Goal: Task Accomplishment & Management: Complete application form

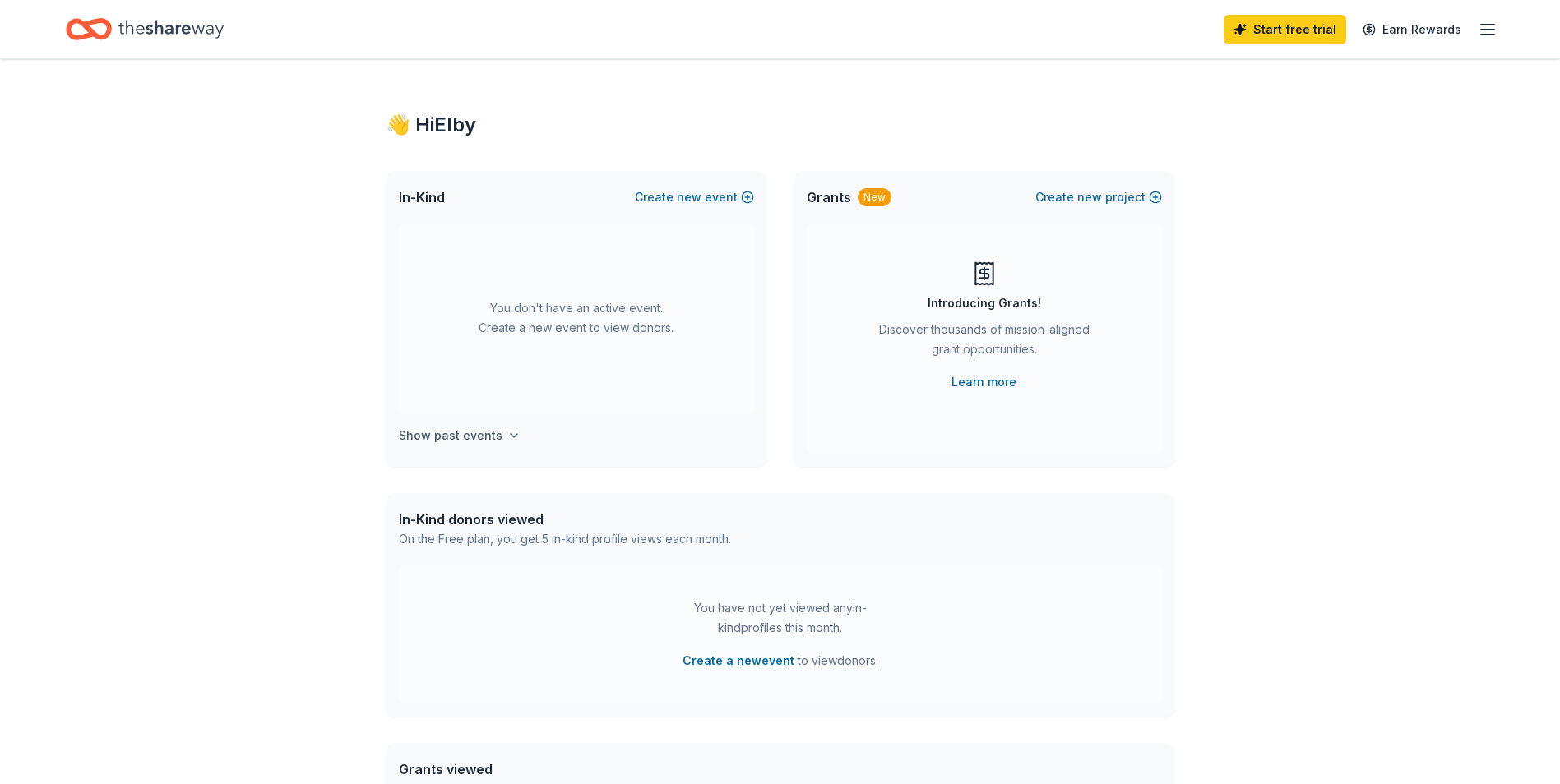
click at [507, 432] on icon "button" at bounding box center [513, 435] width 13 height 13
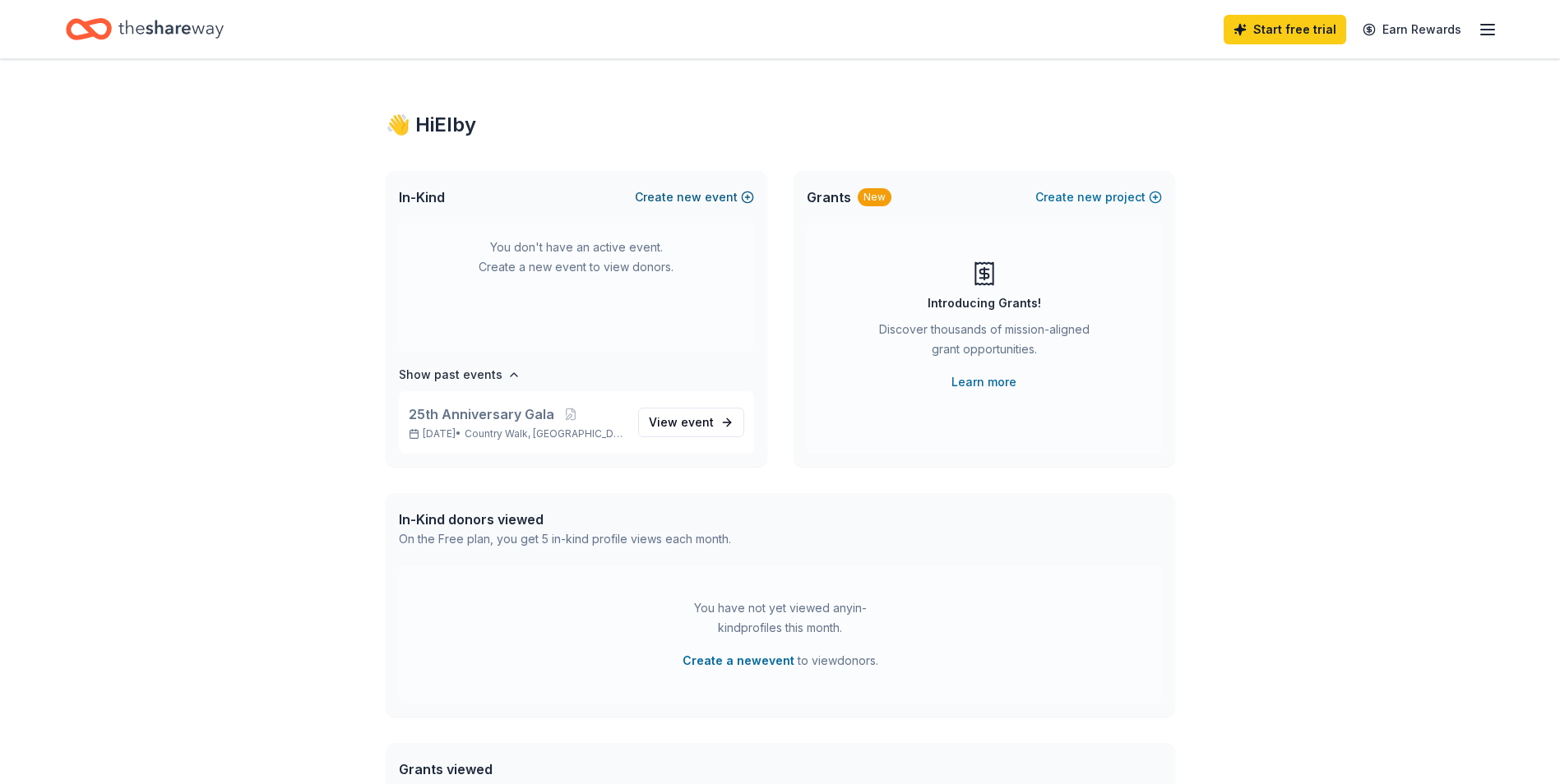
click at [742, 194] on button "Create new event" at bounding box center [694, 197] width 119 height 20
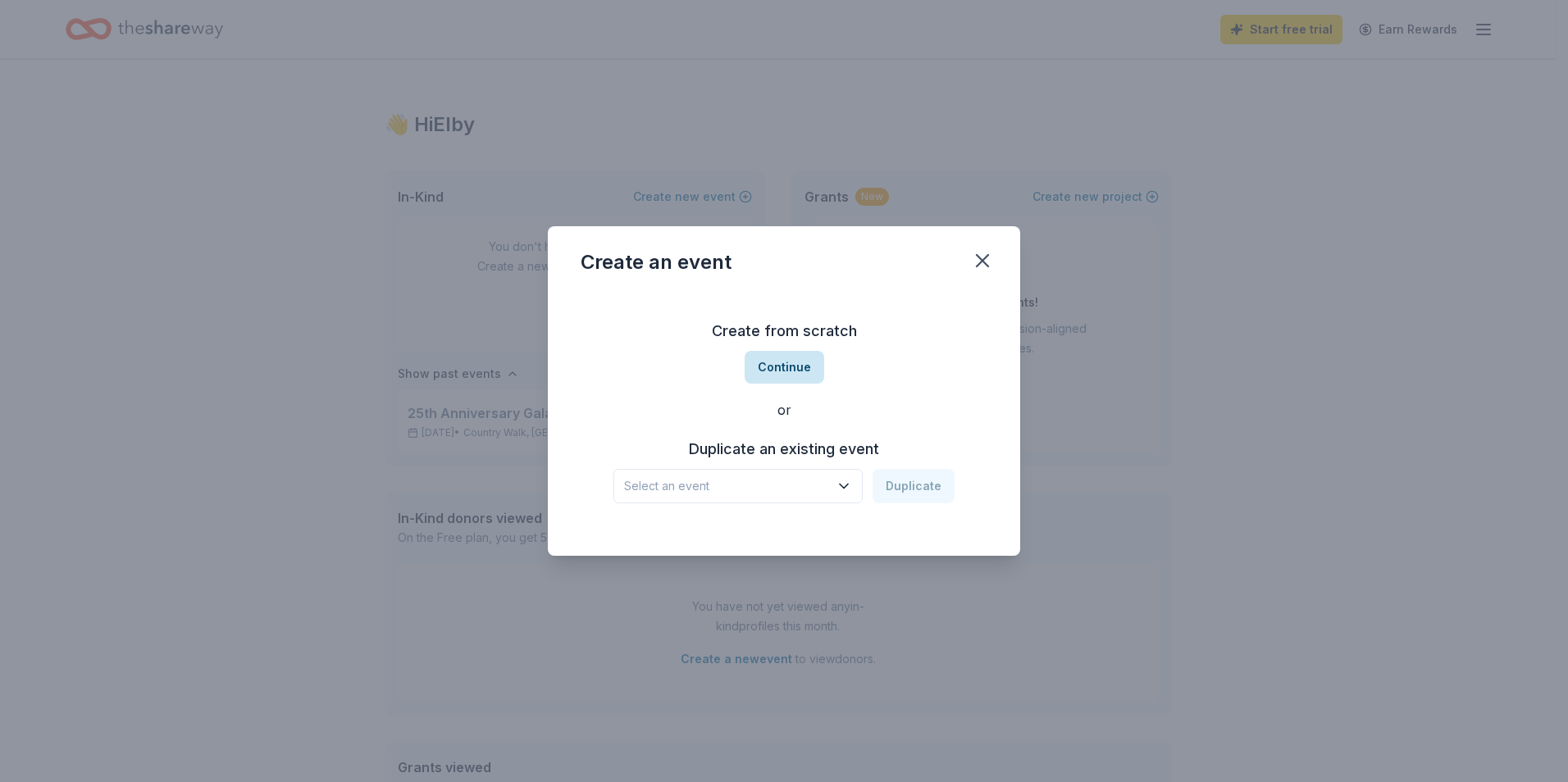
click at [762, 372] on button "Continue" at bounding box center [784, 367] width 80 height 33
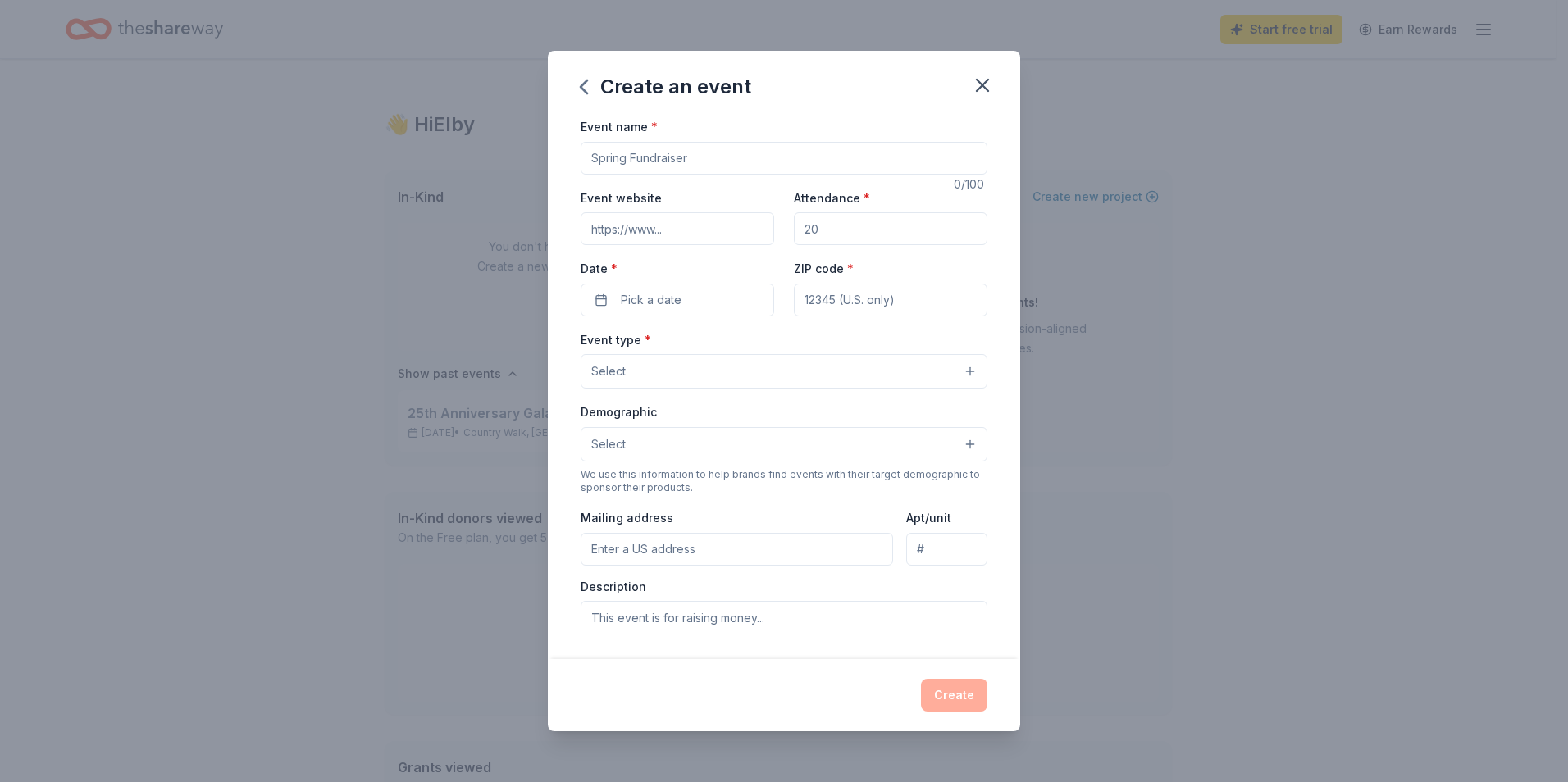
click at [661, 161] on input "Event name *" at bounding box center [784, 157] width 406 height 33
type input "1st Annual Bulldog 5K"
drag, startPoint x: 829, startPoint y: 229, endPoint x: 774, endPoint y: 222, distance: 55.4
click at [774, 222] on div "Event website Attendance * Date * Pick a date ZIP code *" at bounding box center [784, 252] width 406 height 129
type input "300"
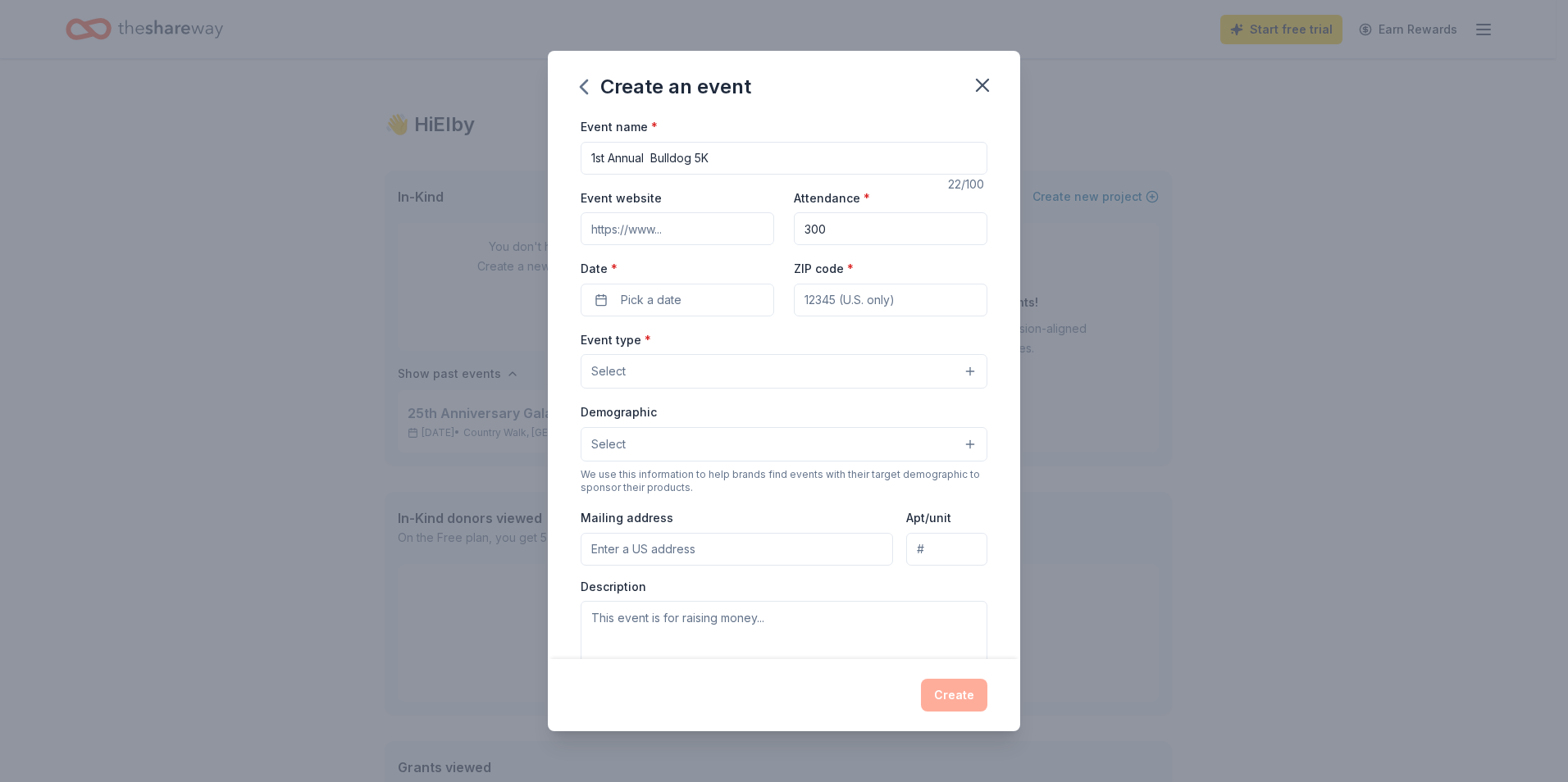
click at [840, 307] on input "ZIP code *" at bounding box center [891, 300] width 193 height 33
type input "33196"
click at [665, 298] on span "Pick a date" at bounding box center [651, 300] width 61 height 20
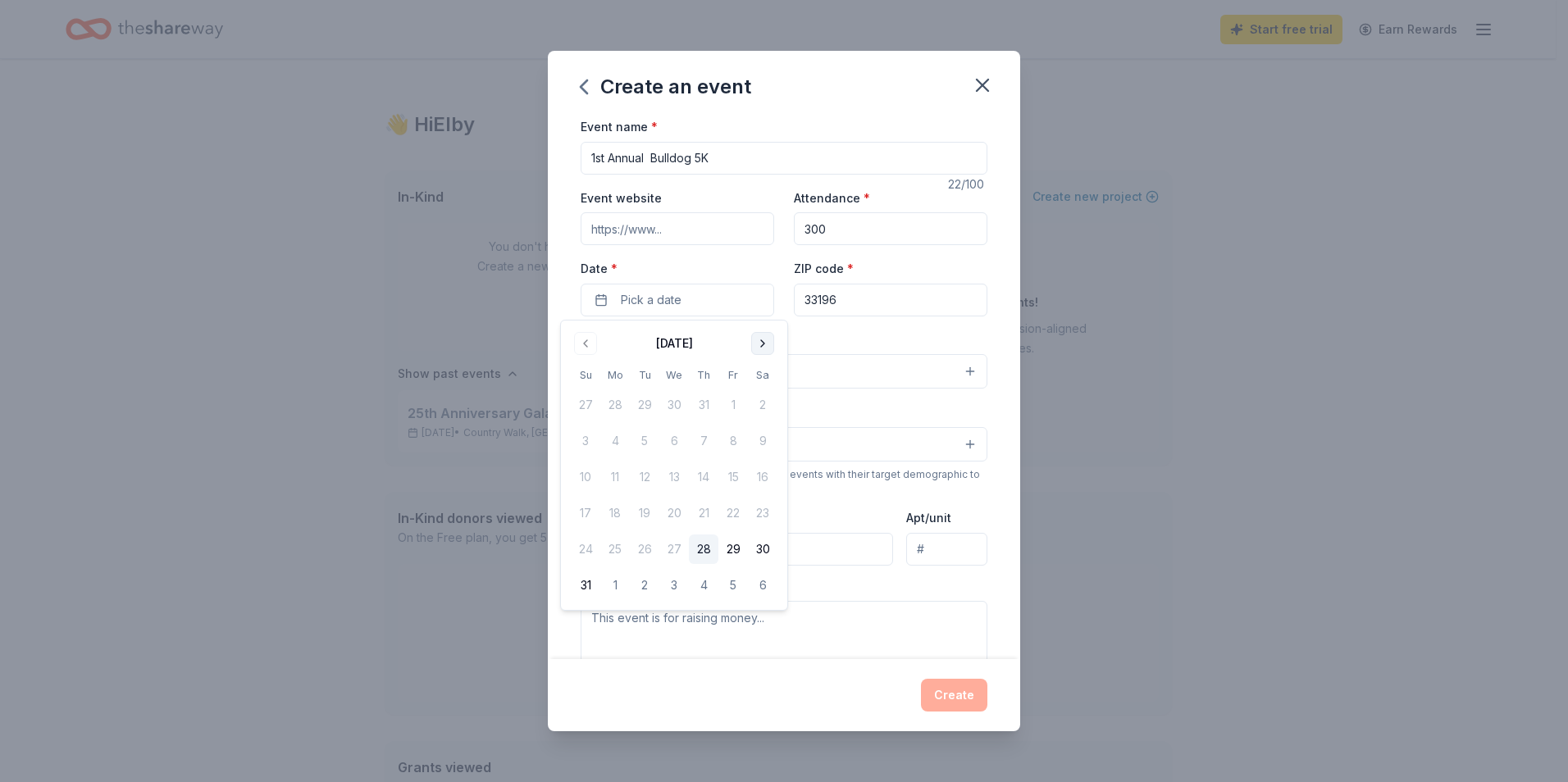
click at [756, 345] on button "Go to next month" at bounding box center [763, 344] width 23 height 23
click at [762, 477] on button "15" at bounding box center [762, 477] width 30 height 30
click at [860, 331] on div "Event type * Select" at bounding box center [784, 359] width 406 height 60
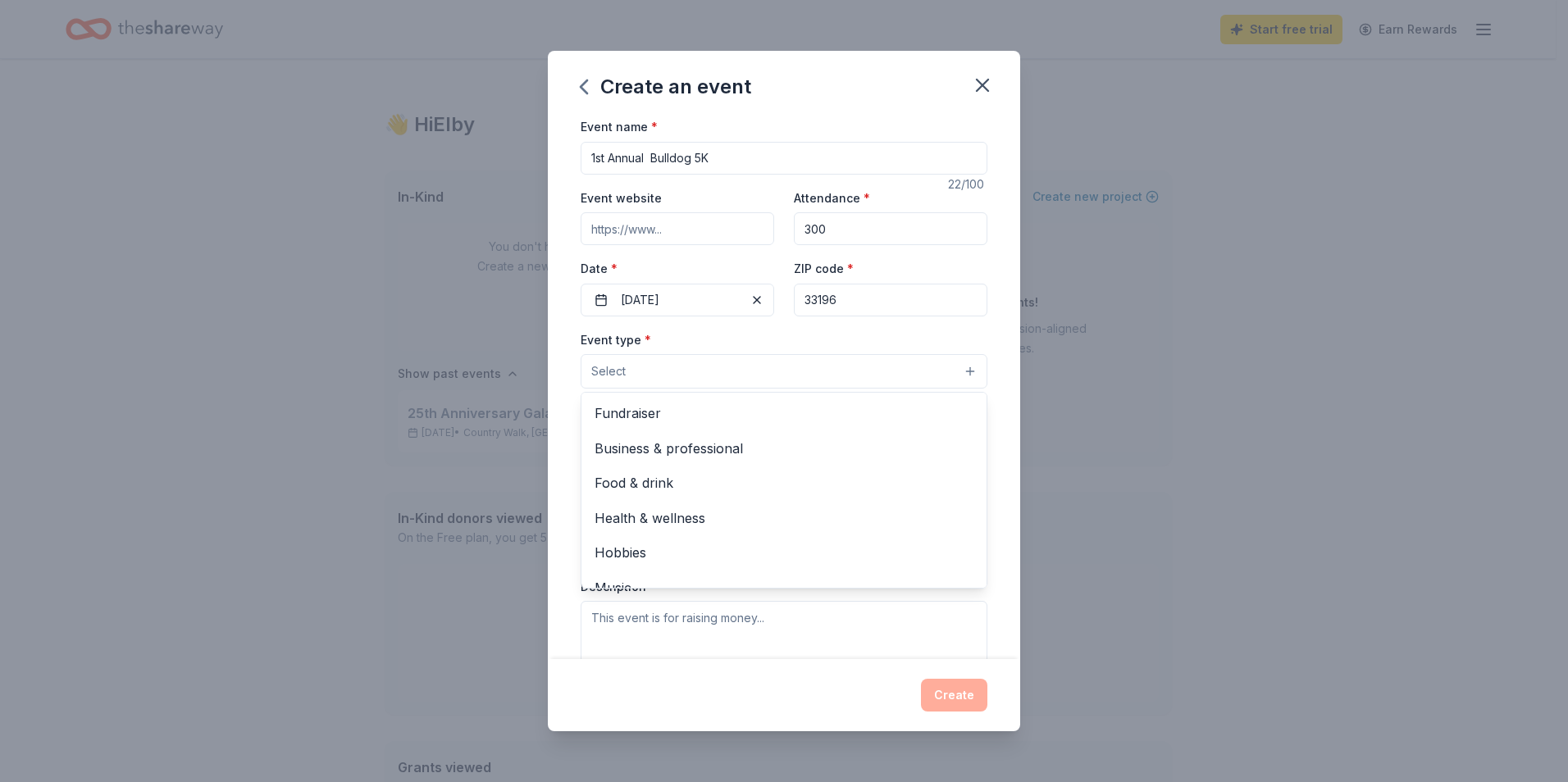
click at [859, 360] on button "Select" at bounding box center [784, 371] width 406 height 34
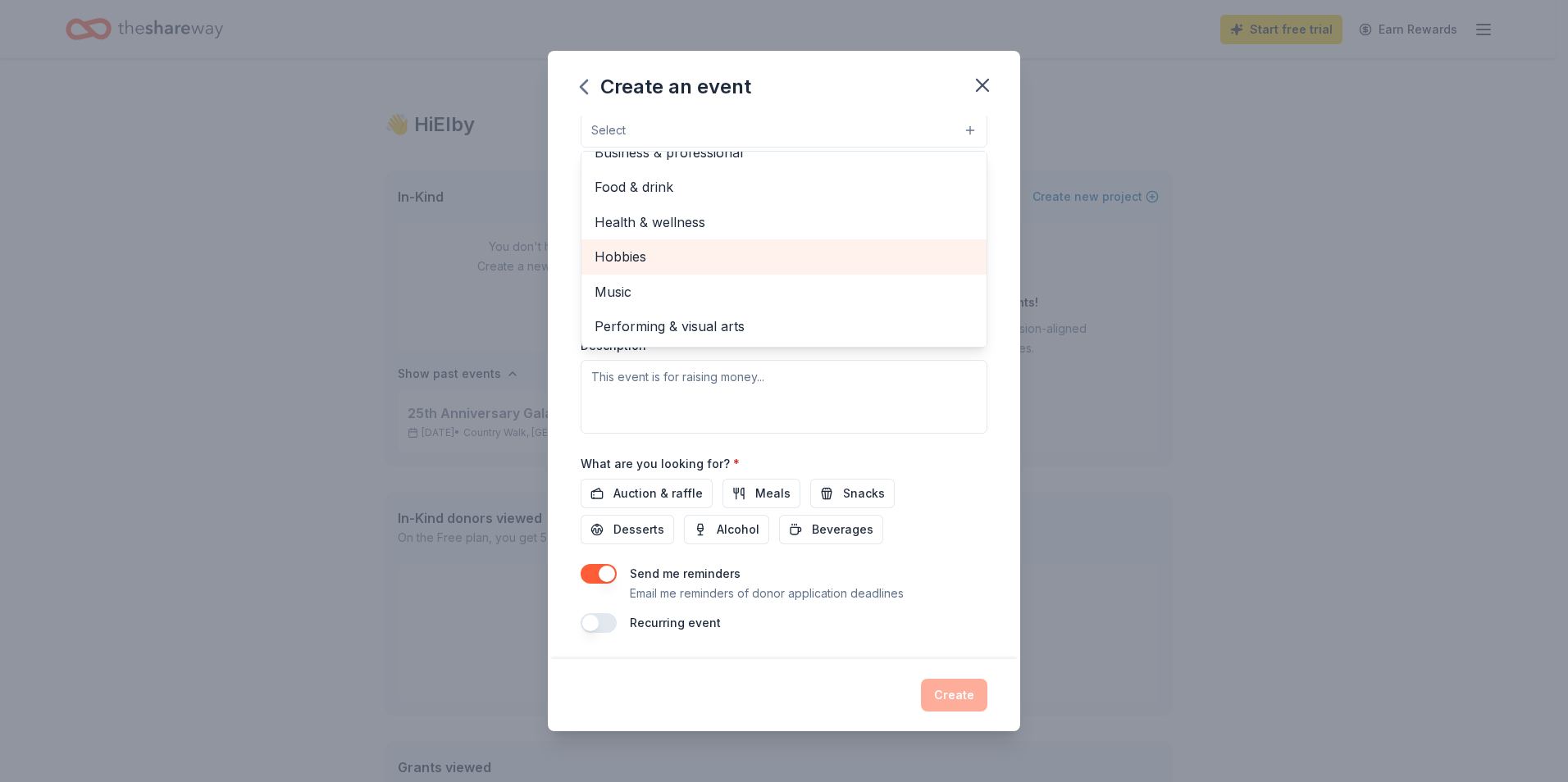
scroll to position [0, 0]
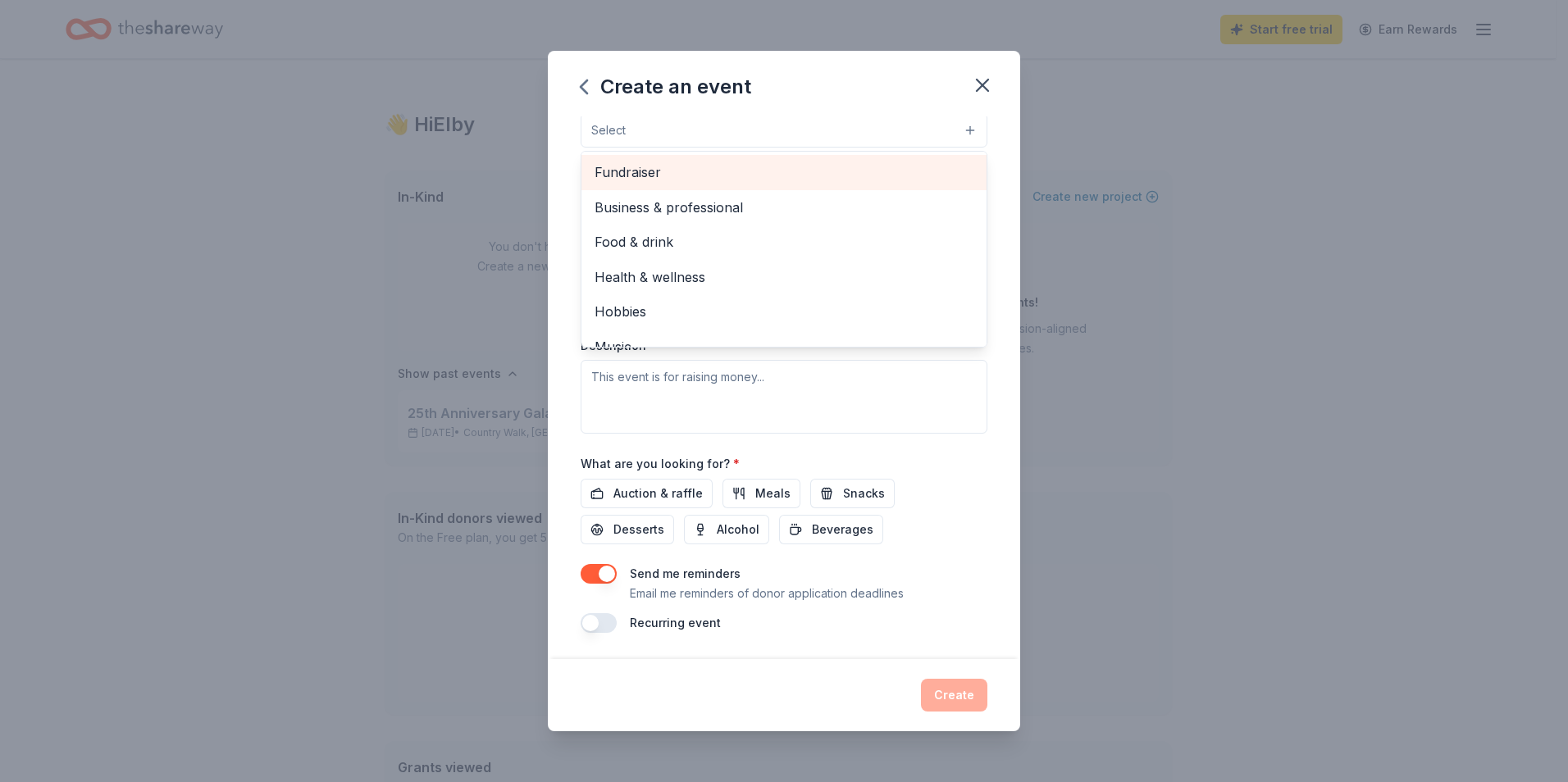
click at [694, 172] on span "Fundraiser" at bounding box center [783, 172] width 379 height 21
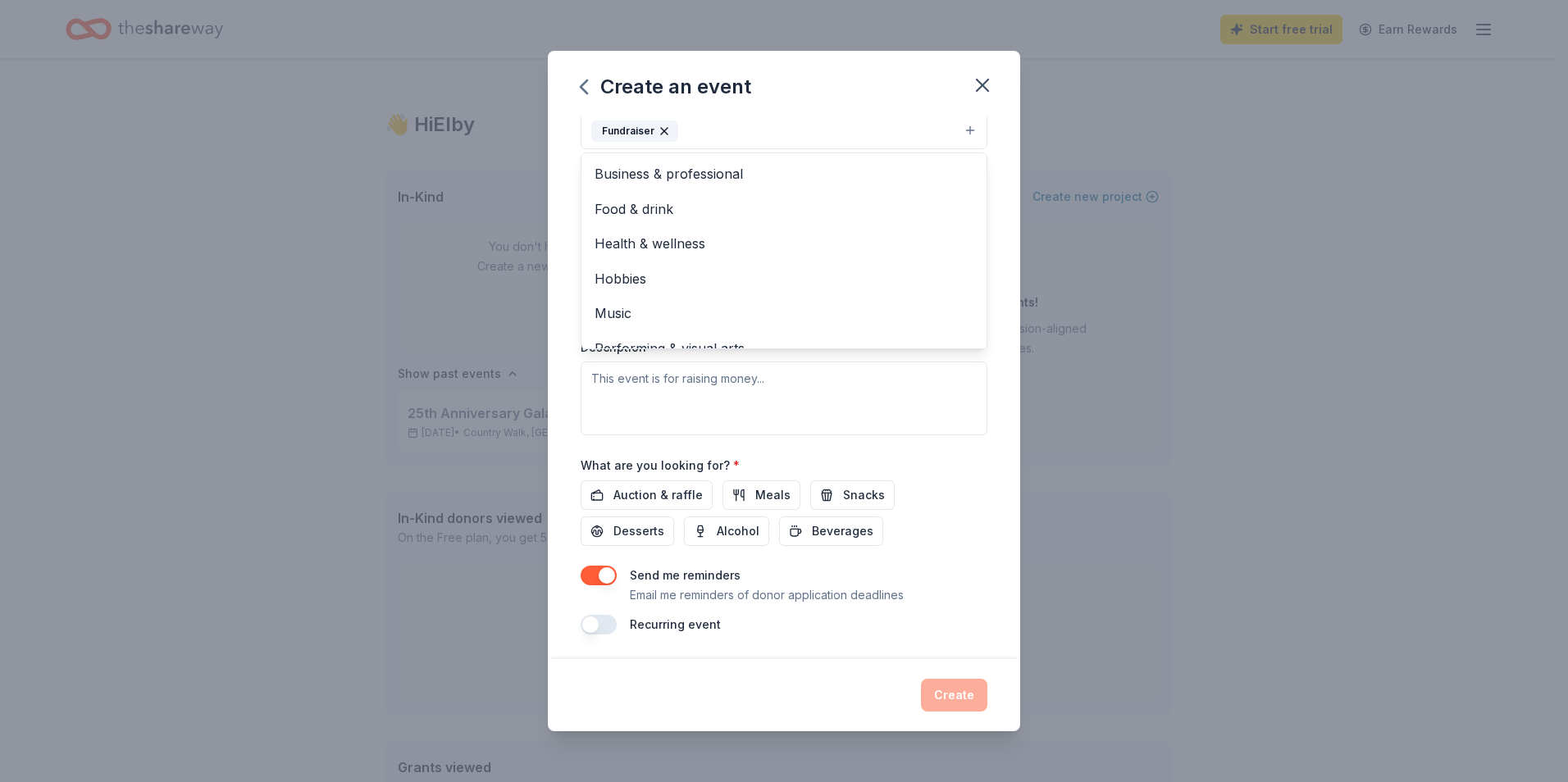
click at [872, 416] on div "Event type * Fundraiser Business & professional Food & drink Health & wellness …" at bounding box center [784, 261] width 406 height 346
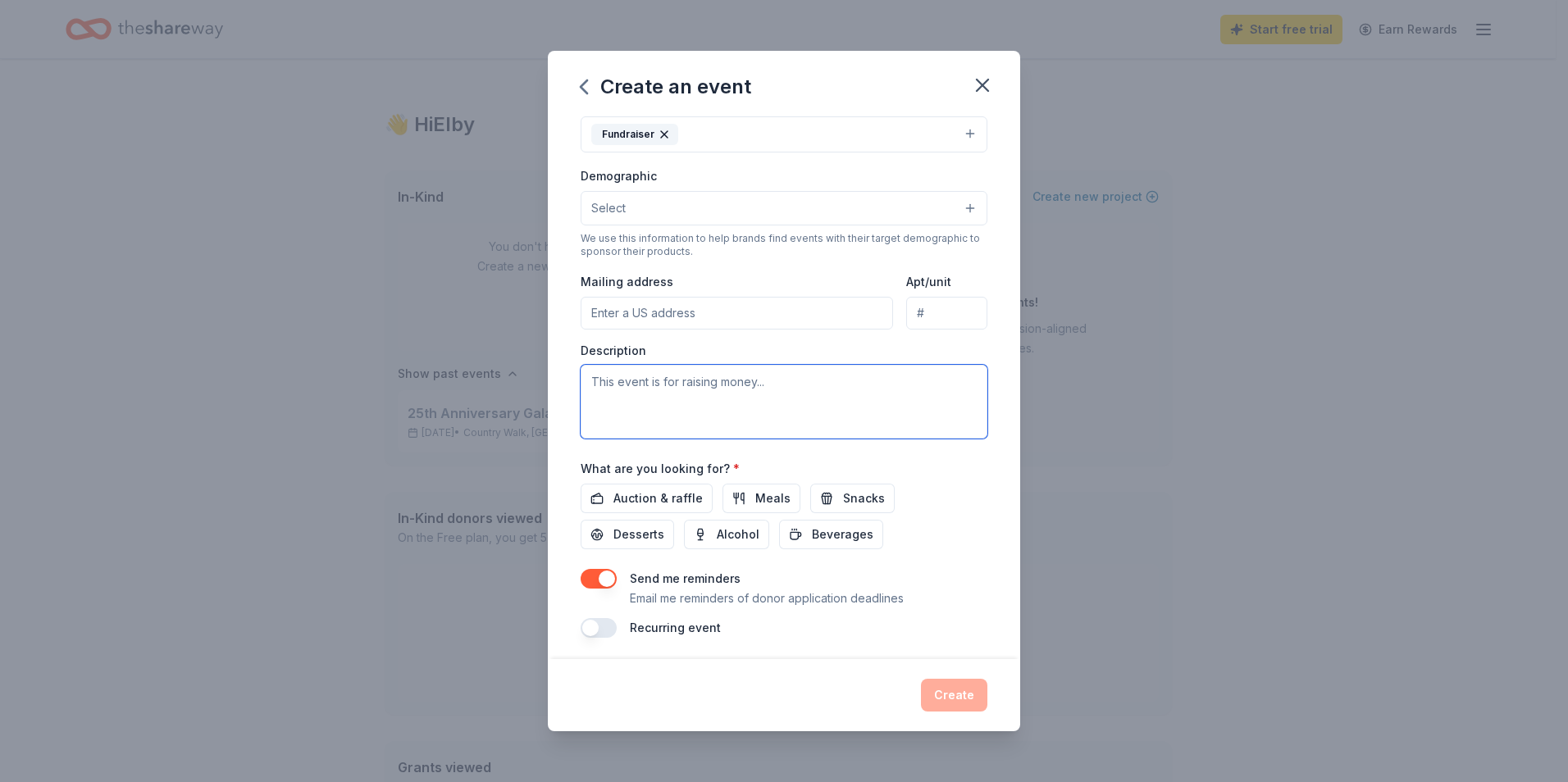
click at [734, 388] on textarea at bounding box center [784, 402] width 406 height 73
type textarea "Bring the community together and fundraise money for the school"
click at [812, 532] on span "Beverages" at bounding box center [842, 534] width 62 height 20
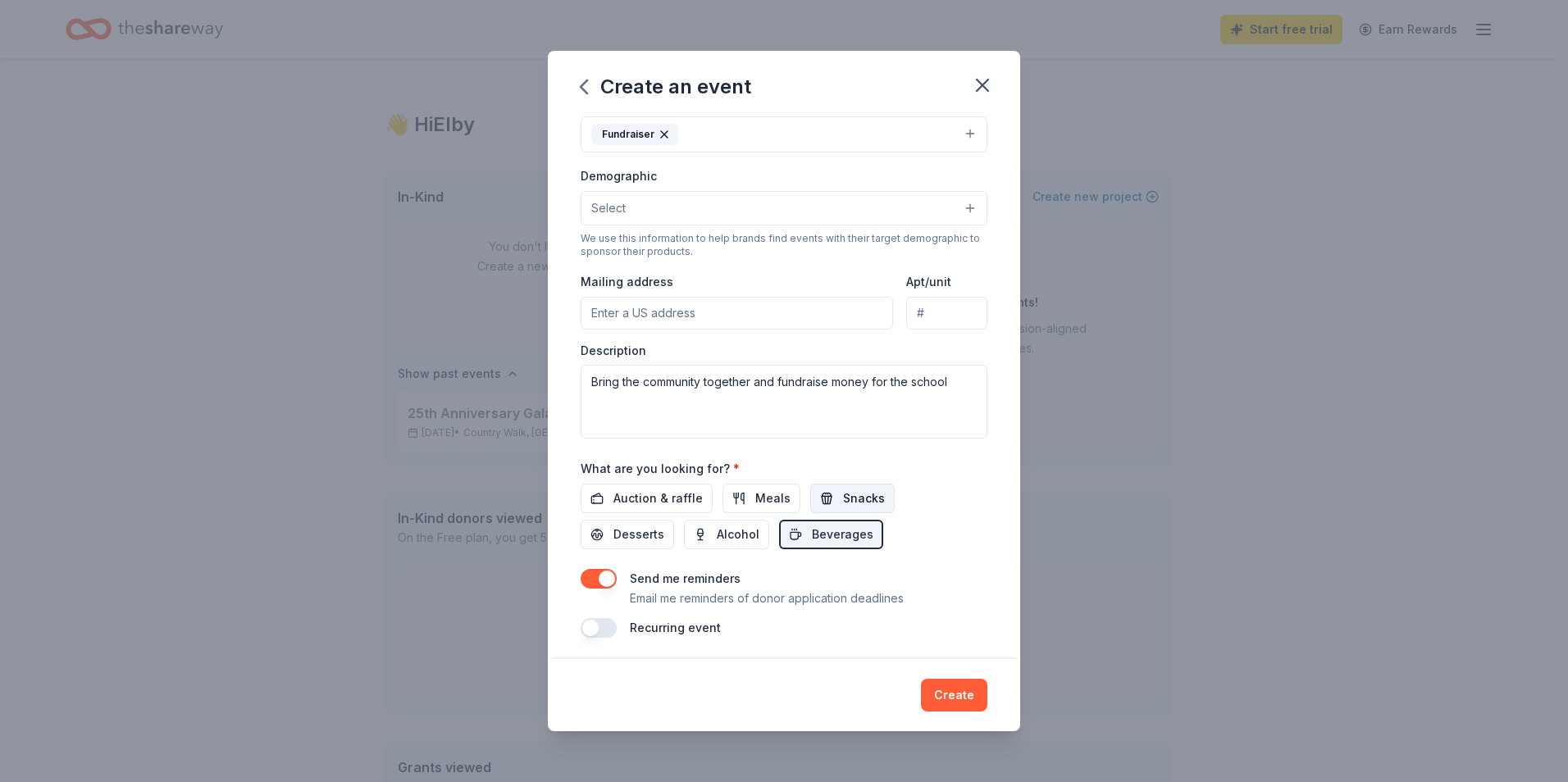
click at [834, 497] on button "Snacks" at bounding box center [852, 497] width 84 height 30
click at [595, 625] on button "button" at bounding box center [599, 628] width 36 height 20
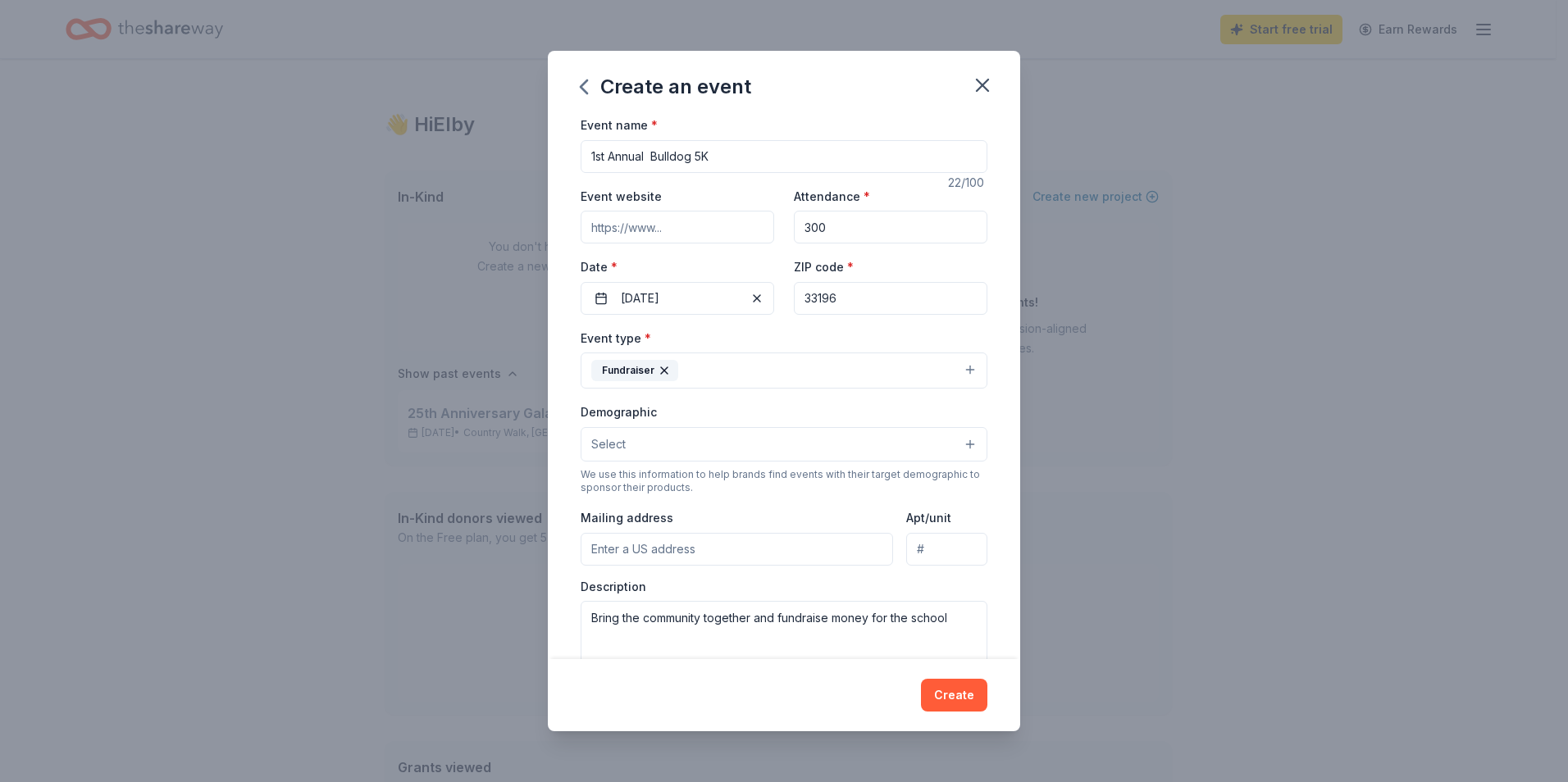
scroll to position [0, 0]
click at [689, 446] on button "Select" at bounding box center [784, 446] width 406 height 34
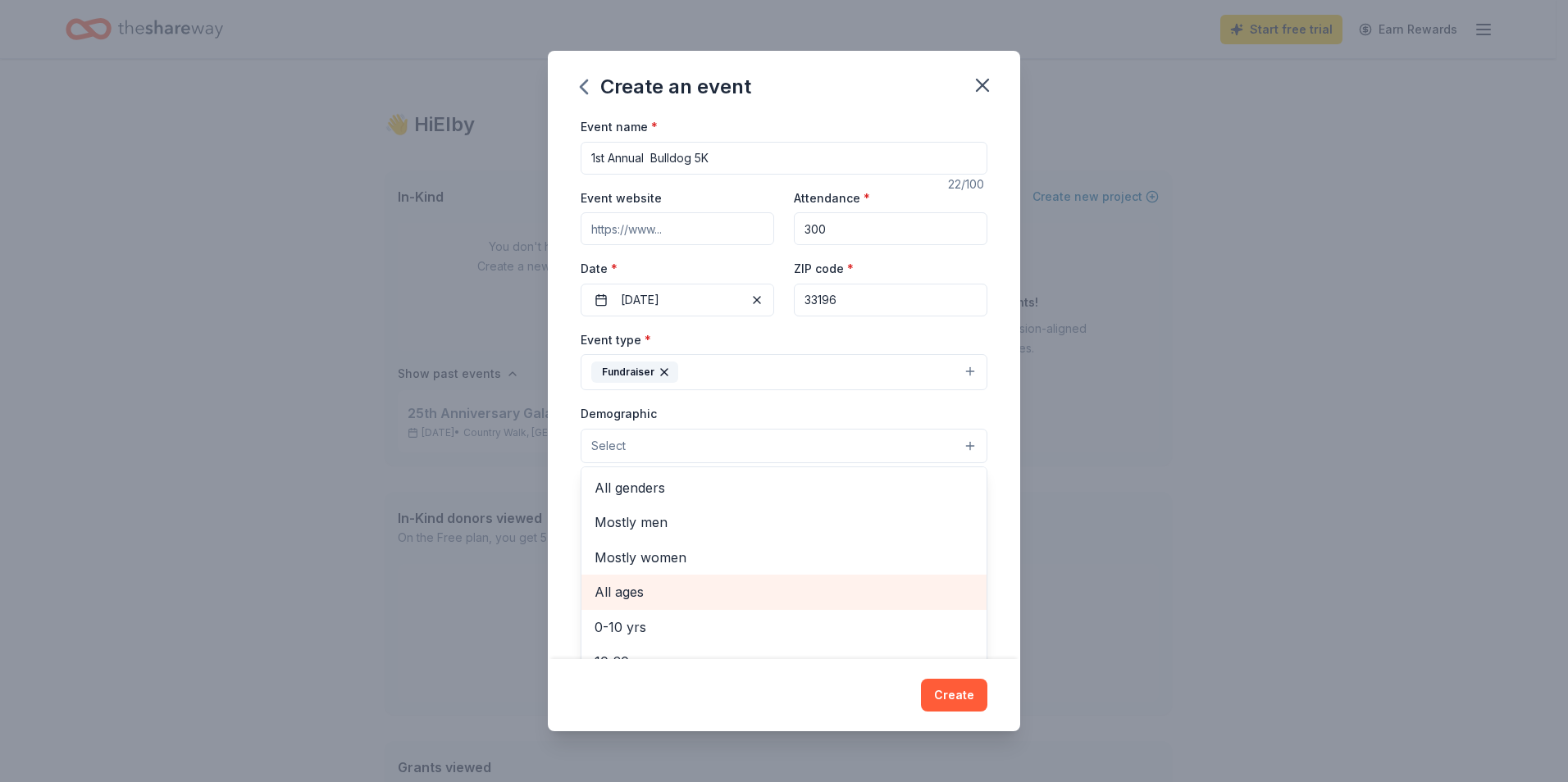
click at [681, 593] on span "All ages" at bounding box center [783, 591] width 379 height 21
click at [988, 558] on div "Event name * 1st Annual Bulldog 5K 22 /100 Event website Attendance * 300 Date …" at bounding box center [784, 387] width 473 height 542
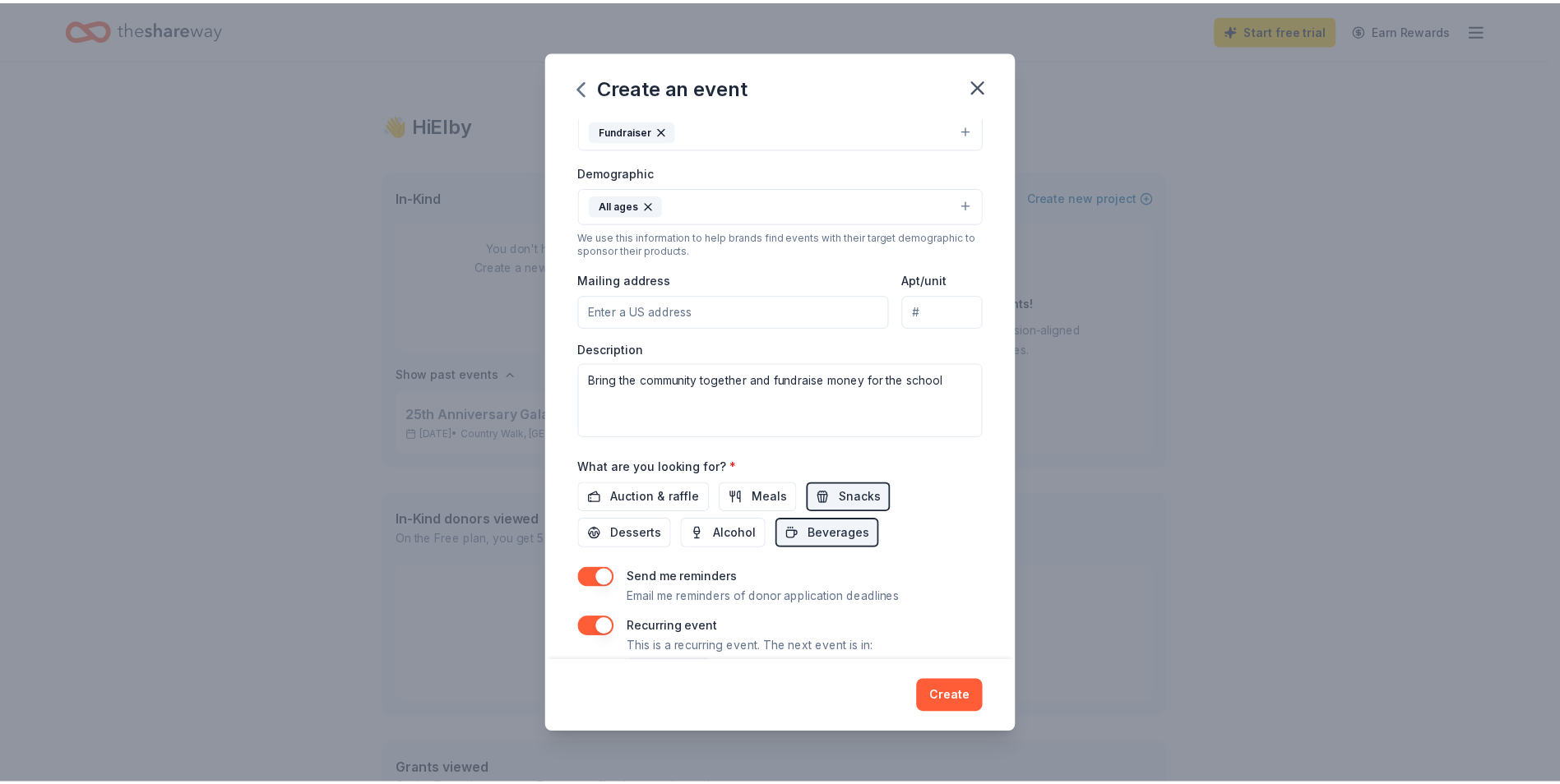
scroll to position [304, 0]
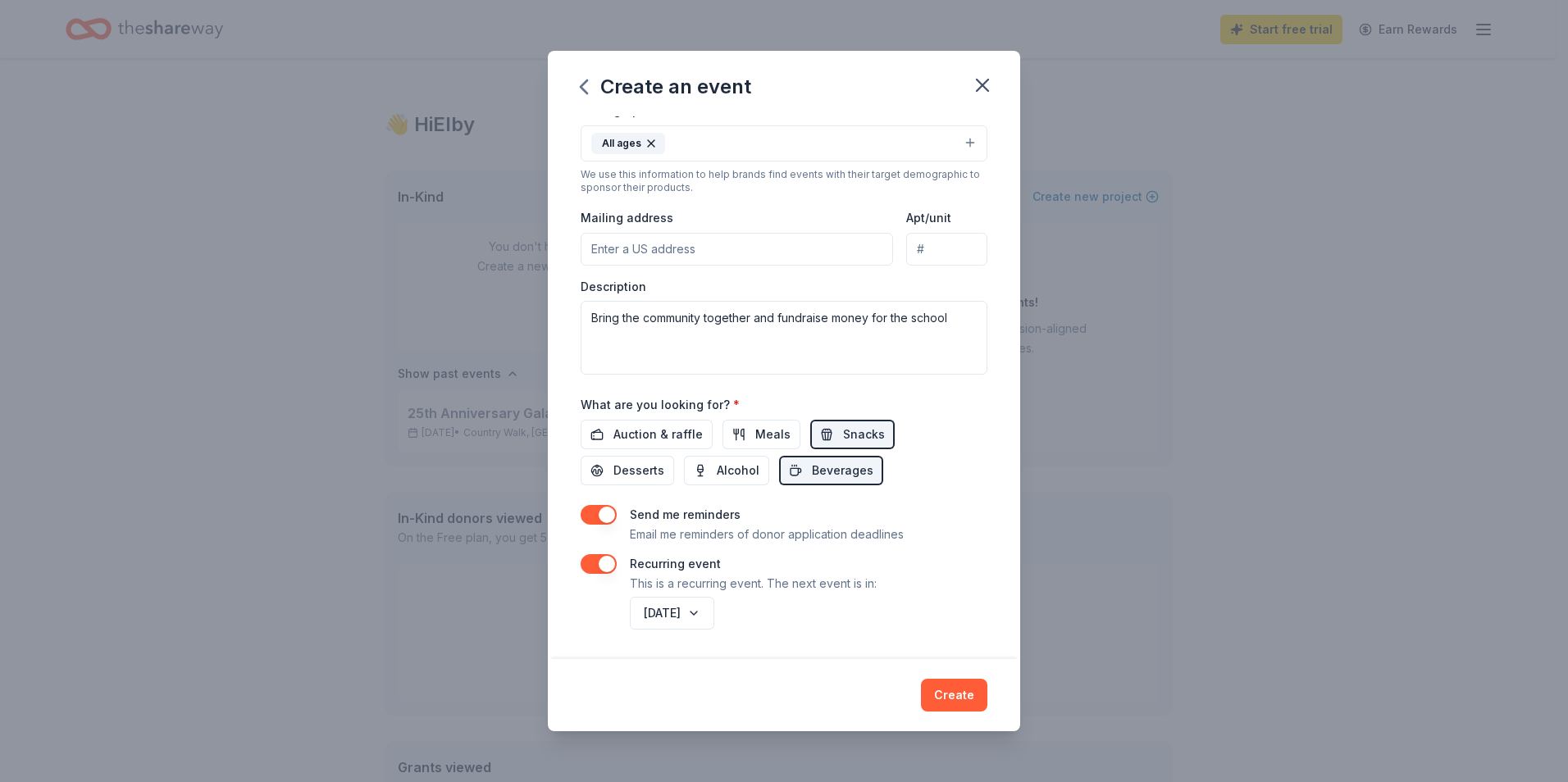
click at [959, 688] on button "Create" at bounding box center [954, 695] width 66 height 33
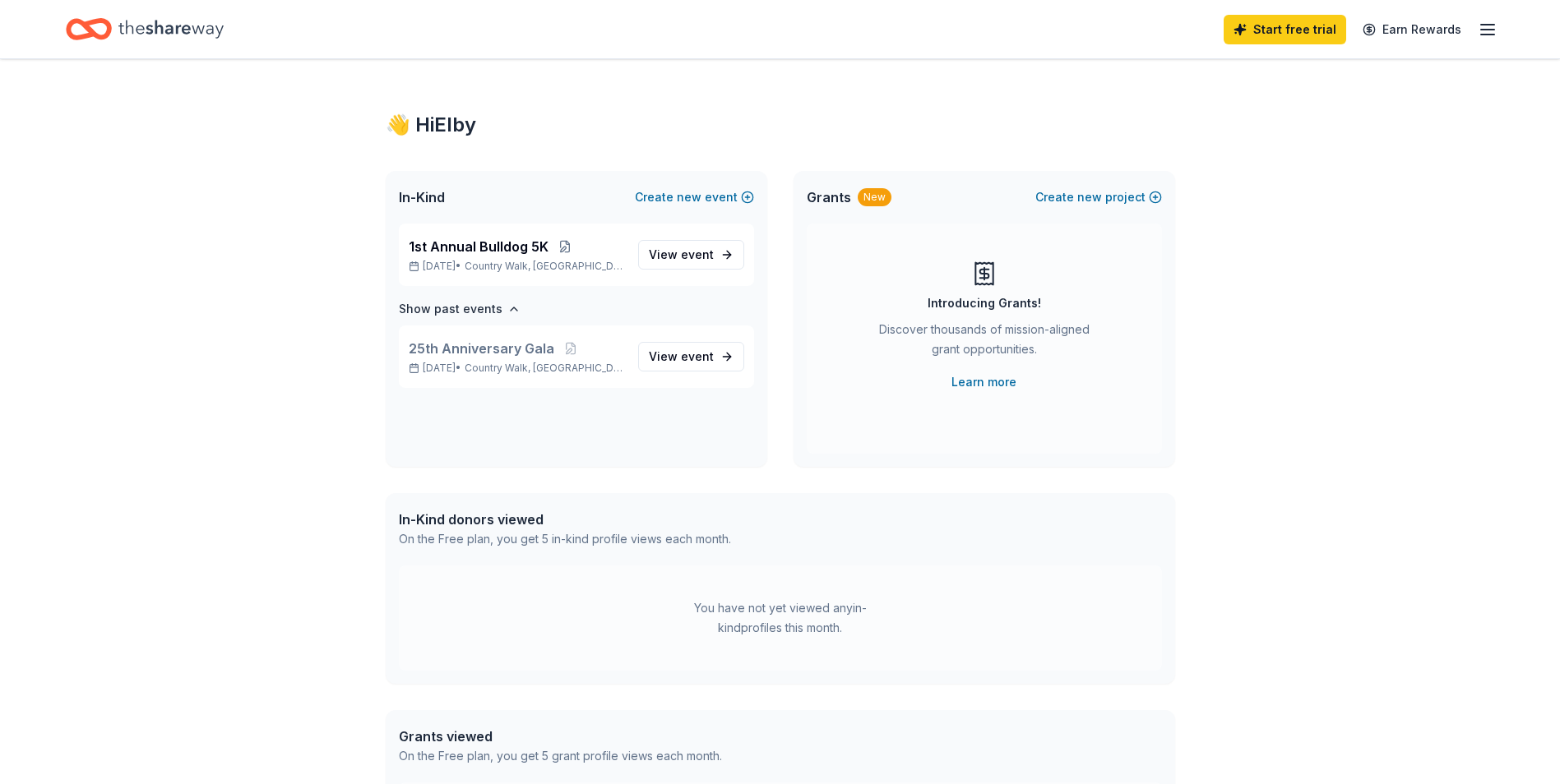
scroll to position [0, 0]
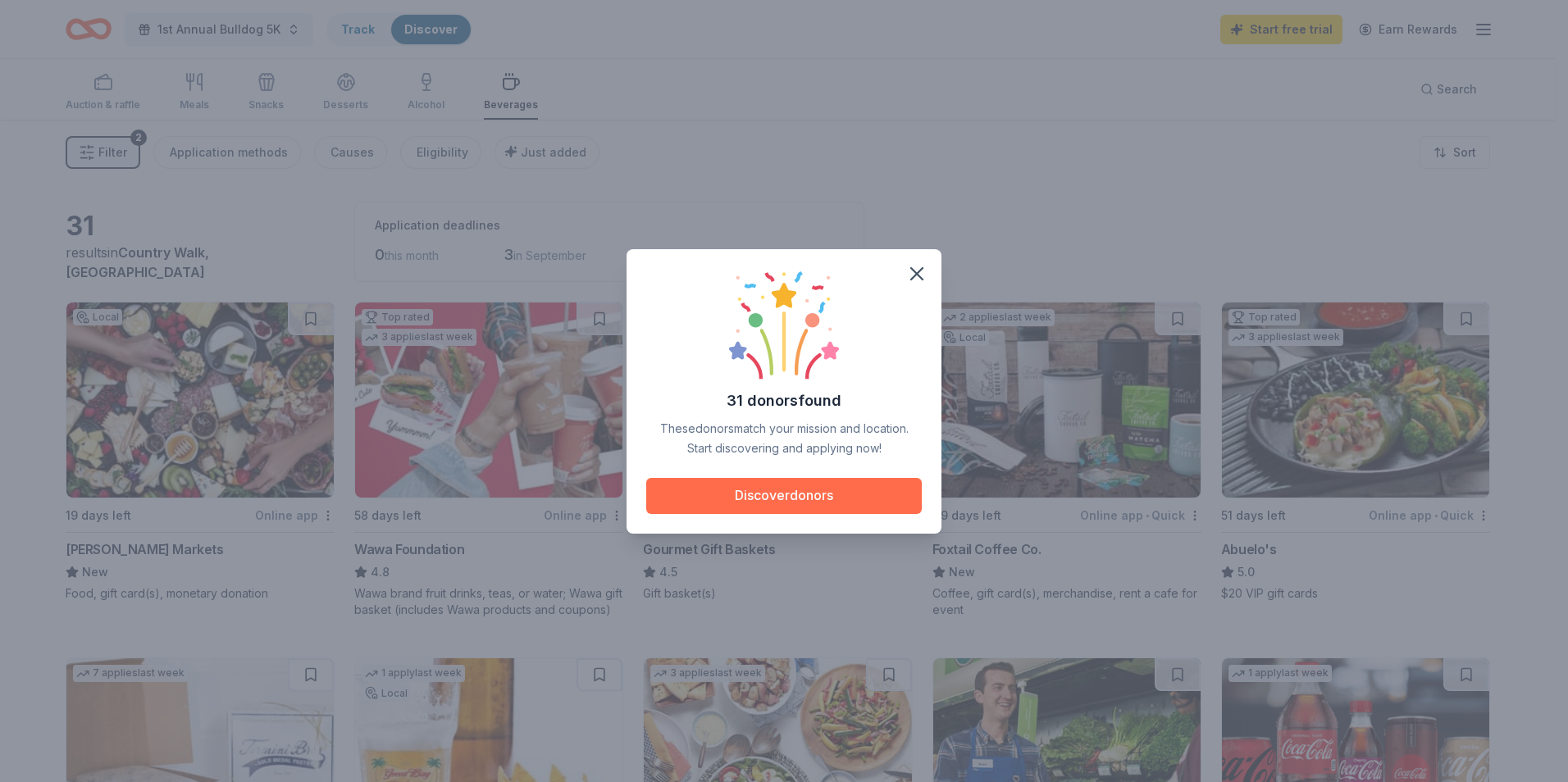
click at [760, 490] on button "Discover donors" at bounding box center [784, 496] width 276 height 36
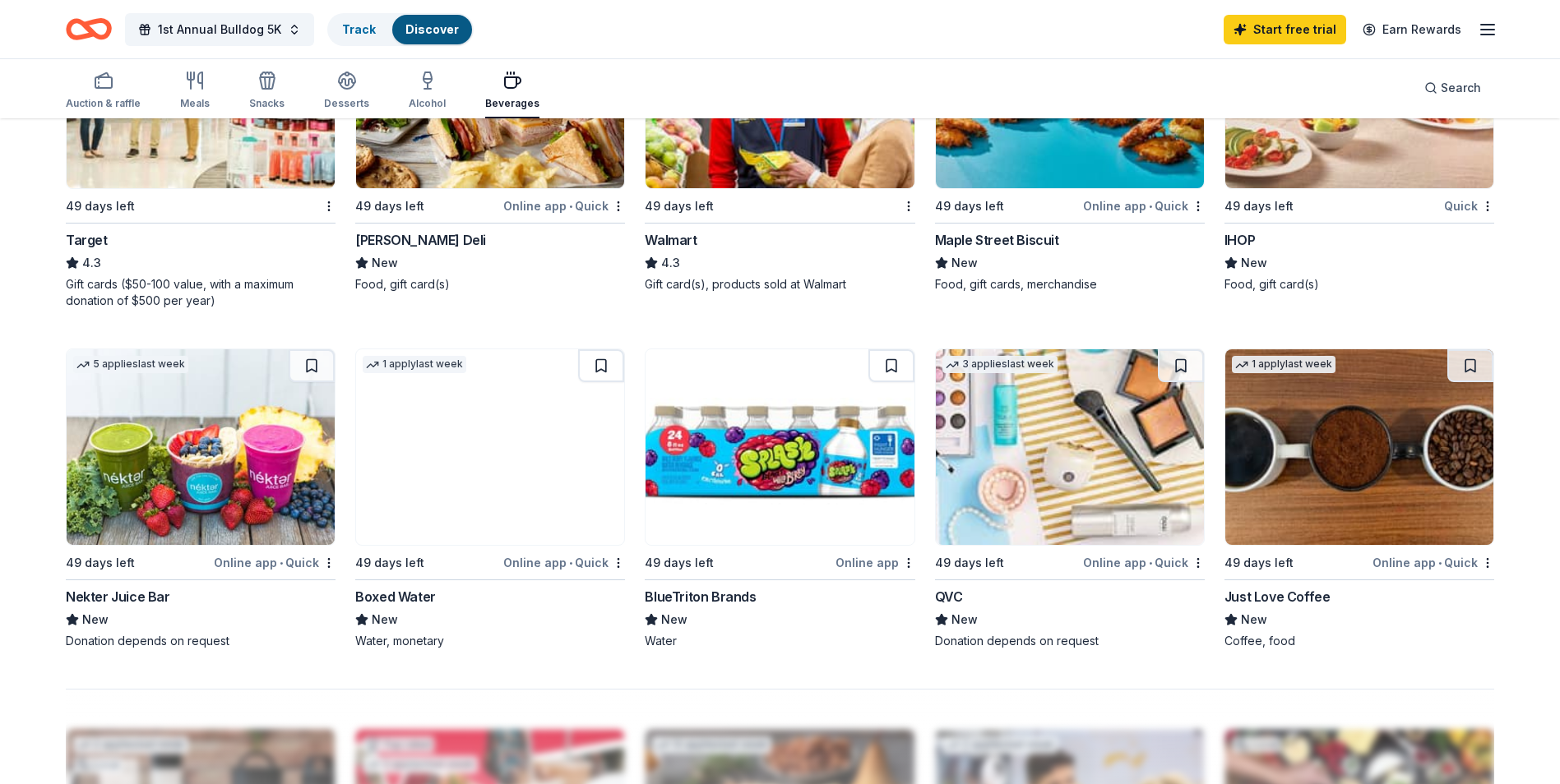
scroll to position [1068, 0]
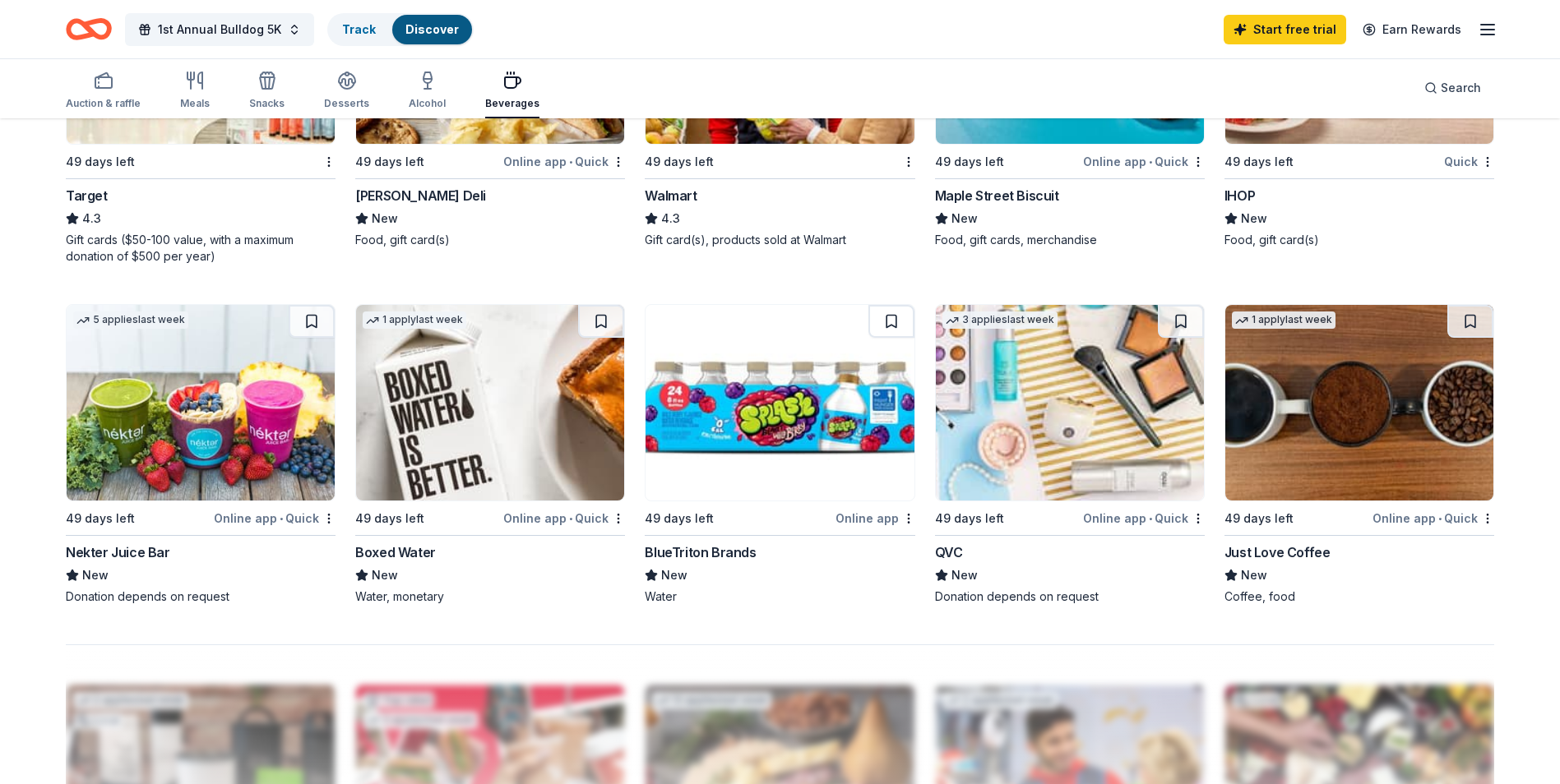
click at [95, 549] on div "Nekter Juice Bar" at bounding box center [118, 553] width 104 height 20
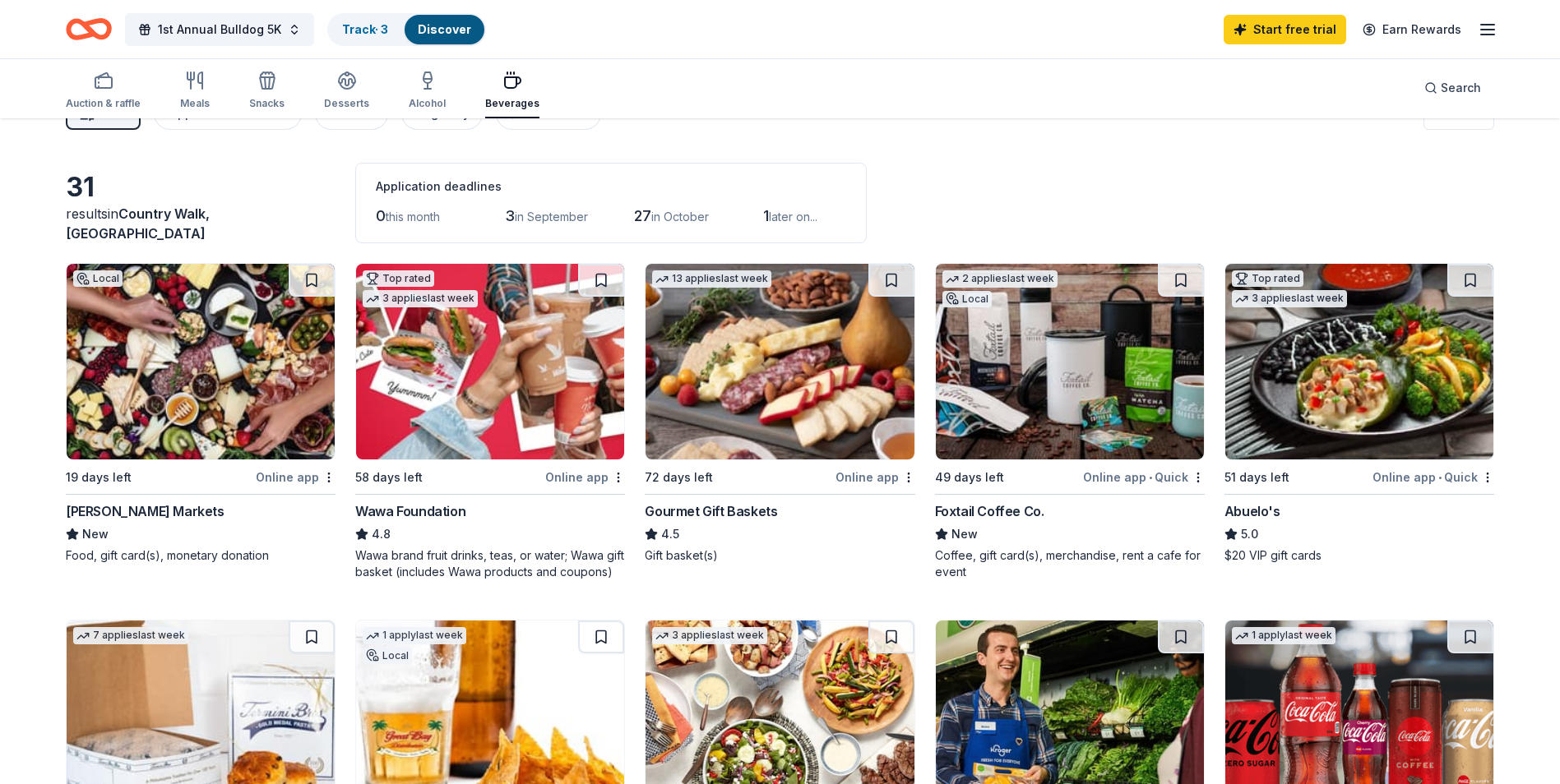
scroll to position [0, 0]
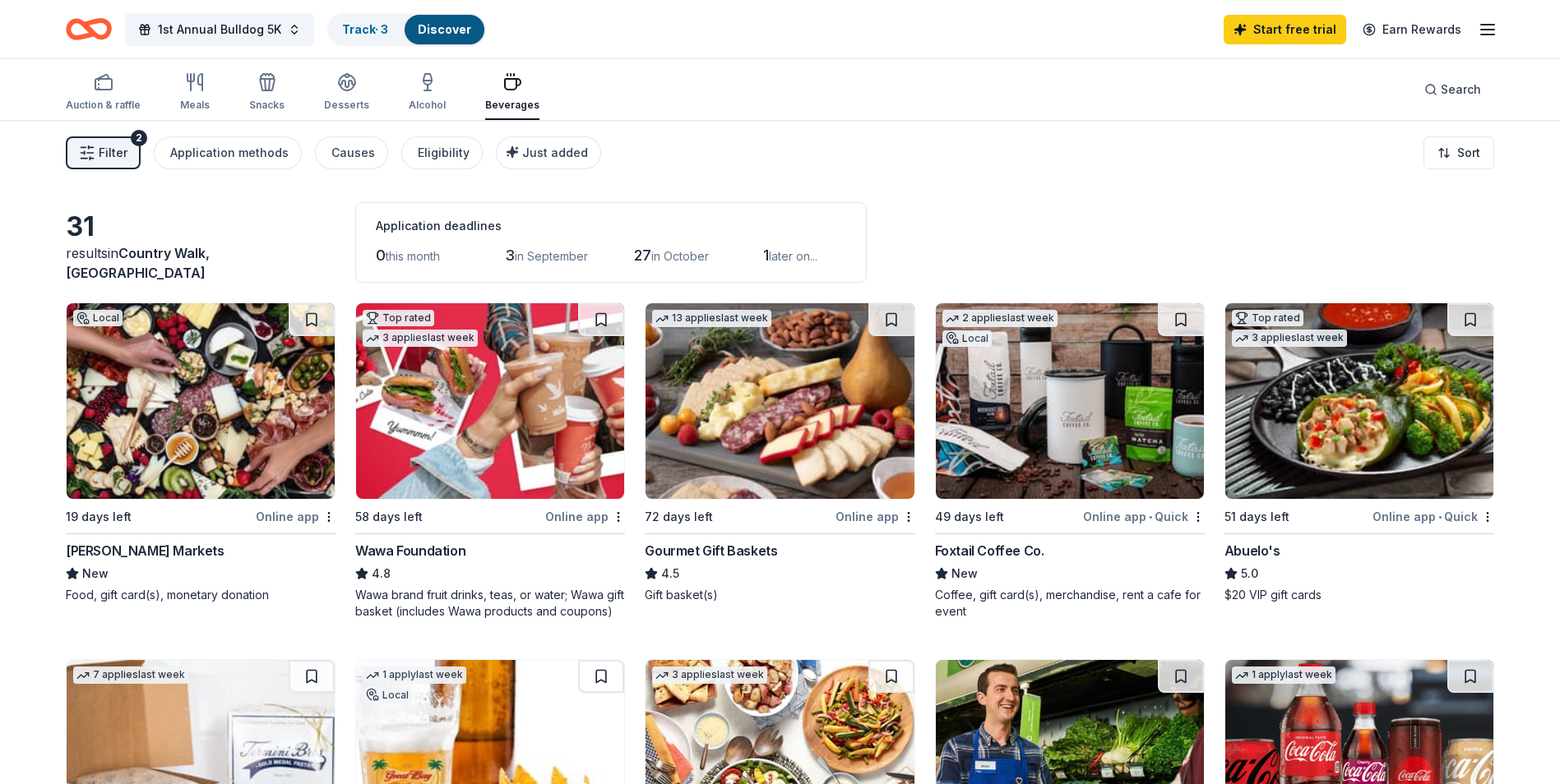
click at [89, 153] on icon "button" at bounding box center [87, 152] width 16 height 16
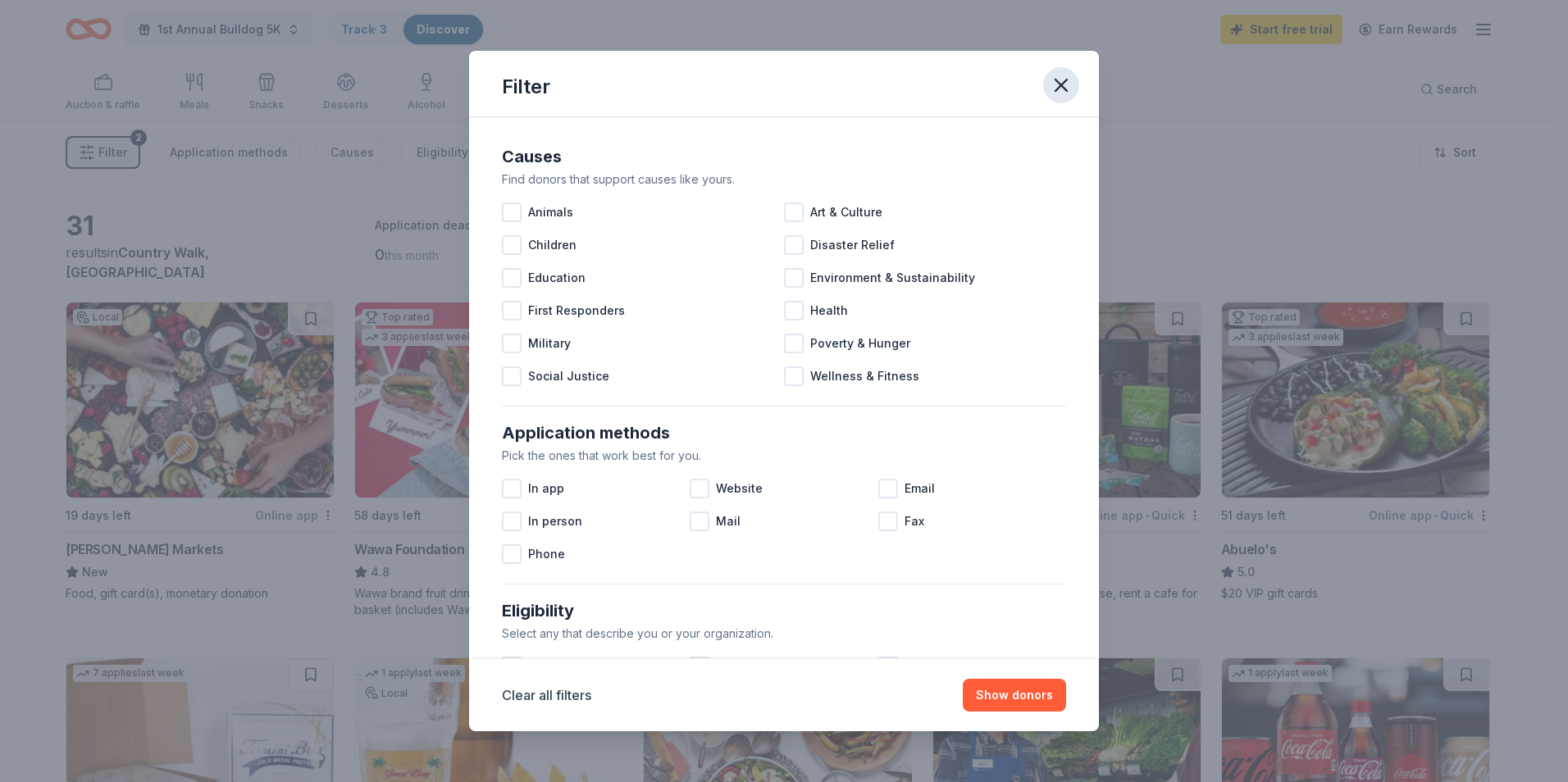
click at [1069, 84] on icon "button" at bounding box center [1061, 85] width 23 height 23
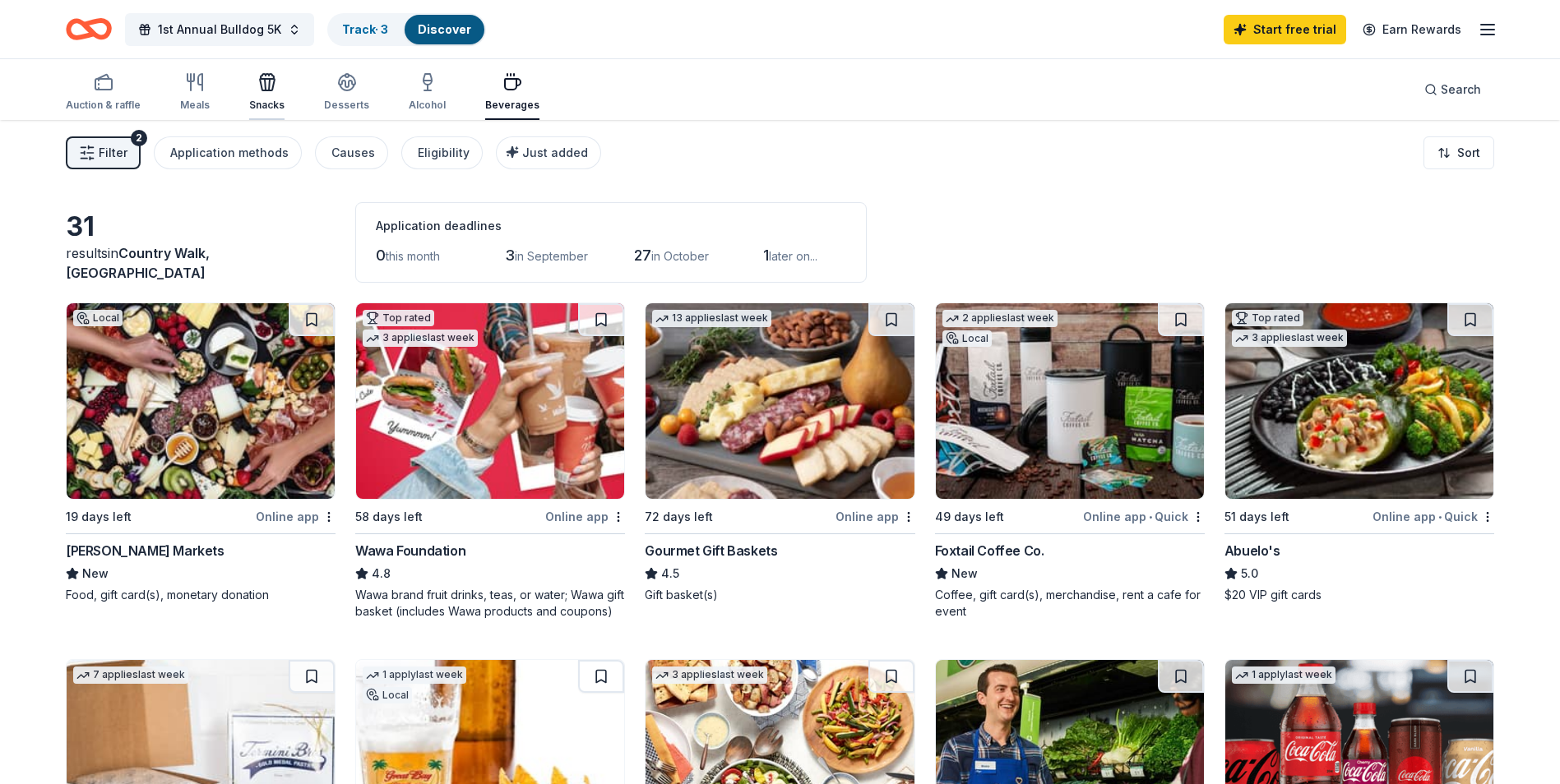
click at [267, 94] on div "Snacks" at bounding box center [267, 92] width 35 height 39
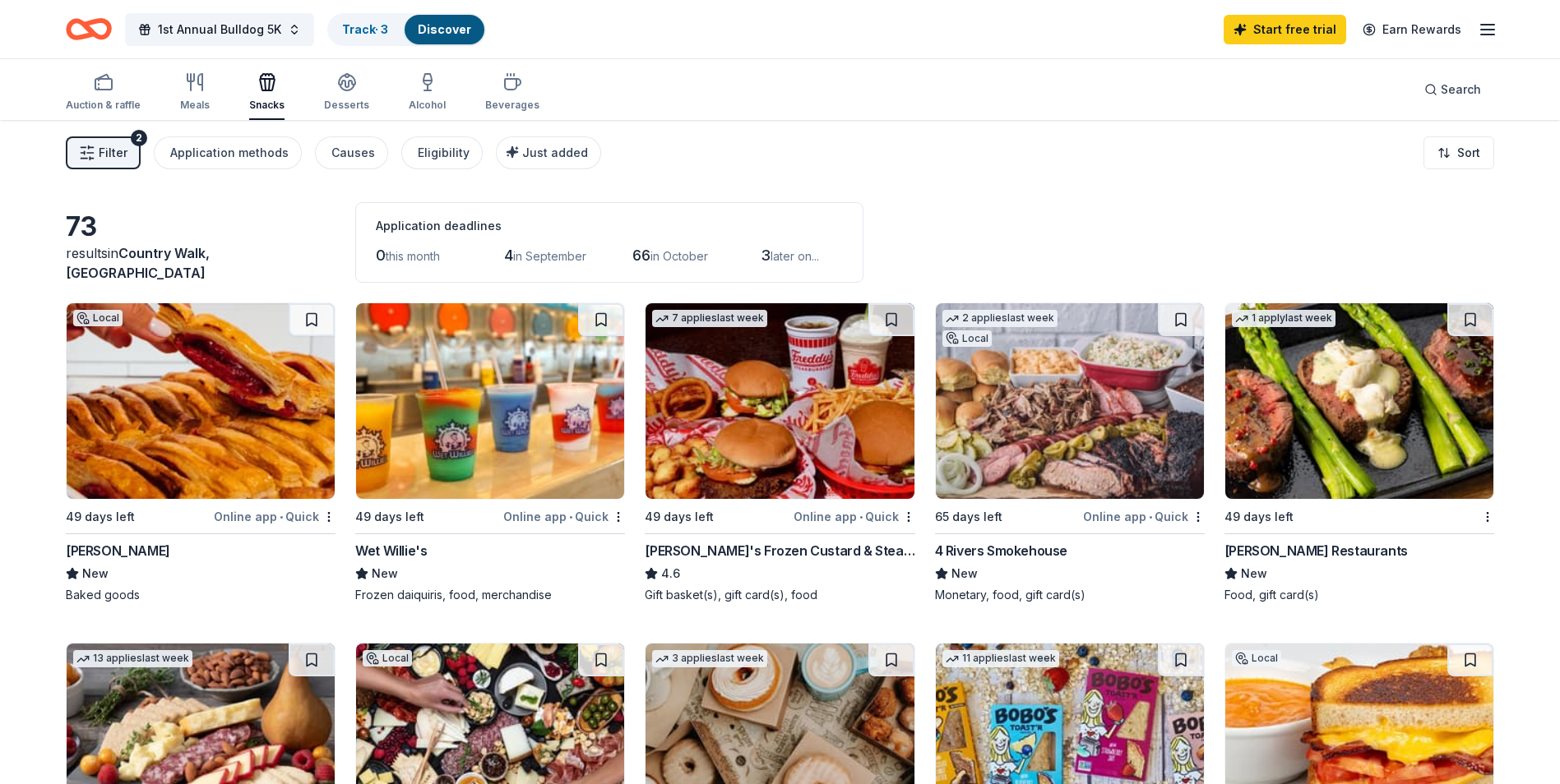
click at [211, 407] on img at bounding box center [200, 401] width 268 height 196
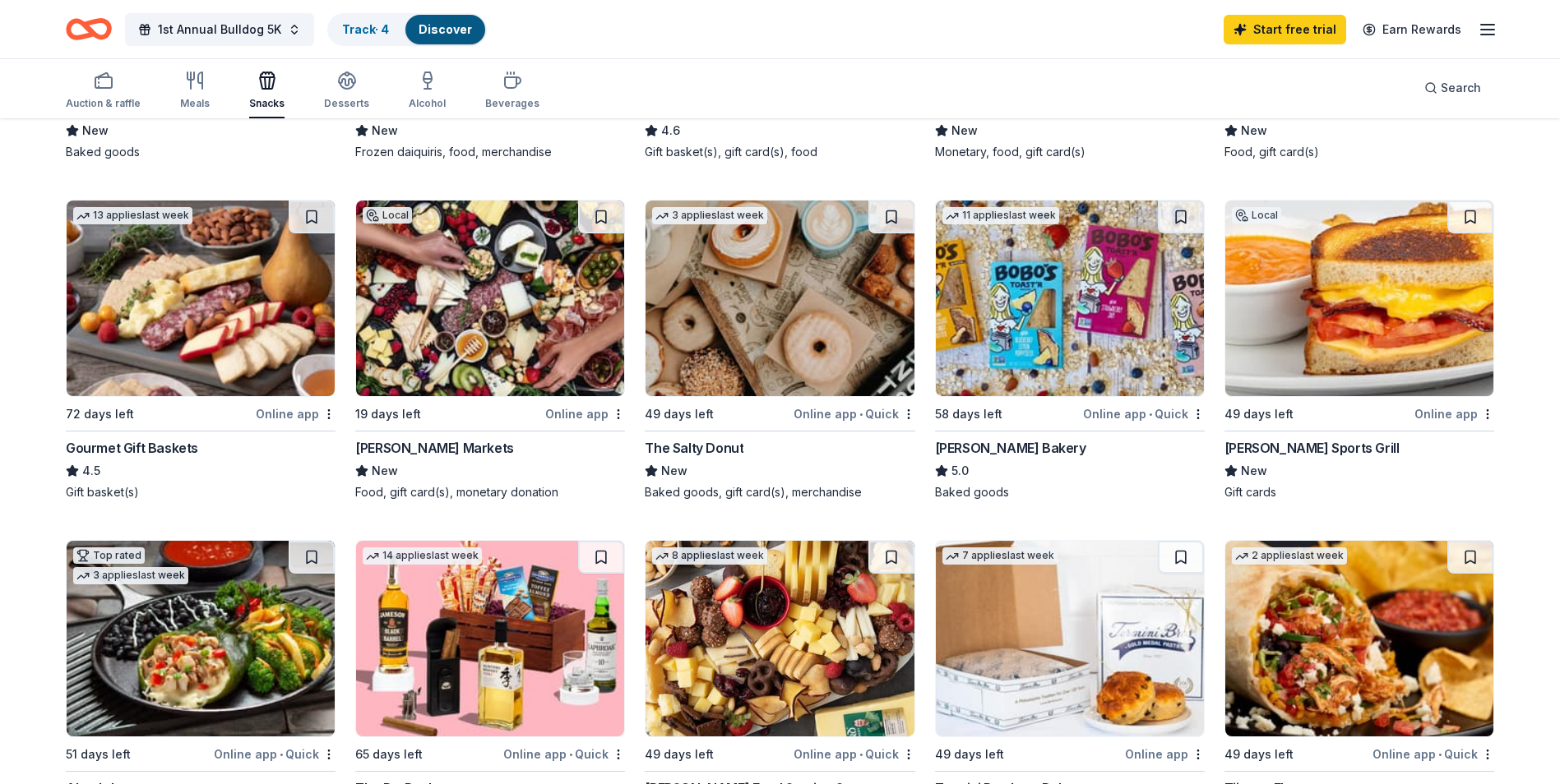
scroll to position [493, 0]
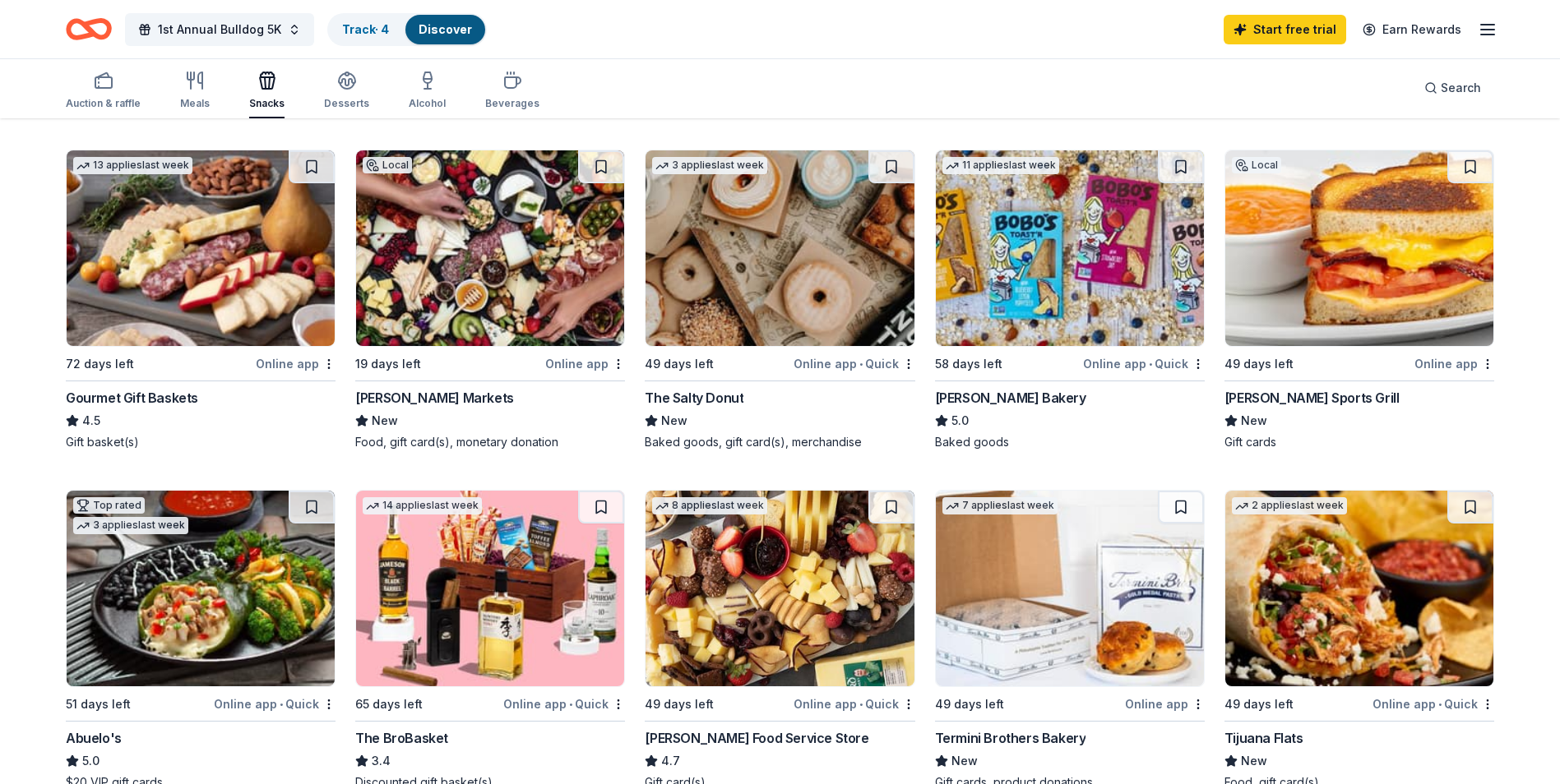
click at [786, 268] on img at bounding box center [779, 248] width 268 height 196
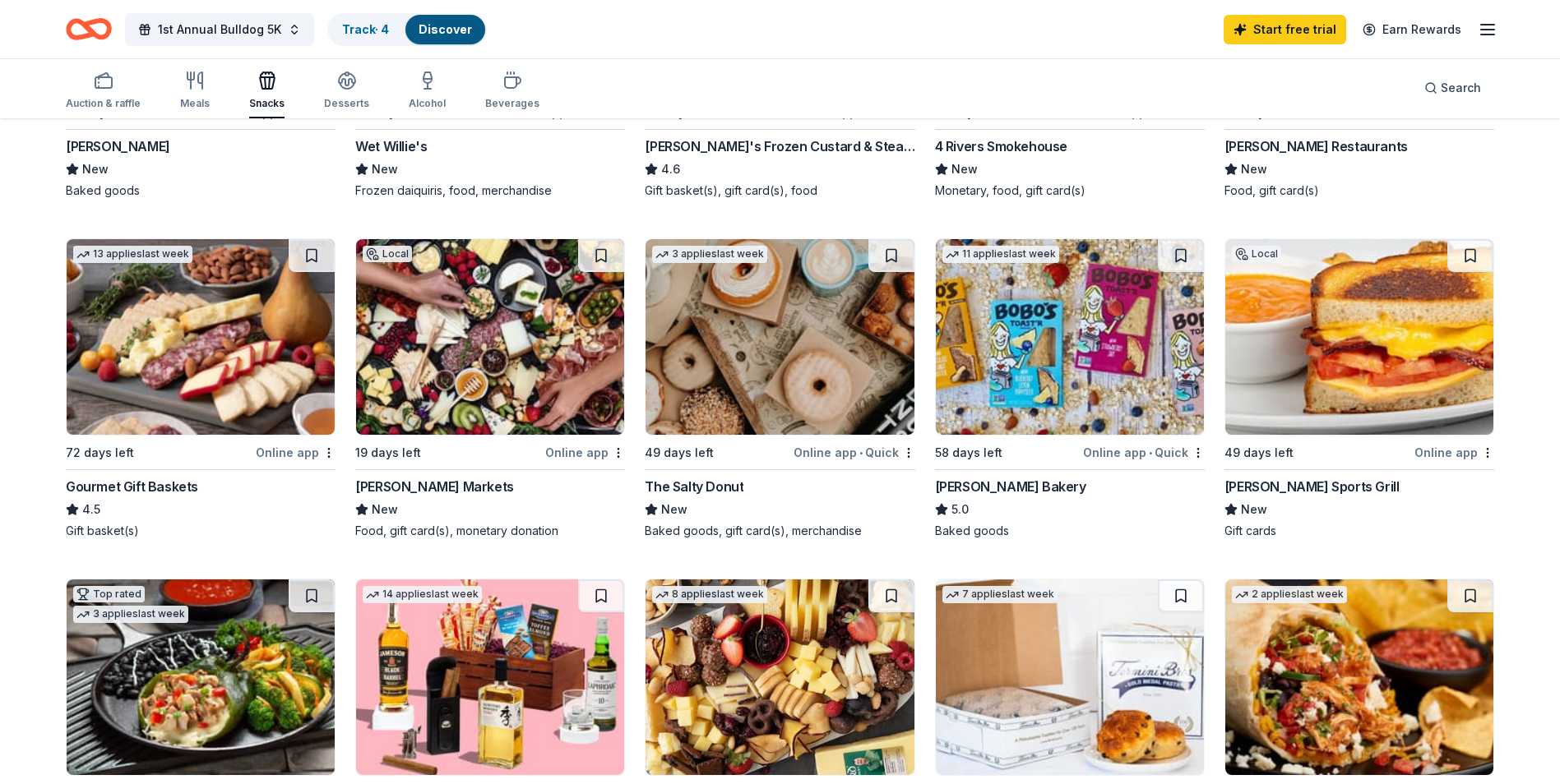
scroll to position [0, 0]
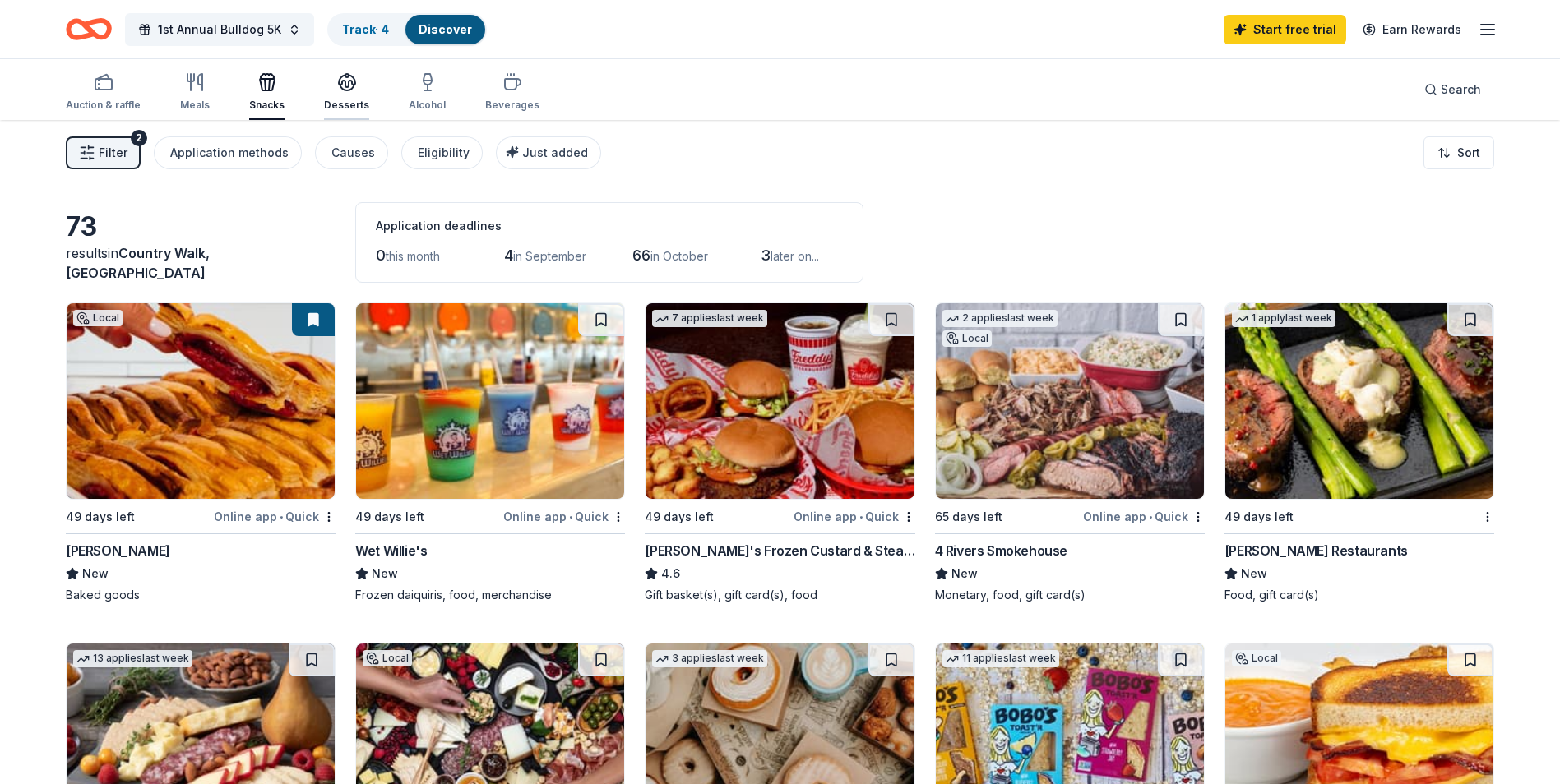
click at [355, 92] on div "Desserts" at bounding box center [346, 92] width 45 height 39
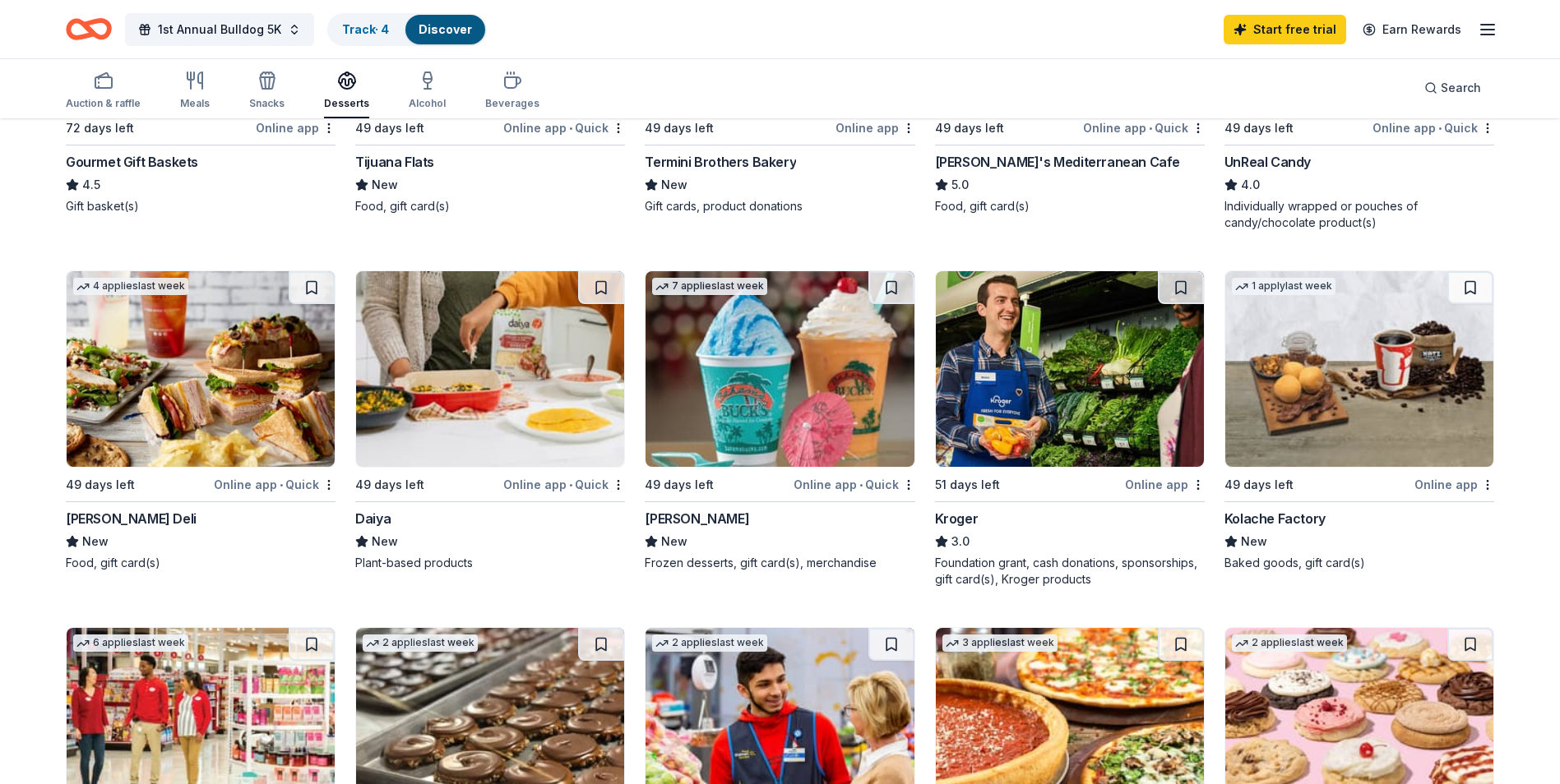
scroll to position [437, 0]
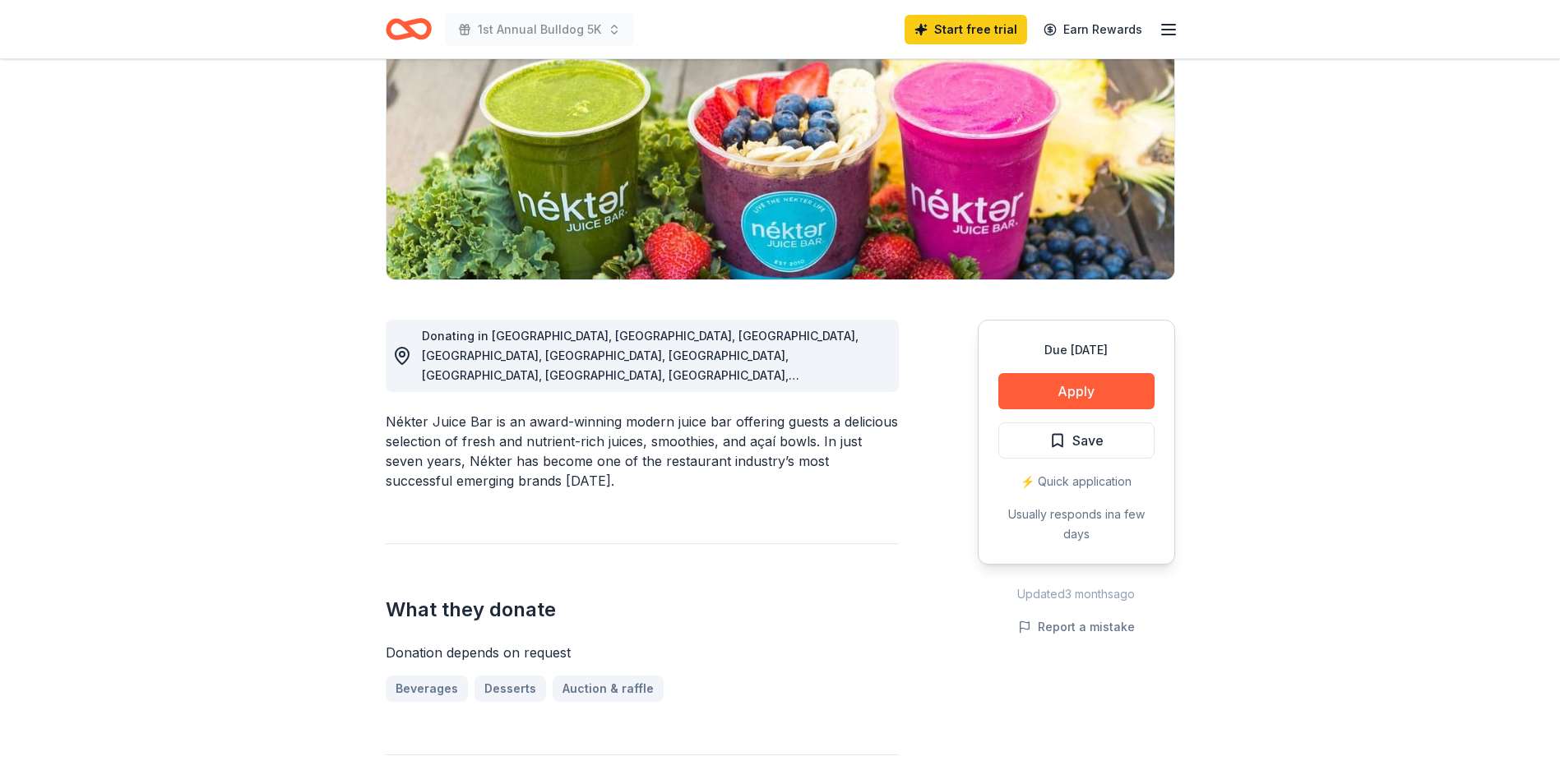
scroll to position [247, 0]
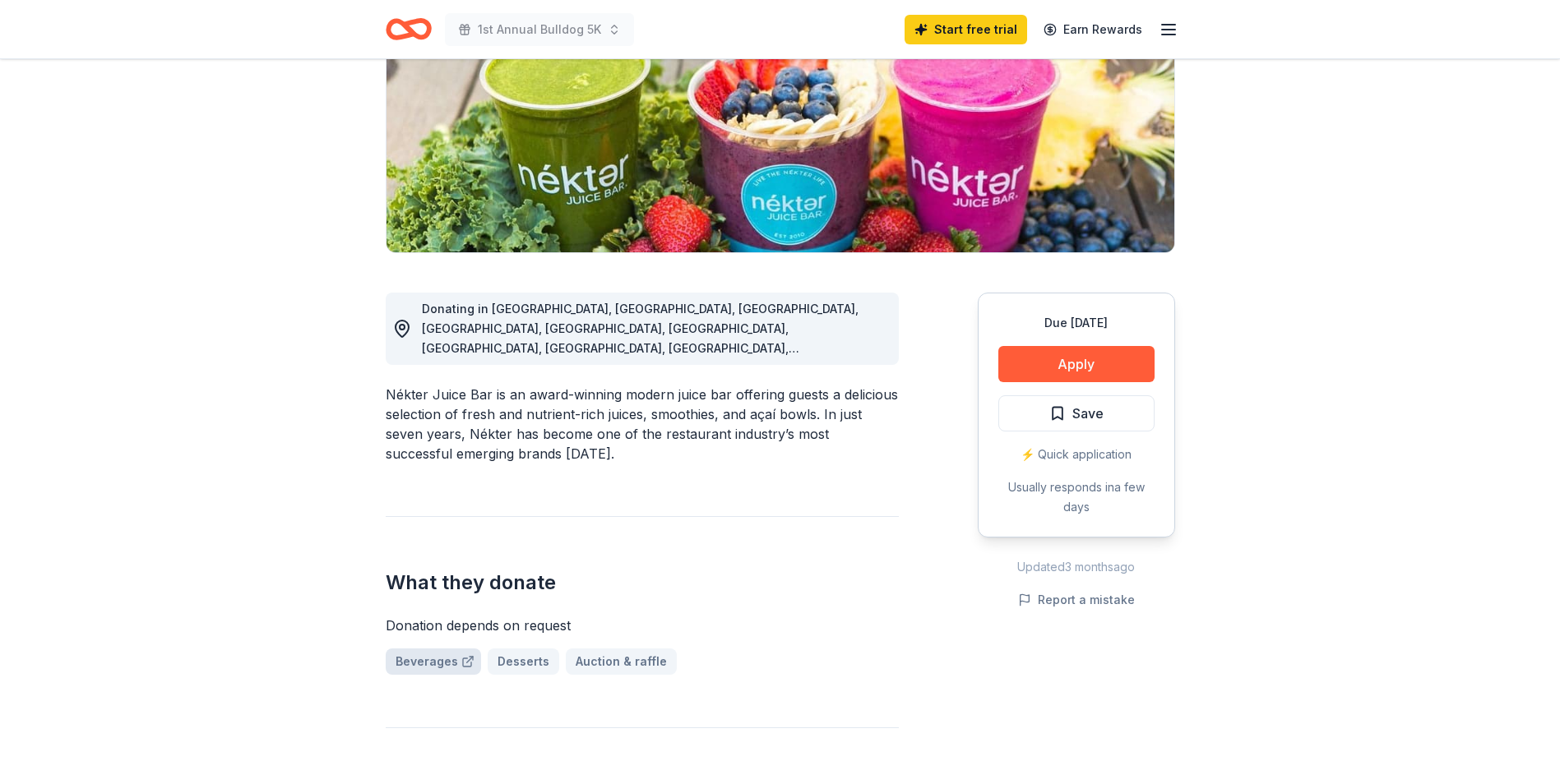
click at [421, 649] on link "Beverages" at bounding box center [434, 661] width 95 height 26
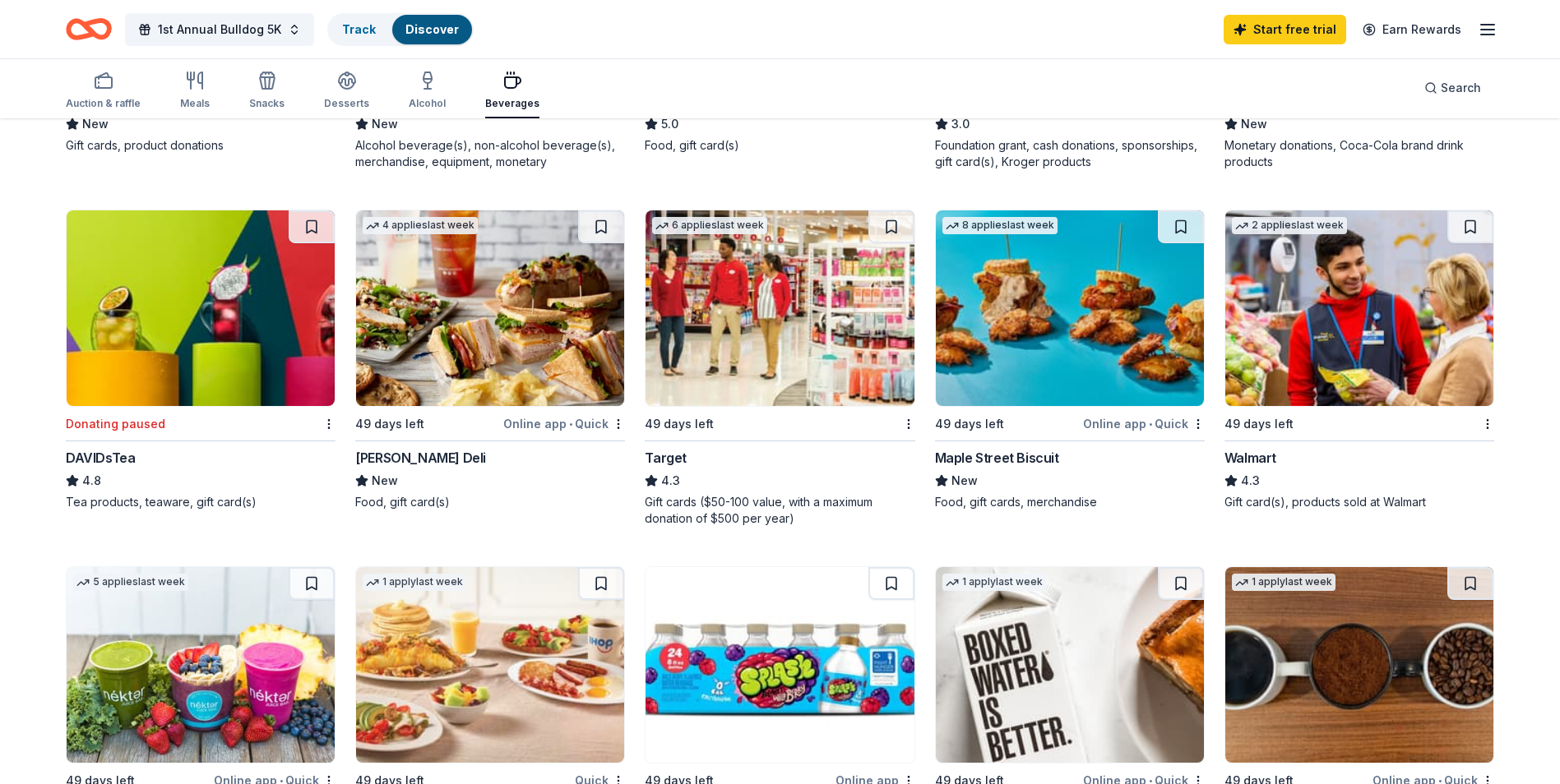
scroll to position [822, 0]
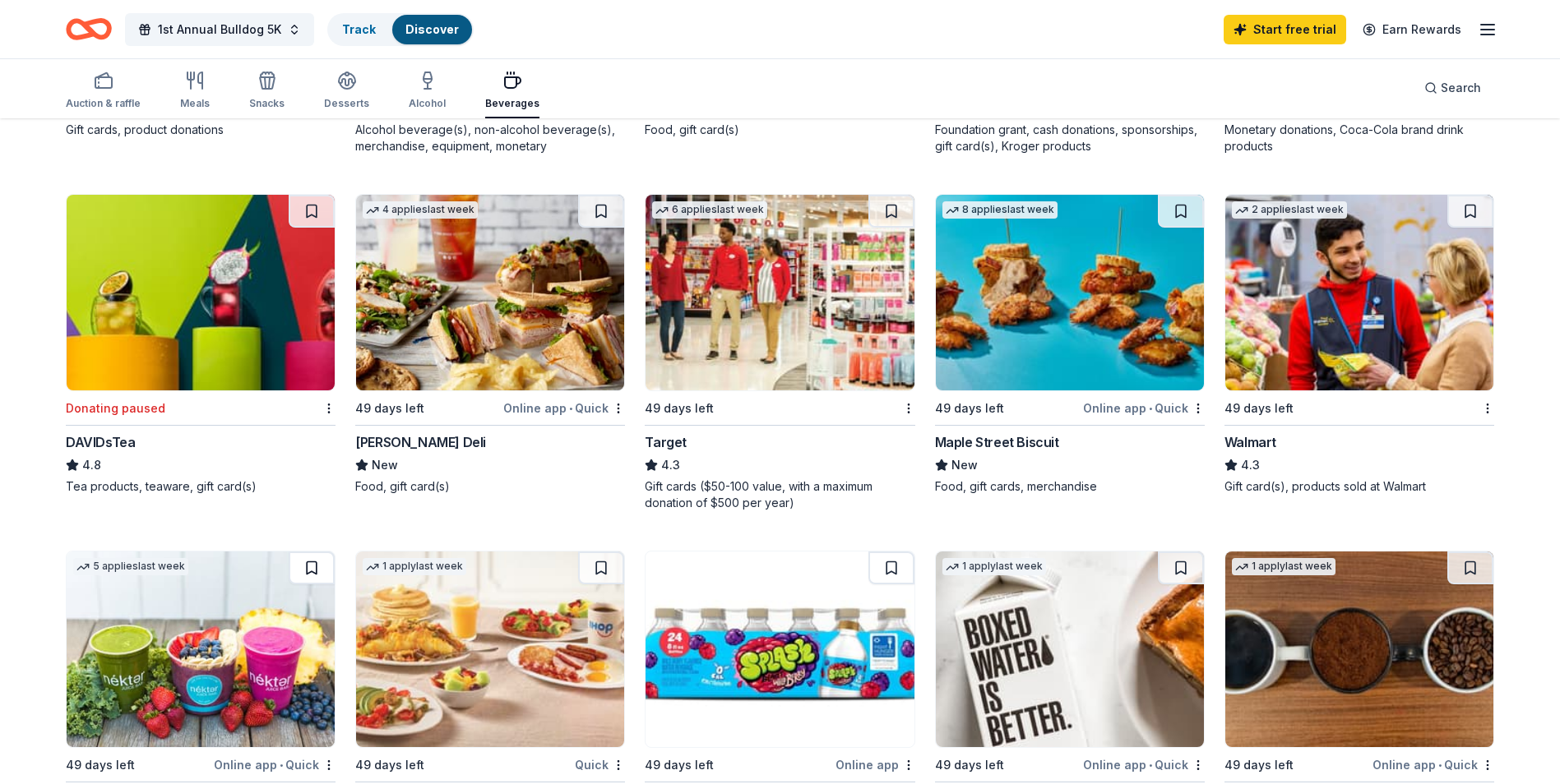
click at [318, 562] on button at bounding box center [311, 568] width 46 height 33
click at [263, 588] on img at bounding box center [200, 649] width 268 height 196
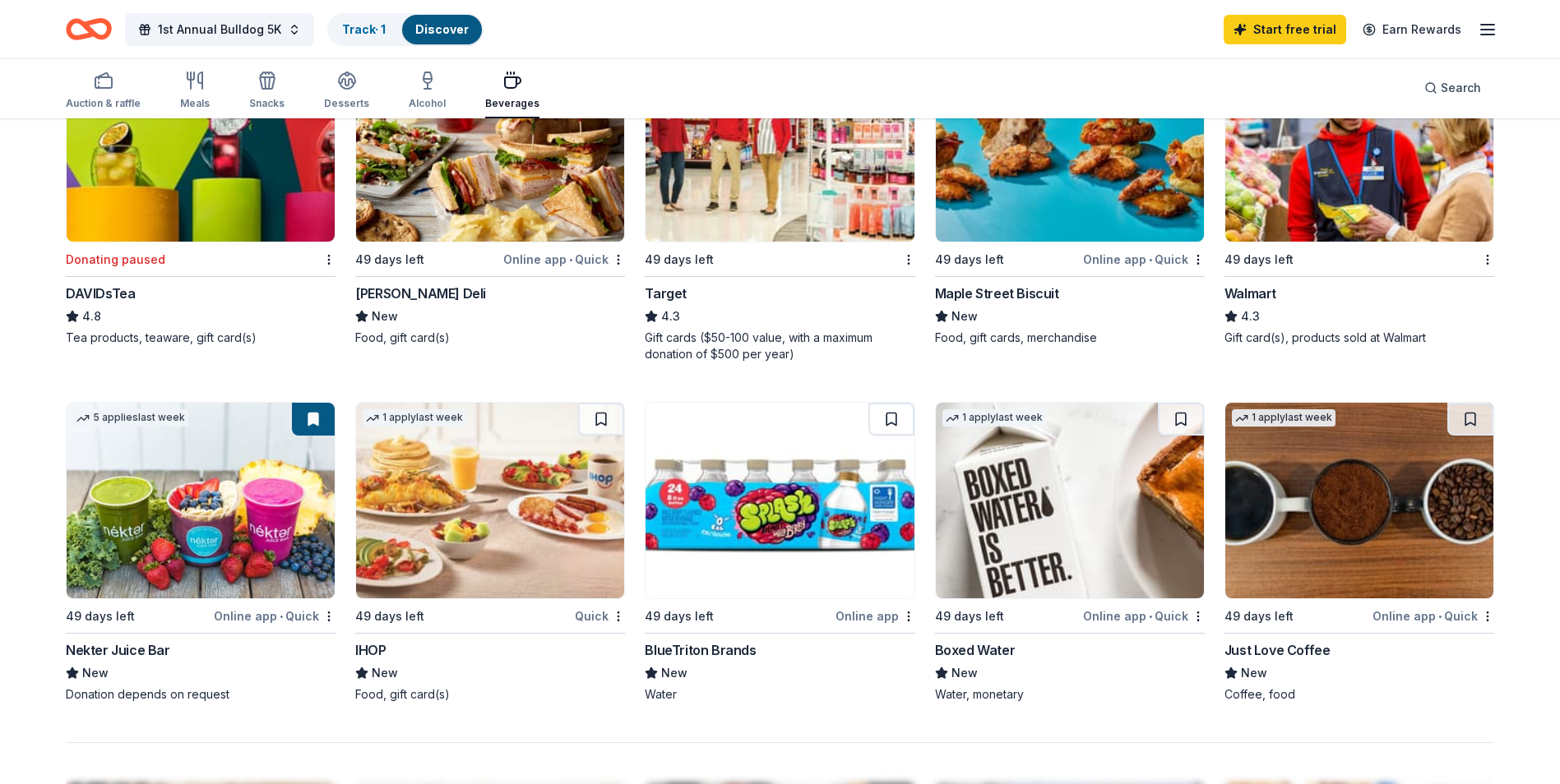
scroll to position [1068, 0]
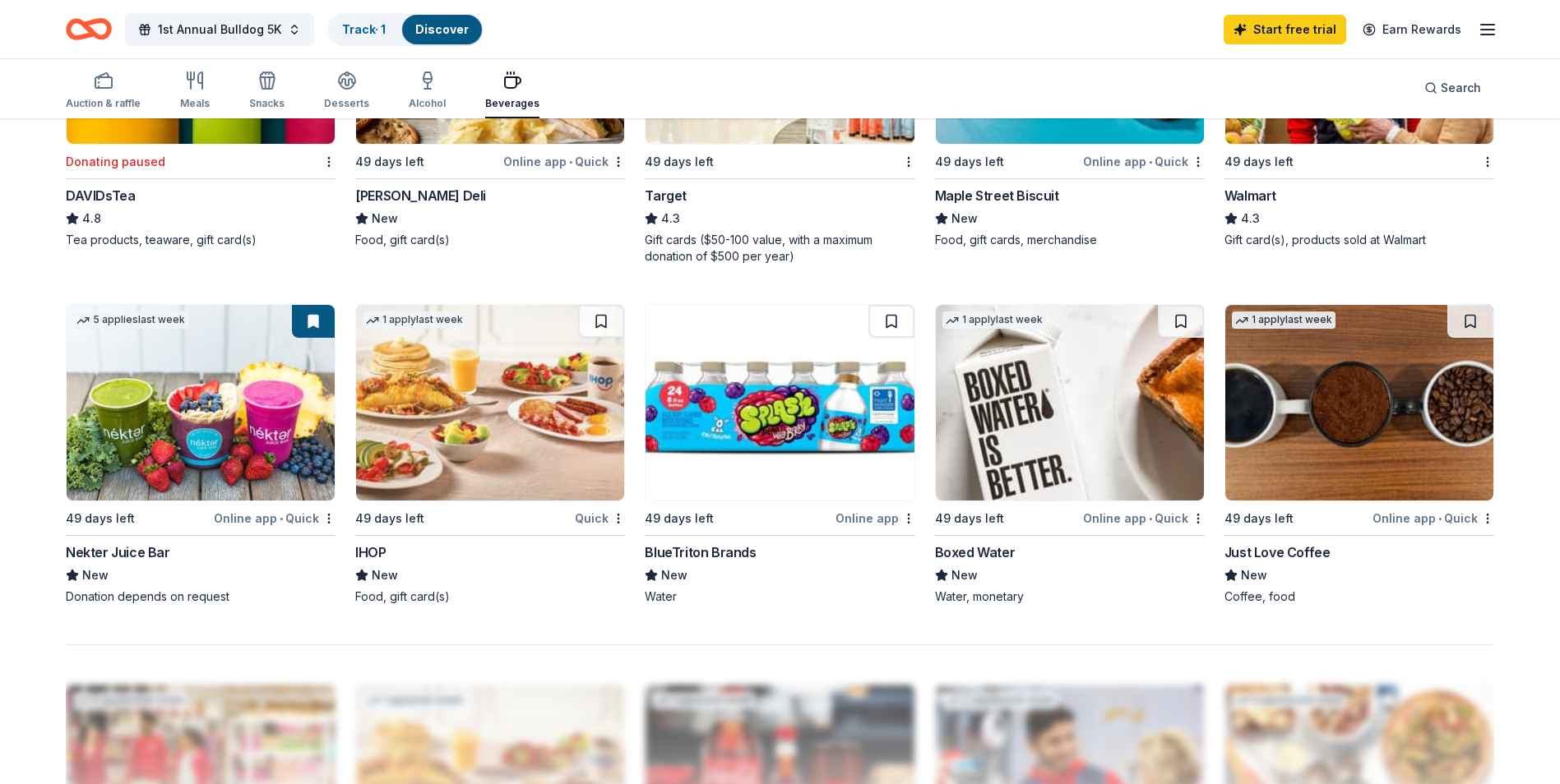
click at [1020, 398] on img at bounding box center [1069, 403] width 268 height 196
click at [1344, 422] on img at bounding box center [1359, 403] width 268 height 196
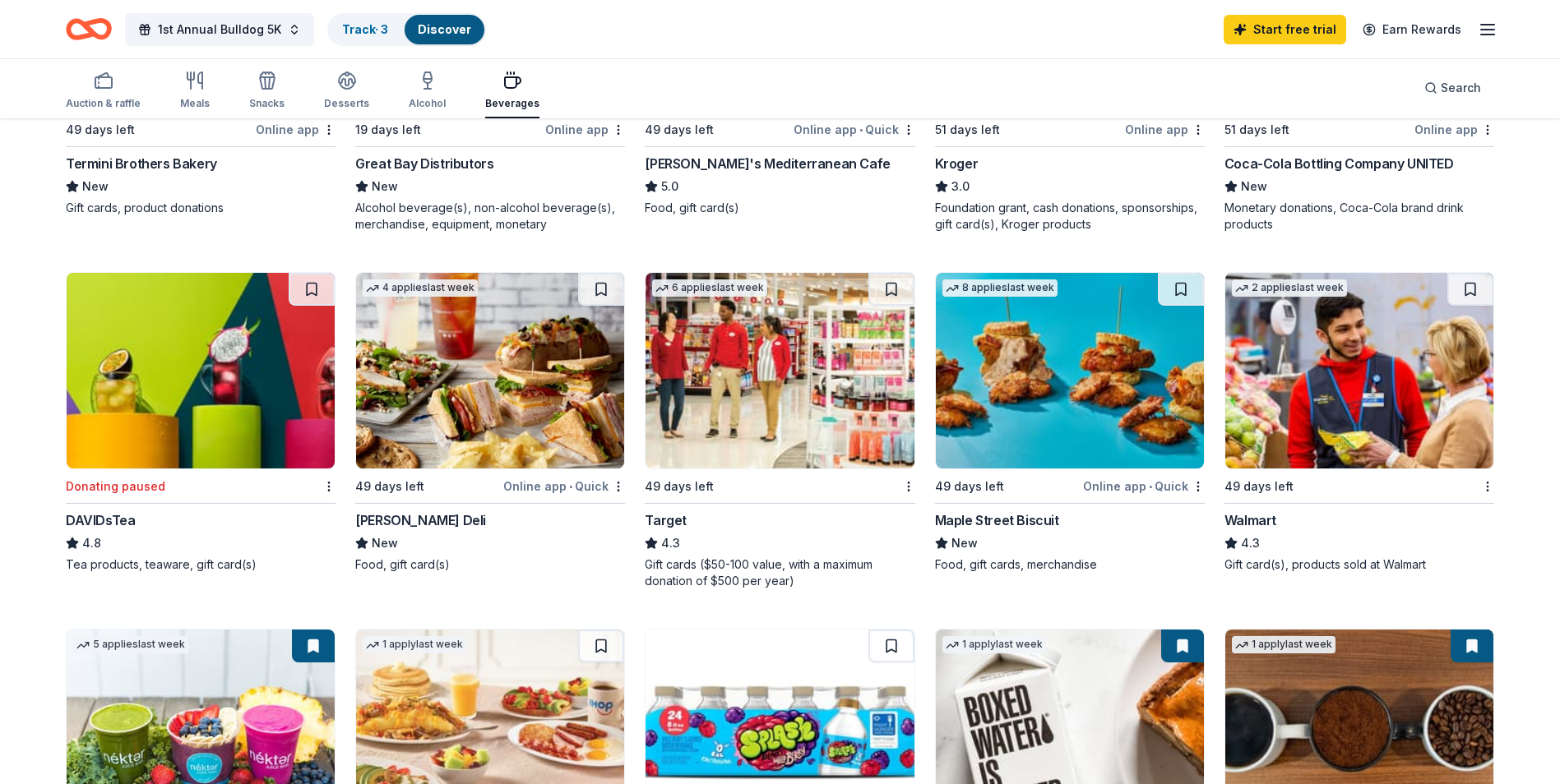
scroll to position [739, 0]
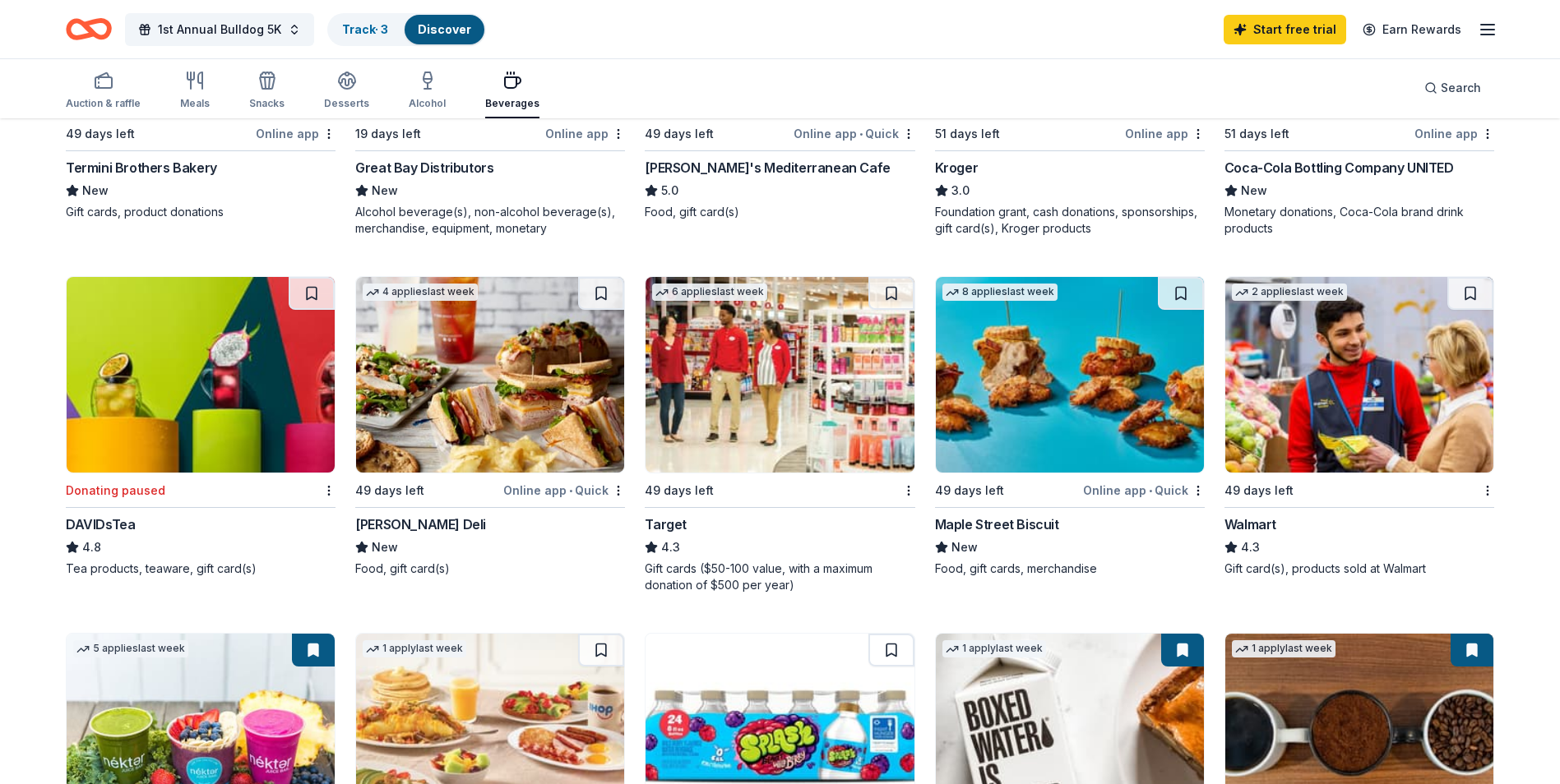
click at [1341, 375] on img at bounding box center [1359, 375] width 268 height 196
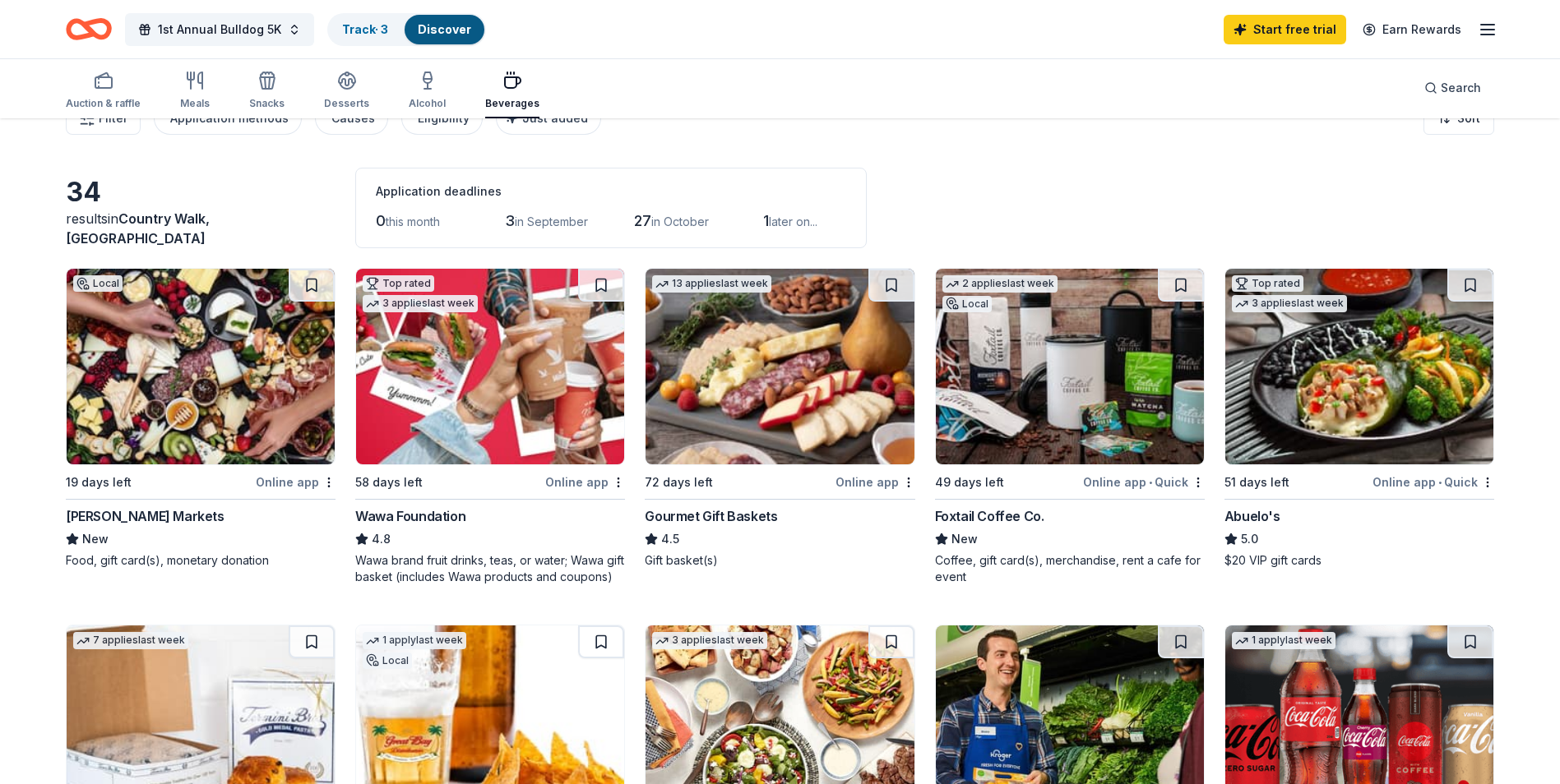
scroll to position [0, 0]
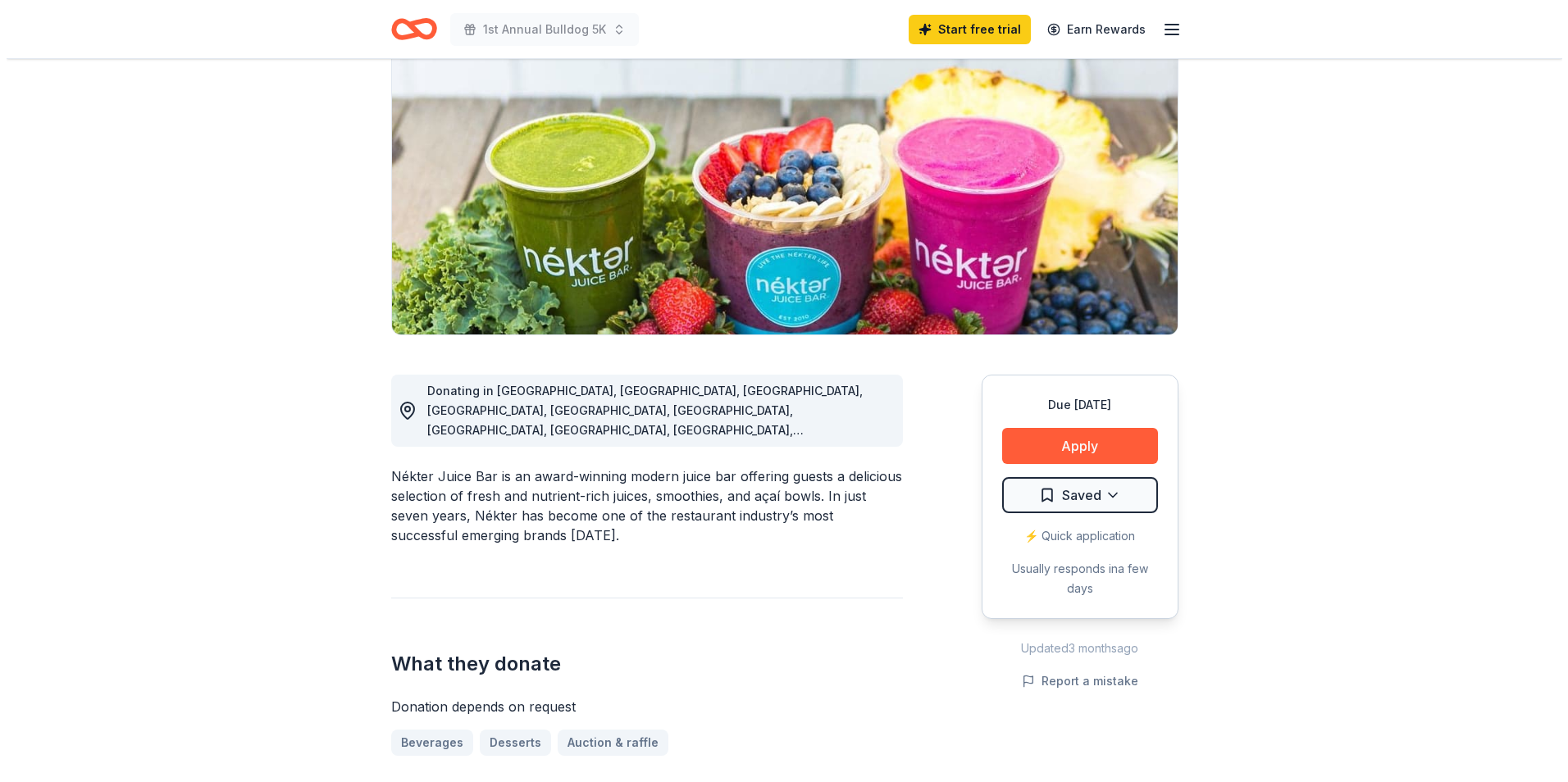
scroll to position [164, 0]
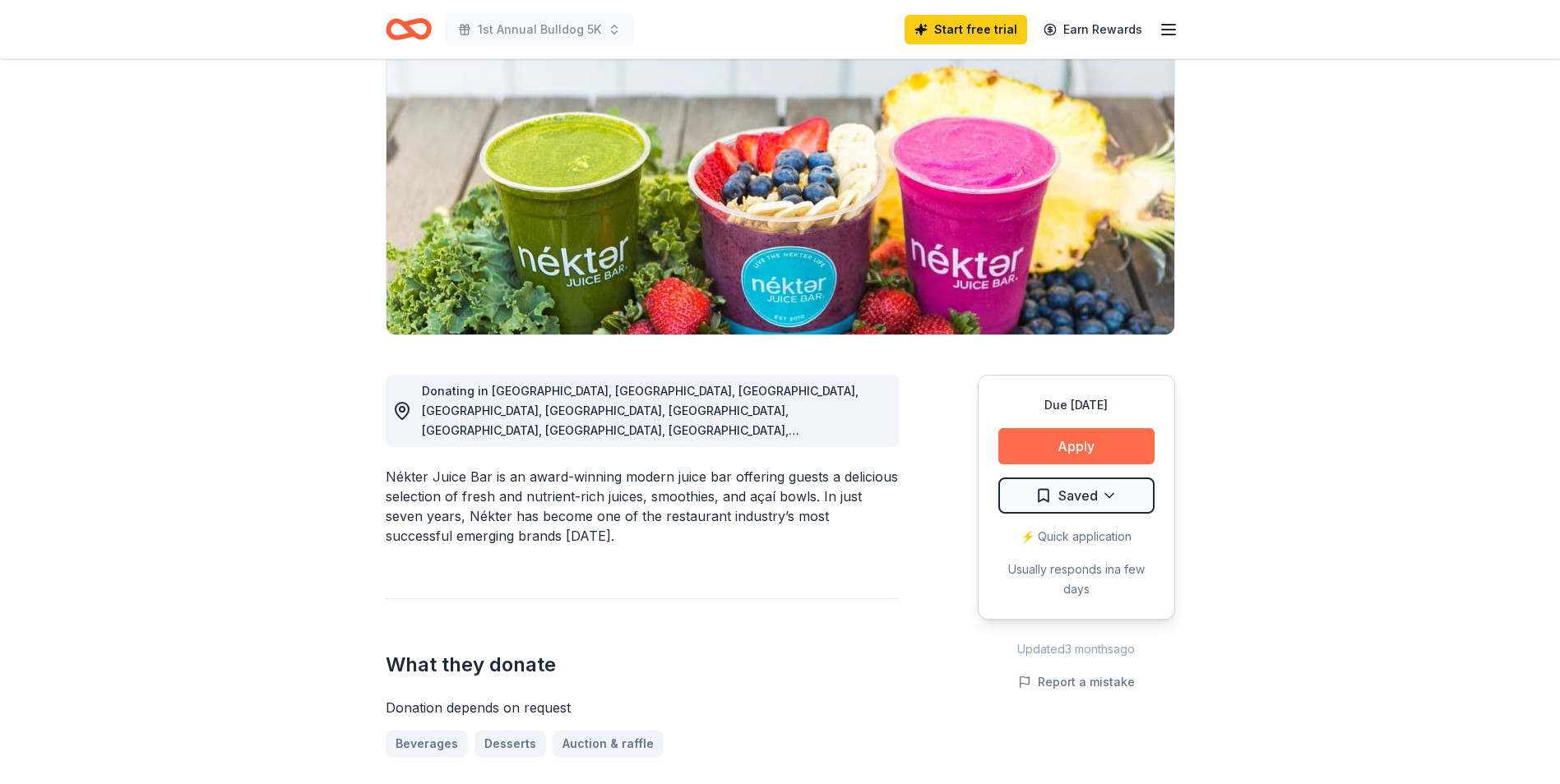
click at [1091, 445] on button "Apply" at bounding box center [1076, 446] width 156 height 36
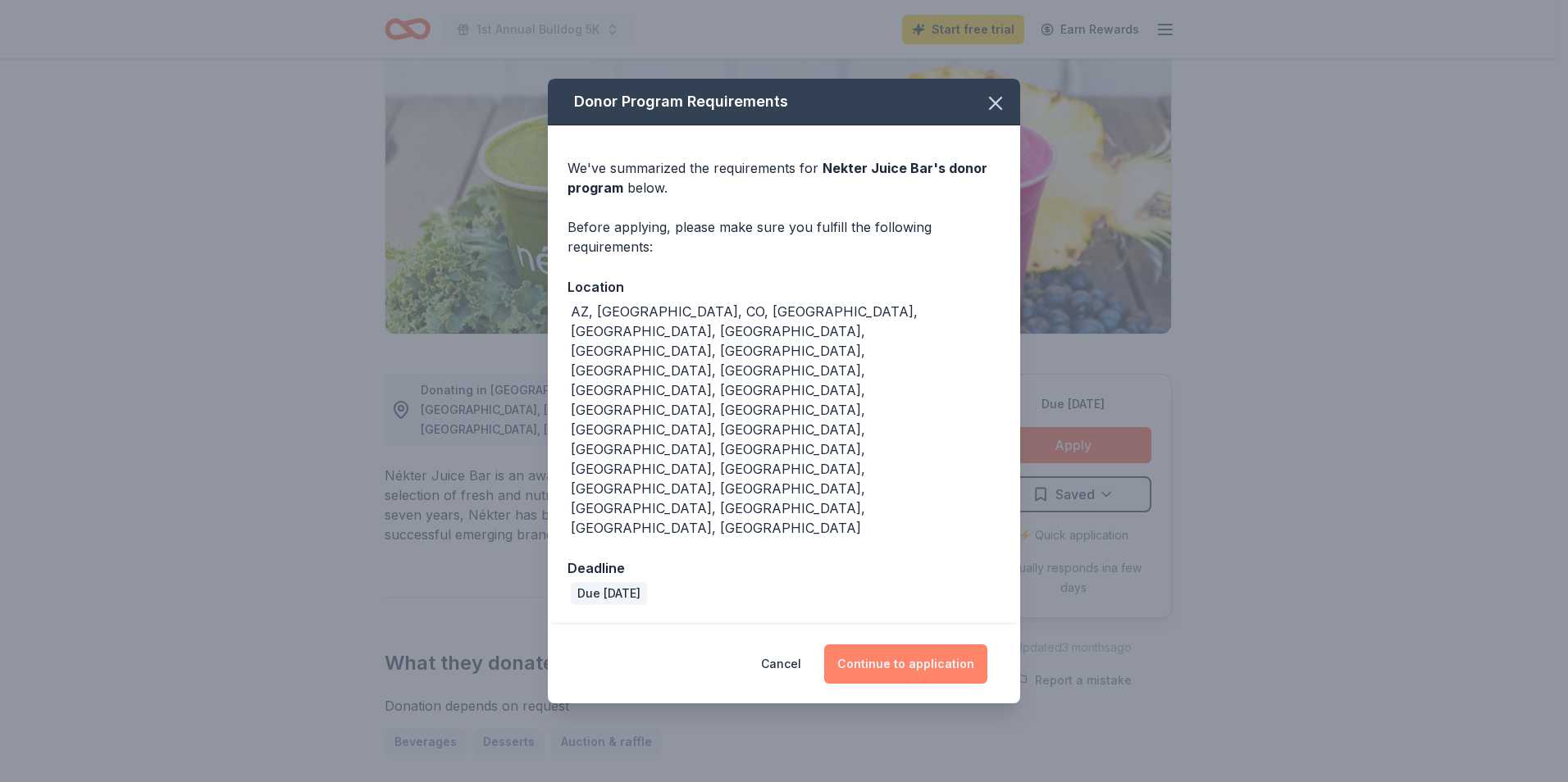
click at [918, 644] on button "Continue to application" at bounding box center [906, 664] width 163 height 39
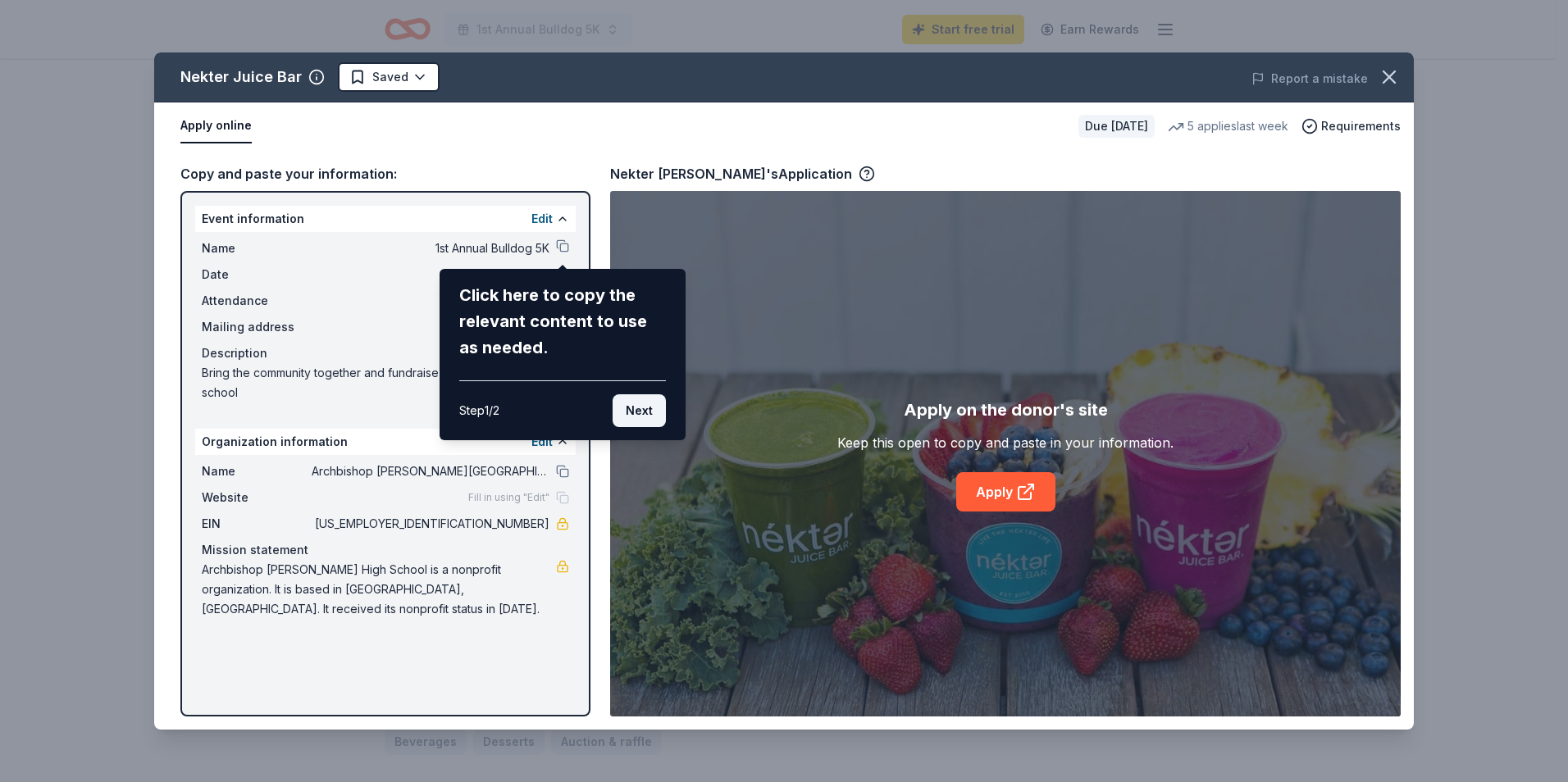
click at [640, 402] on button "Next" at bounding box center [639, 411] width 54 height 33
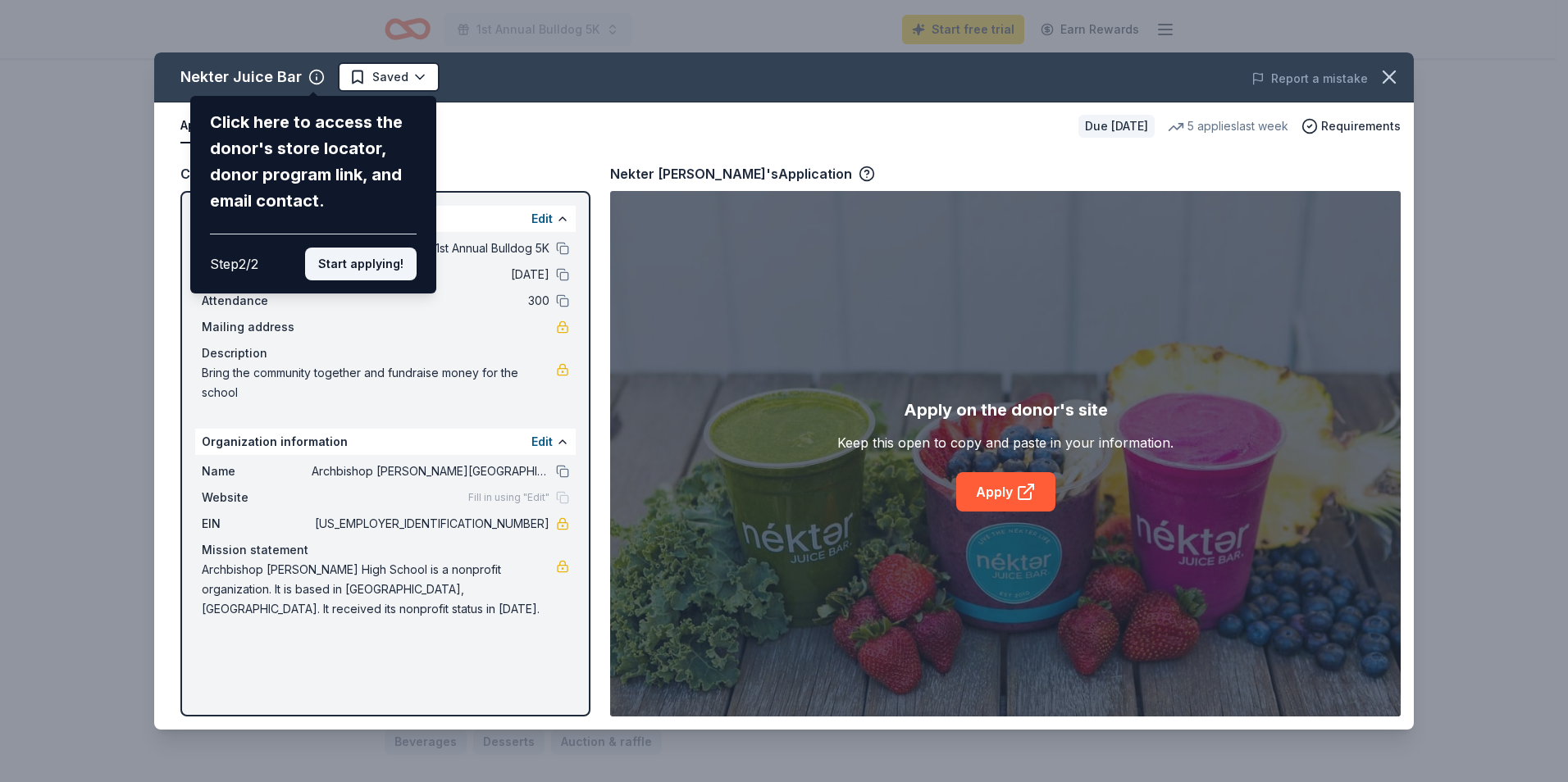
click at [345, 266] on button "Start applying!" at bounding box center [361, 264] width 112 height 33
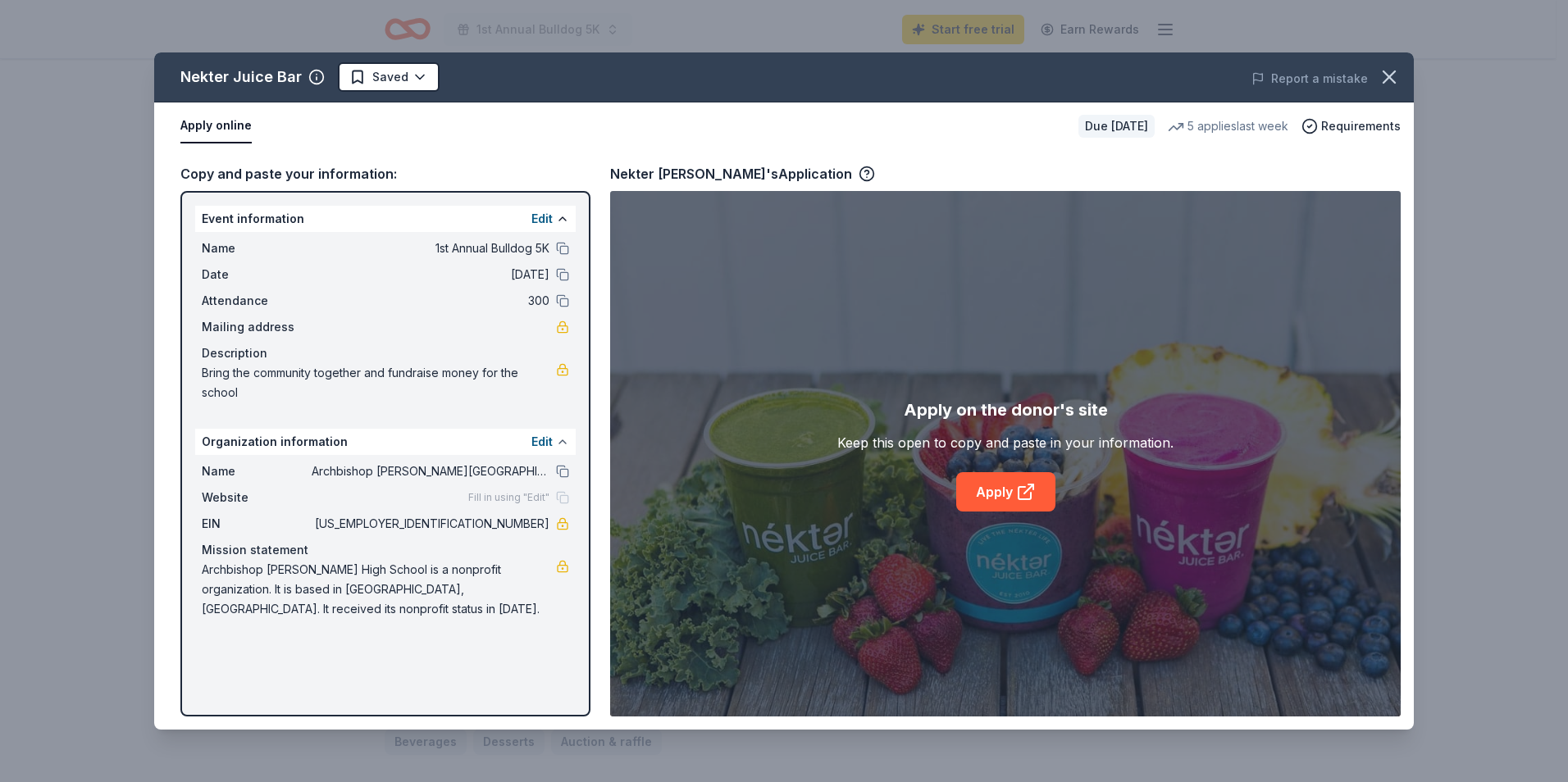
click at [556, 445] on button at bounding box center [562, 441] width 13 height 13
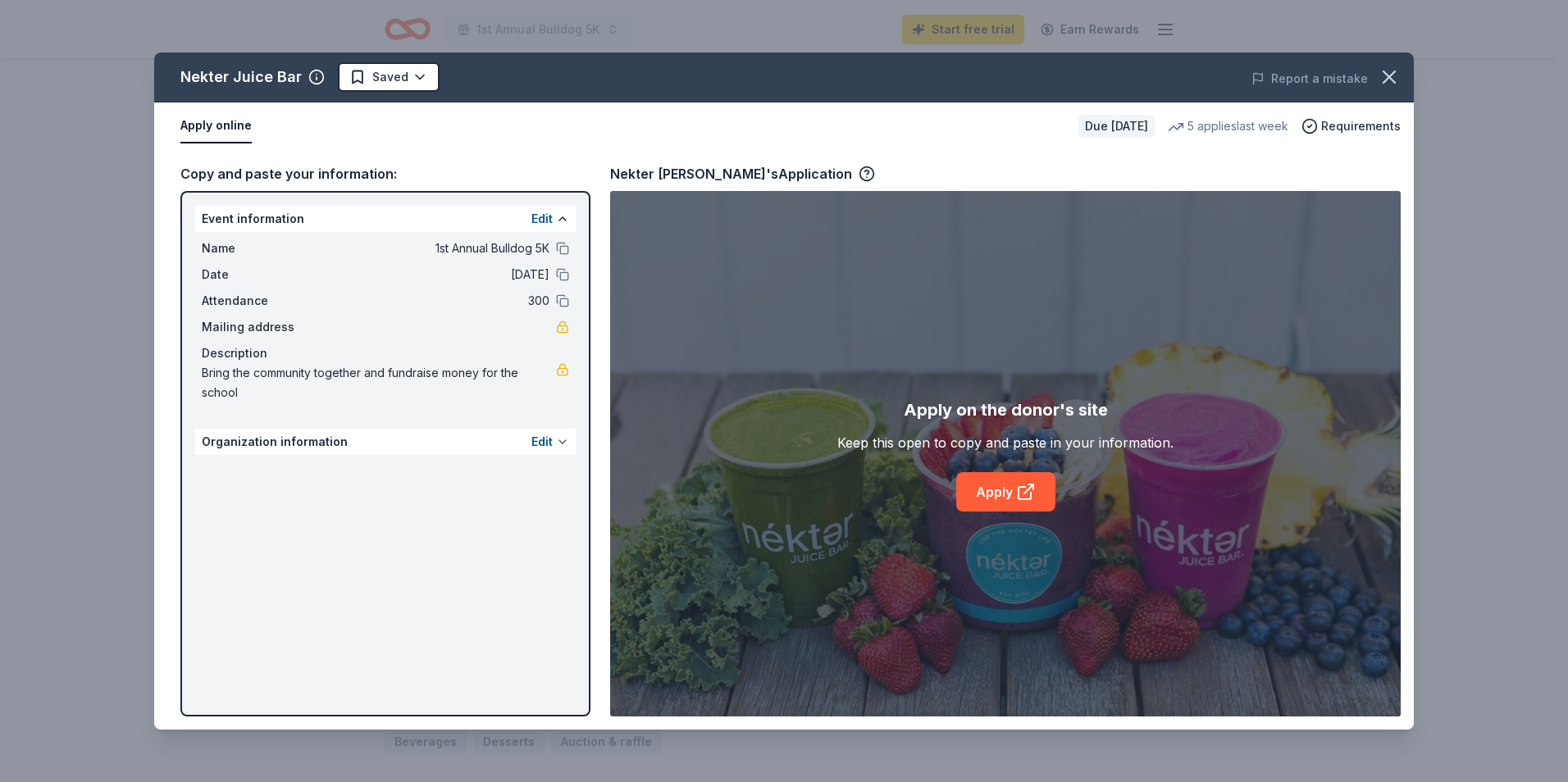
click at [556, 445] on button at bounding box center [562, 441] width 13 height 13
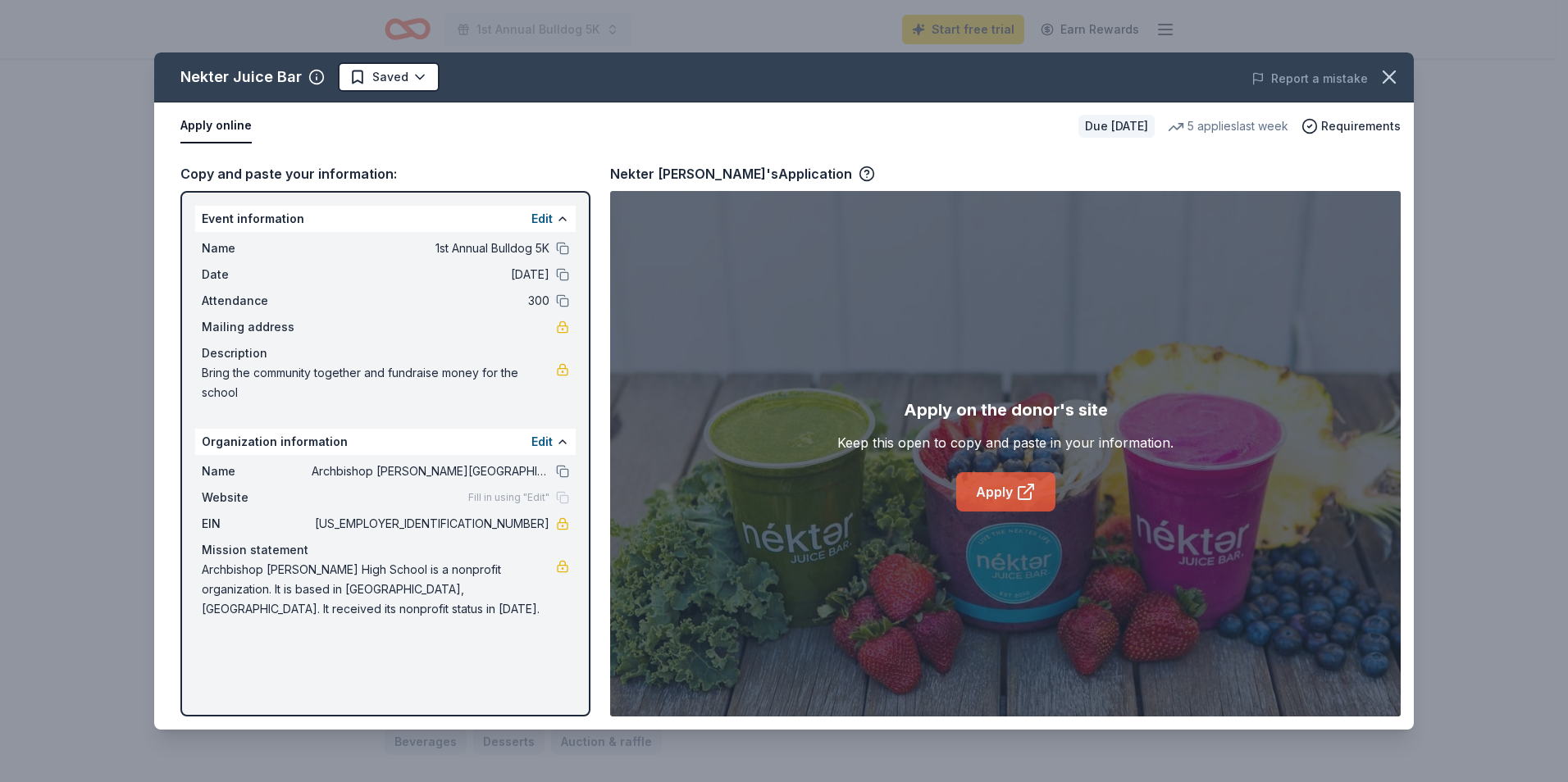
click at [990, 484] on link "Apply" at bounding box center [1005, 492] width 99 height 39
click at [995, 488] on link "Apply" at bounding box center [1005, 492] width 99 height 39
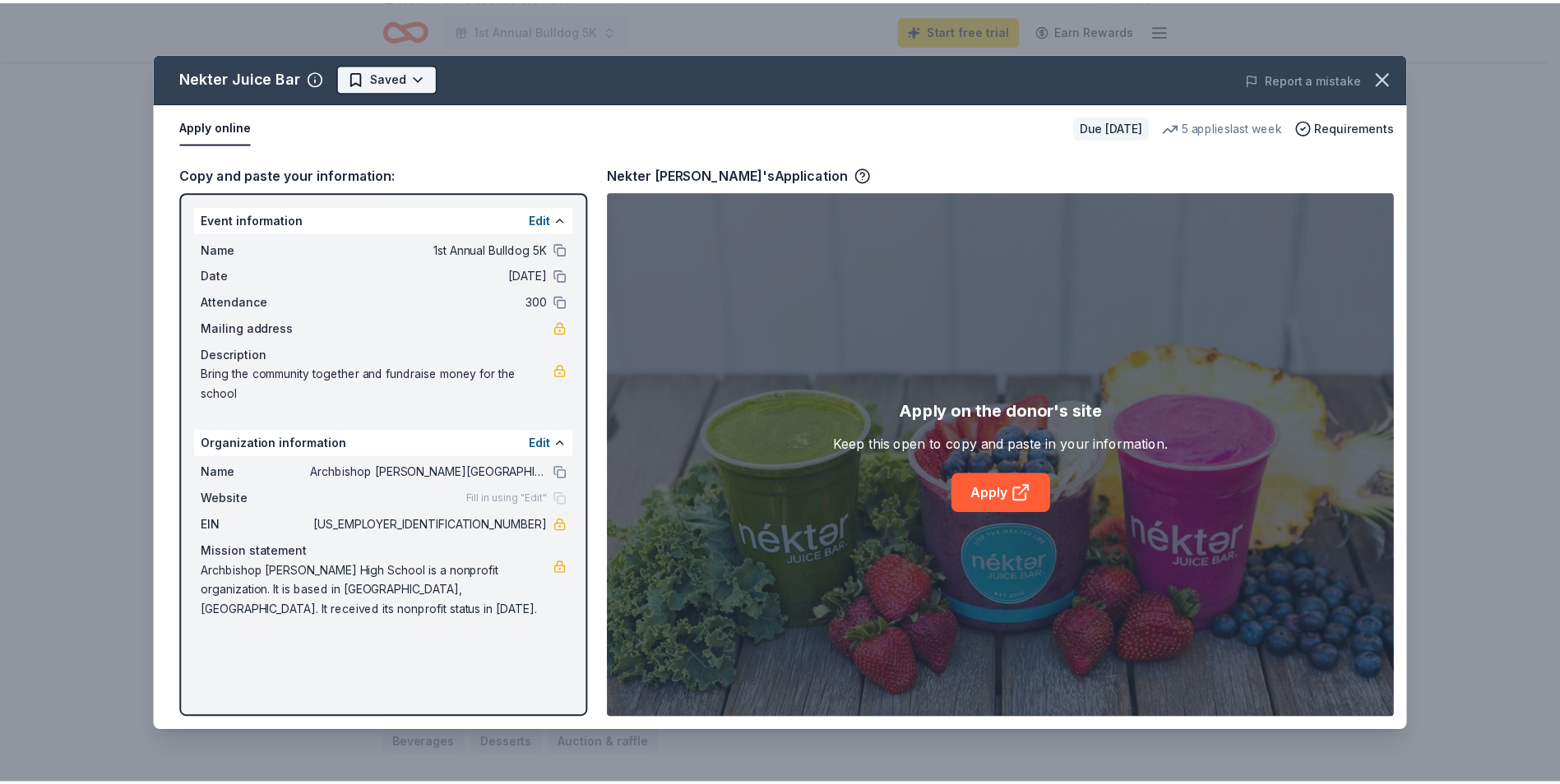
scroll to position [0, 0]
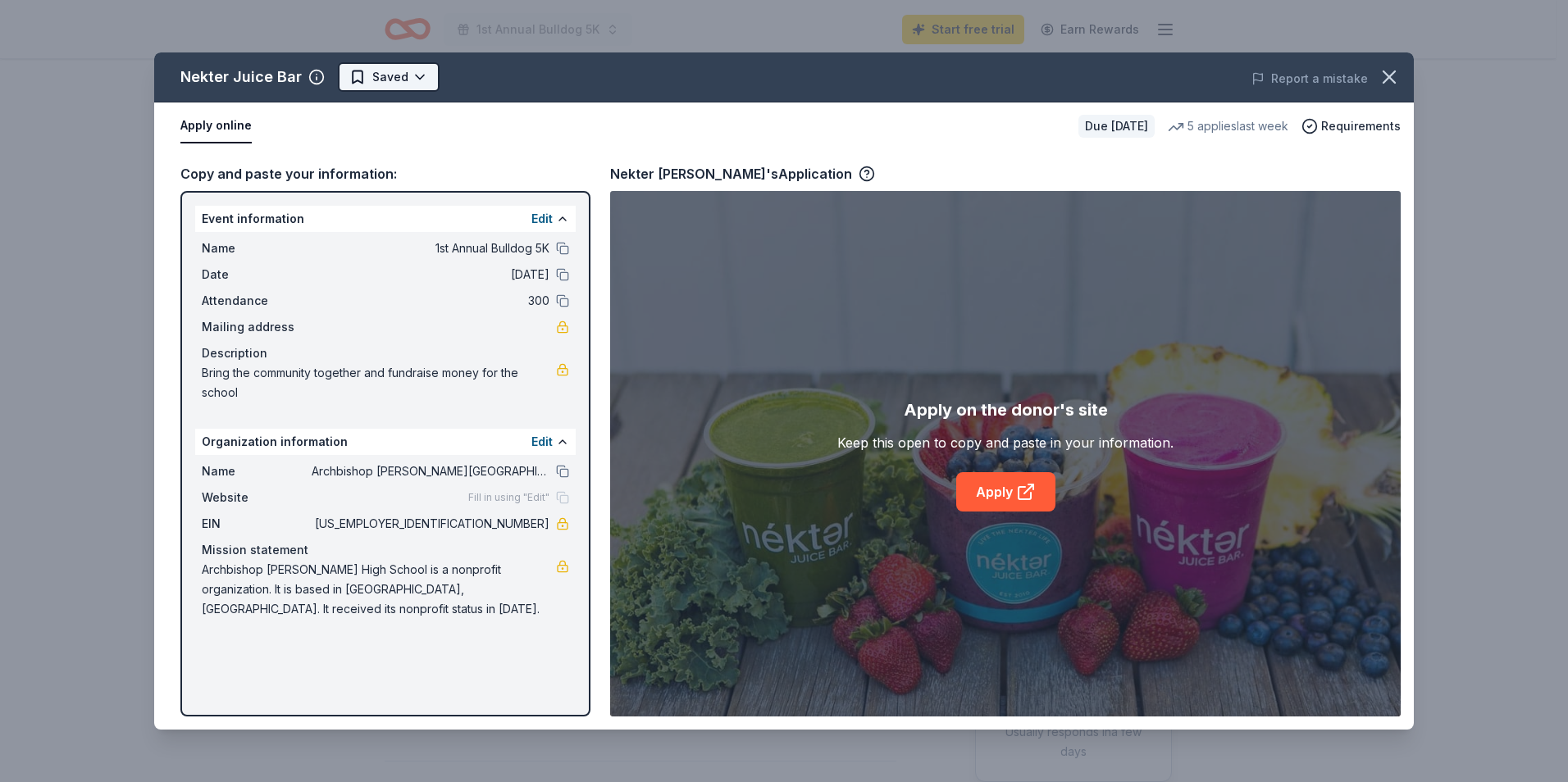
click at [402, 81] on html "1st Annual Bulldog 5K Start free trial Earn Rewards Due in 49 days Share Nekter…" at bounding box center [784, 391] width 1568 height 782
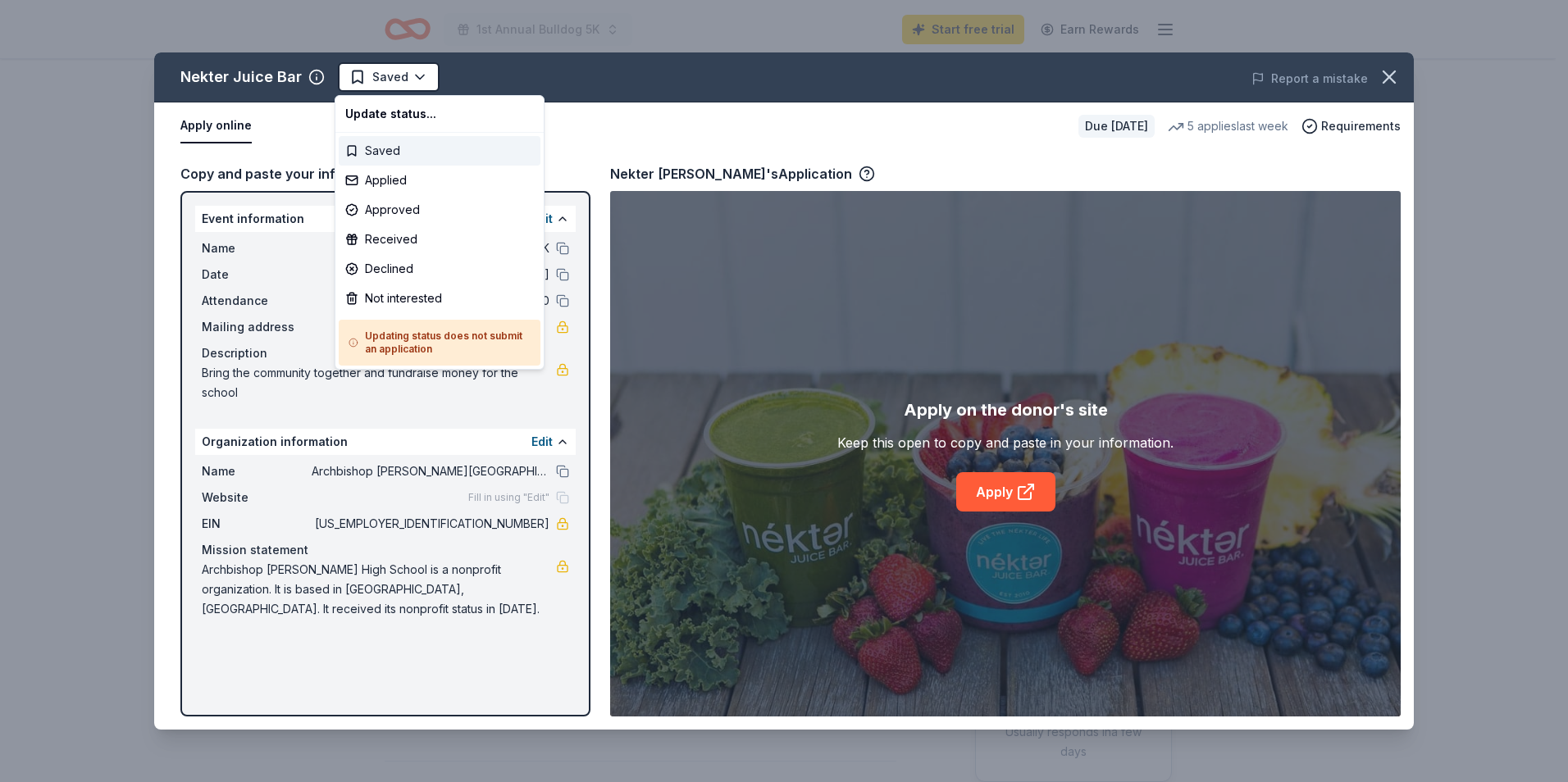
click at [385, 149] on div "Saved" at bounding box center [439, 150] width 201 height 30
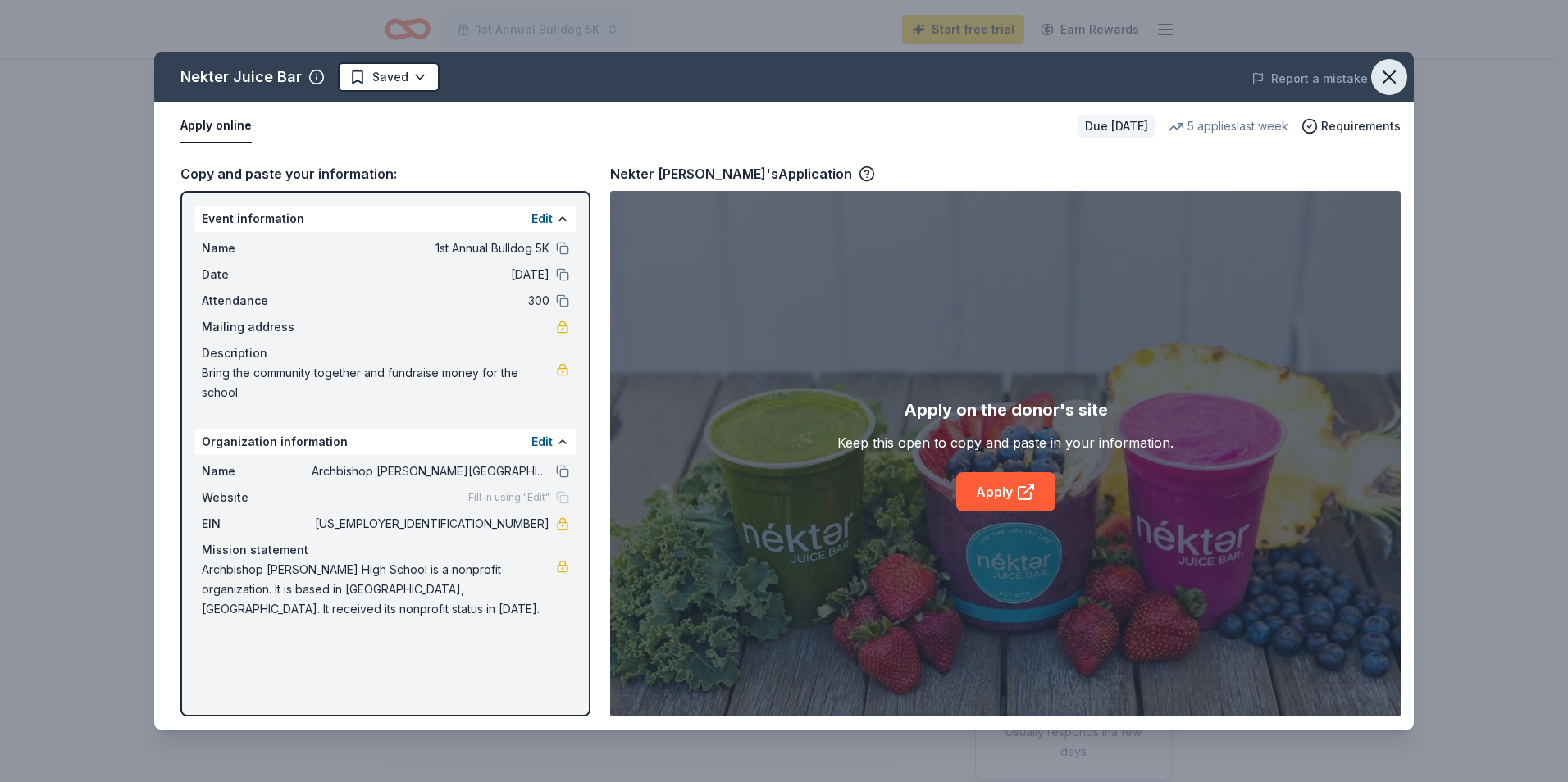
click at [1385, 73] on icon "button" at bounding box center [1389, 77] width 23 height 23
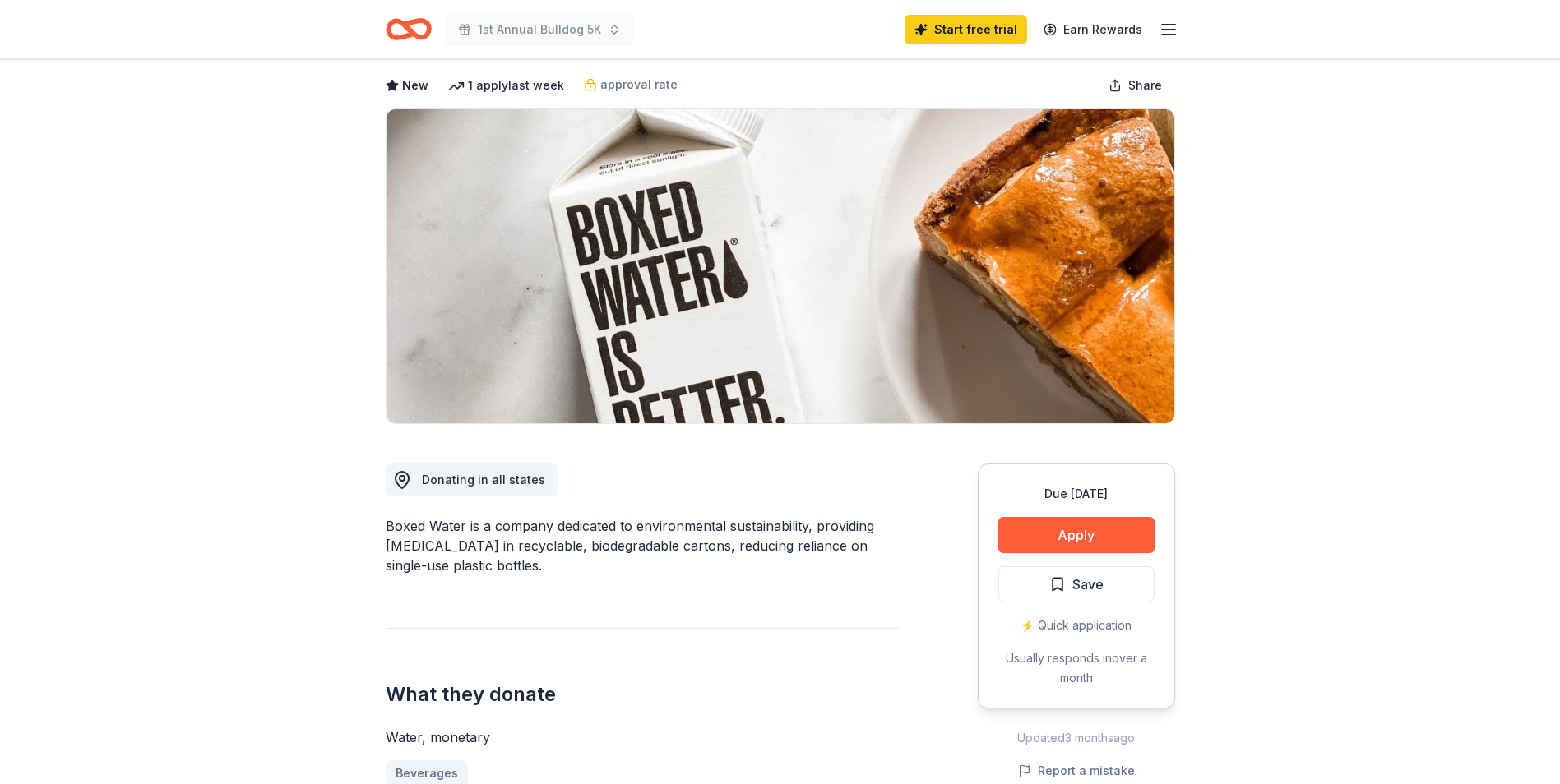
scroll to position [164, 0]
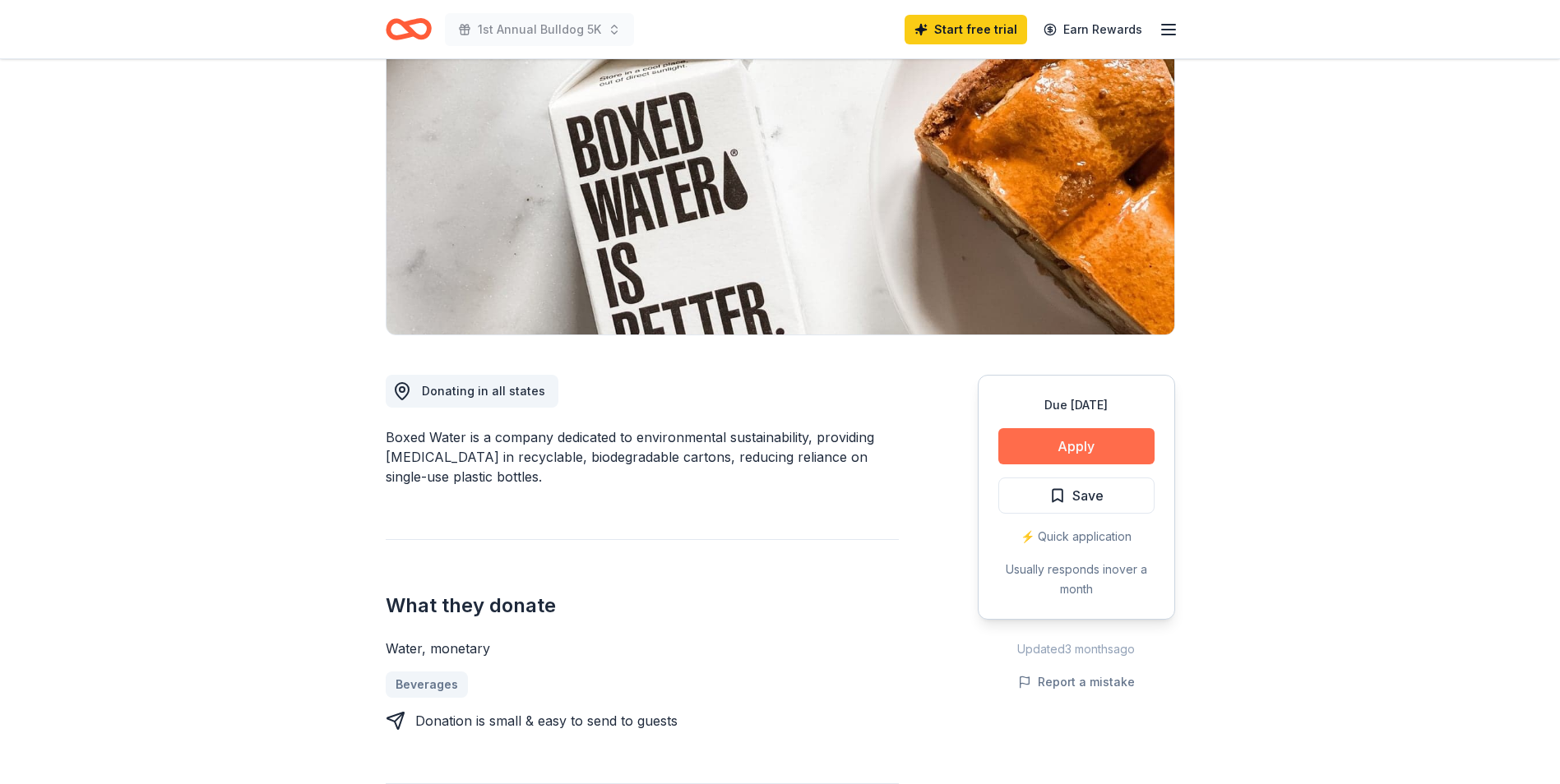
click at [1043, 454] on button "Apply" at bounding box center [1076, 446] width 156 height 36
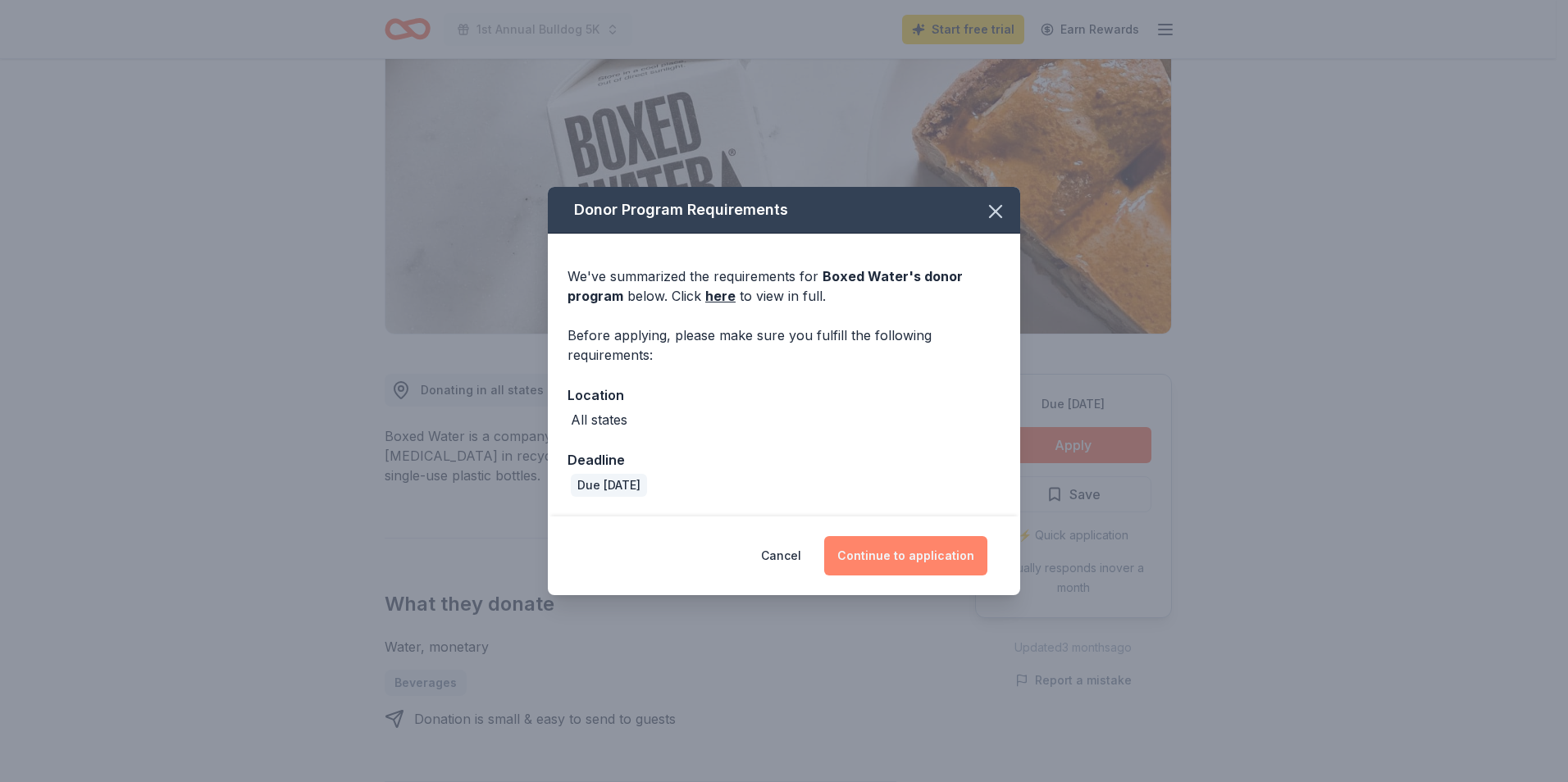
click at [871, 553] on button "Continue to application" at bounding box center [906, 556] width 163 height 39
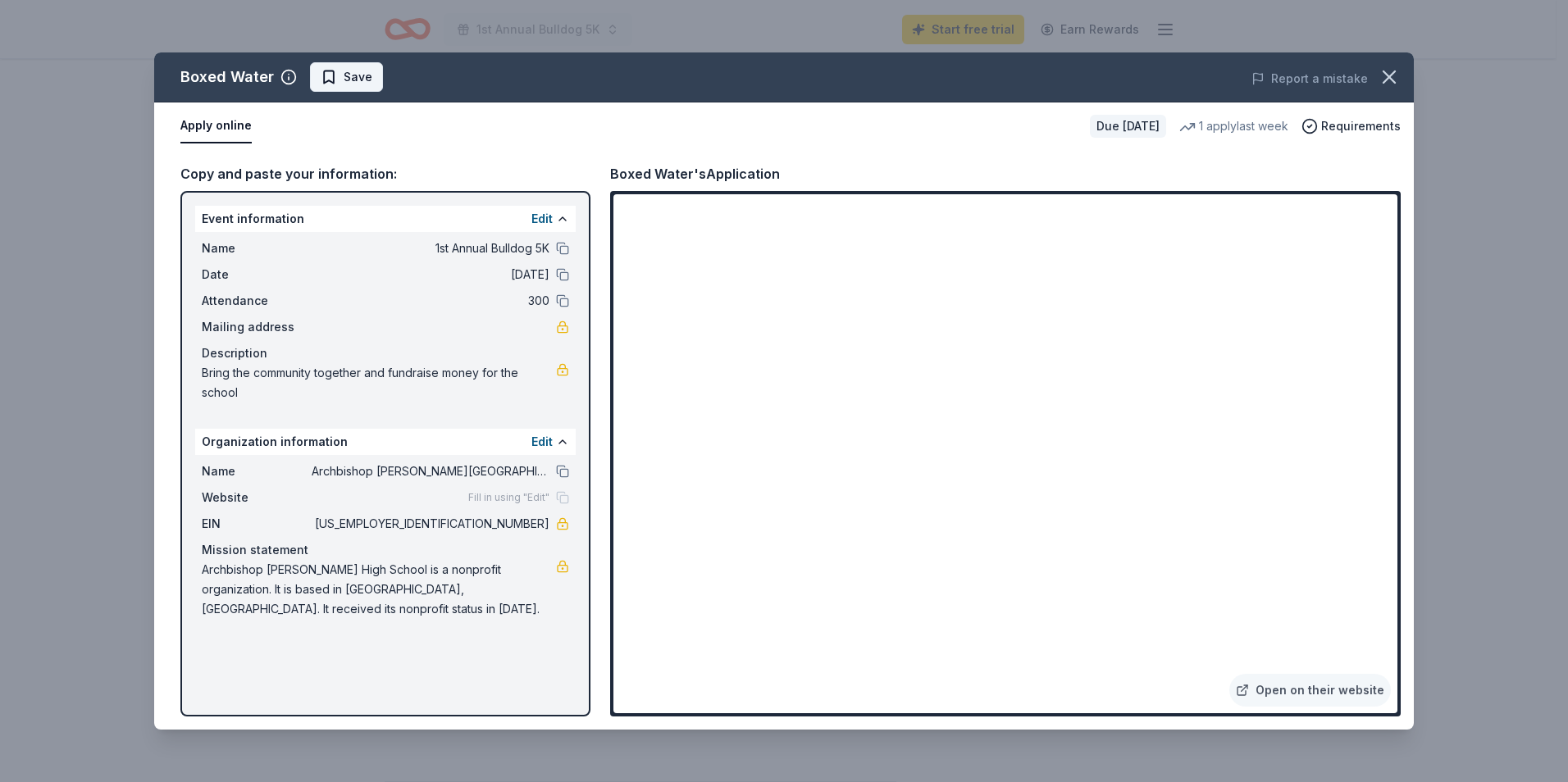
click at [320, 73] on span "Save" at bounding box center [346, 77] width 52 height 20
click at [1398, 81] on icon "button" at bounding box center [1389, 77] width 23 height 23
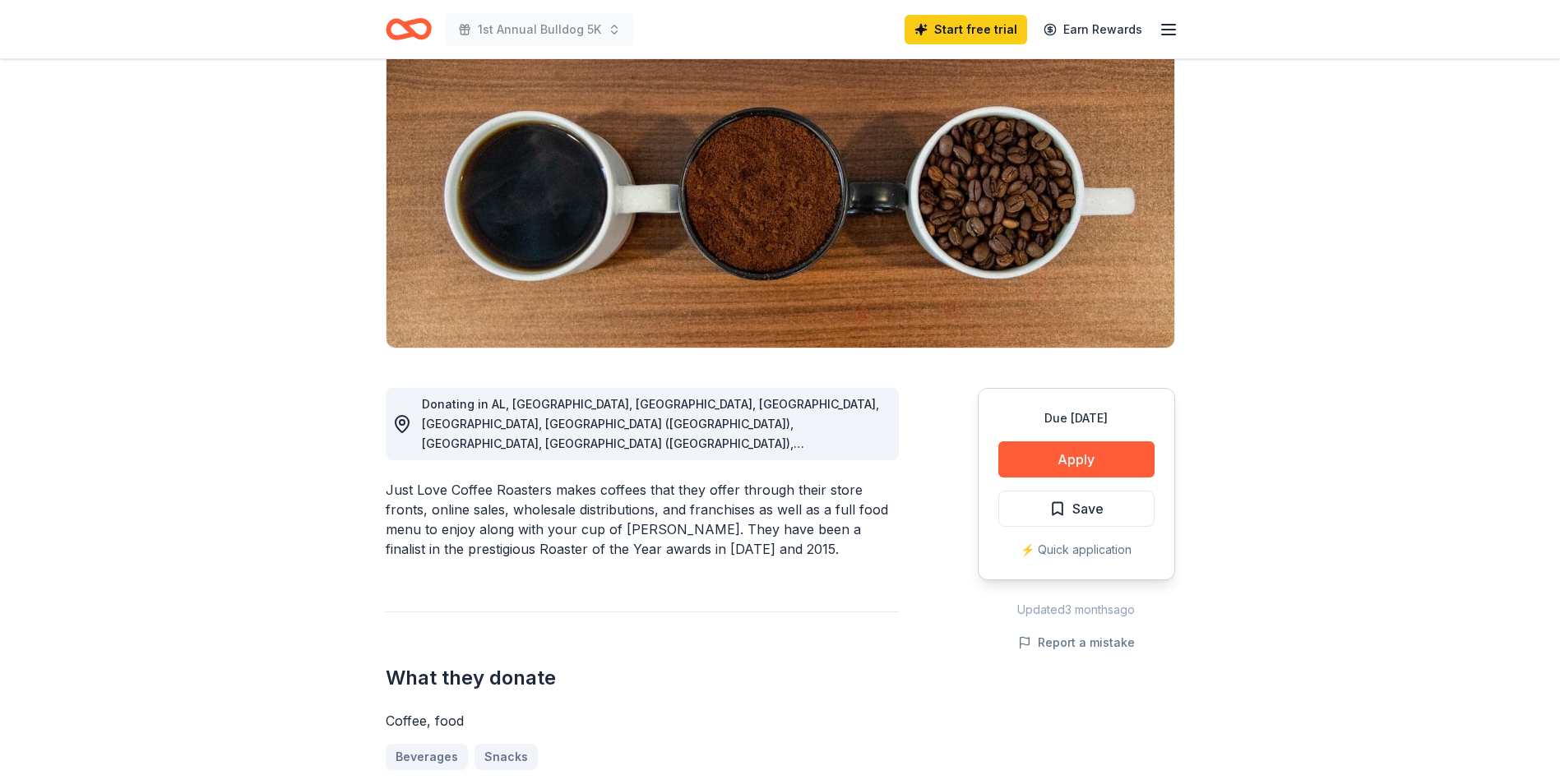
scroll to position [164, 0]
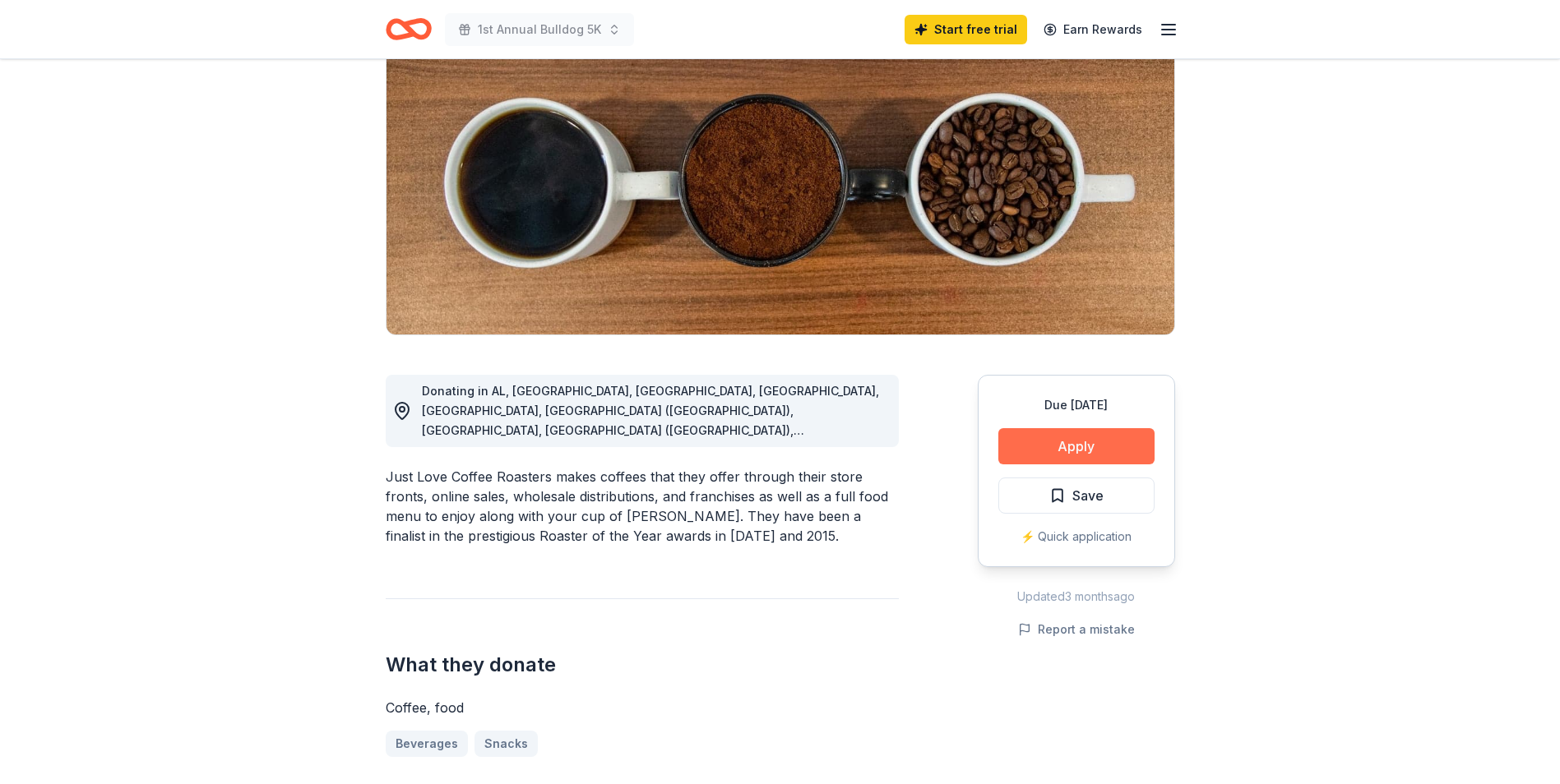
click at [1082, 440] on button "Apply" at bounding box center [1076, 446] width 156 height 36
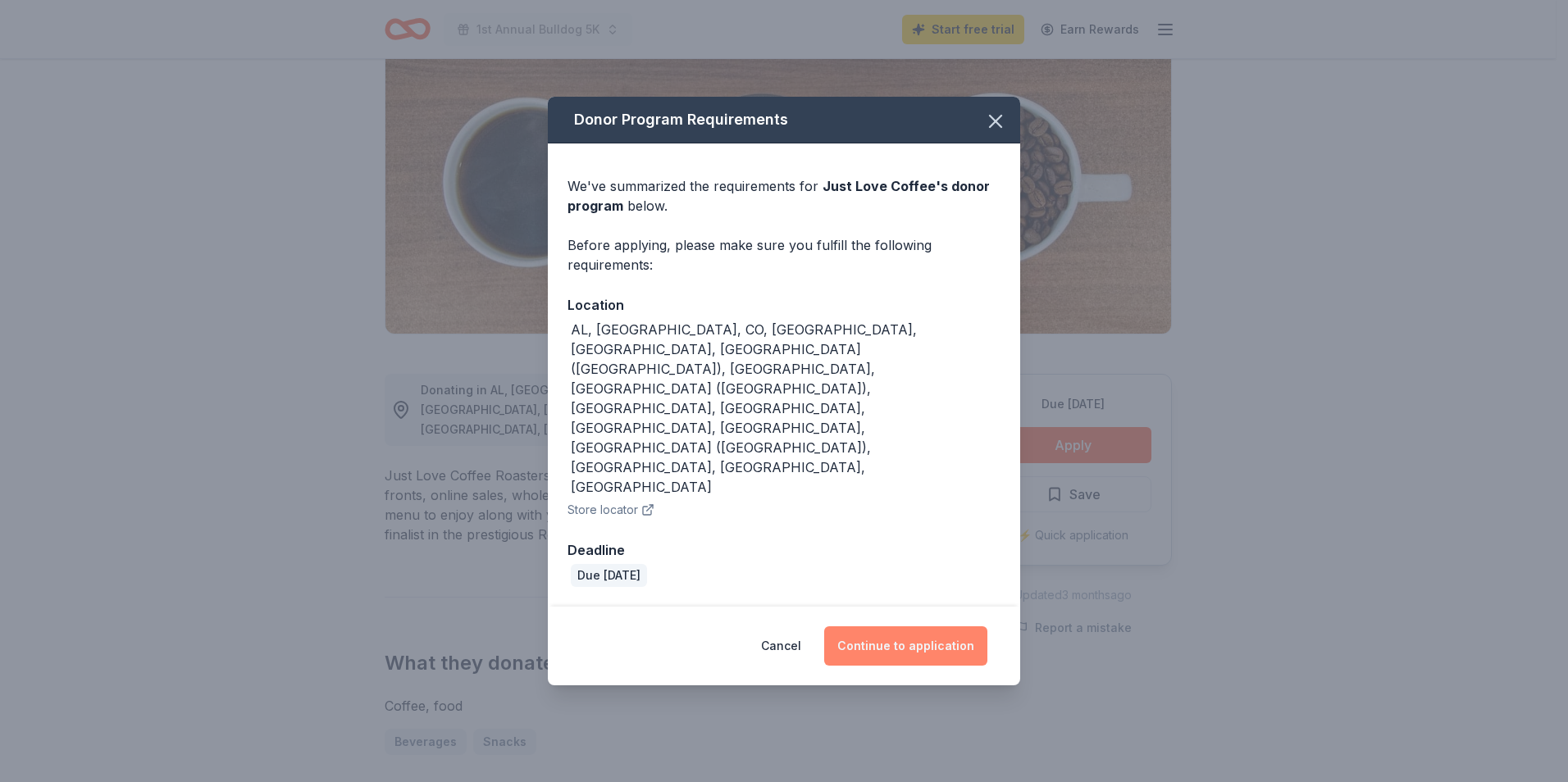
click at [910, 626] on button "Continue to application" at bounding box center [906, 646] width 163 height 39
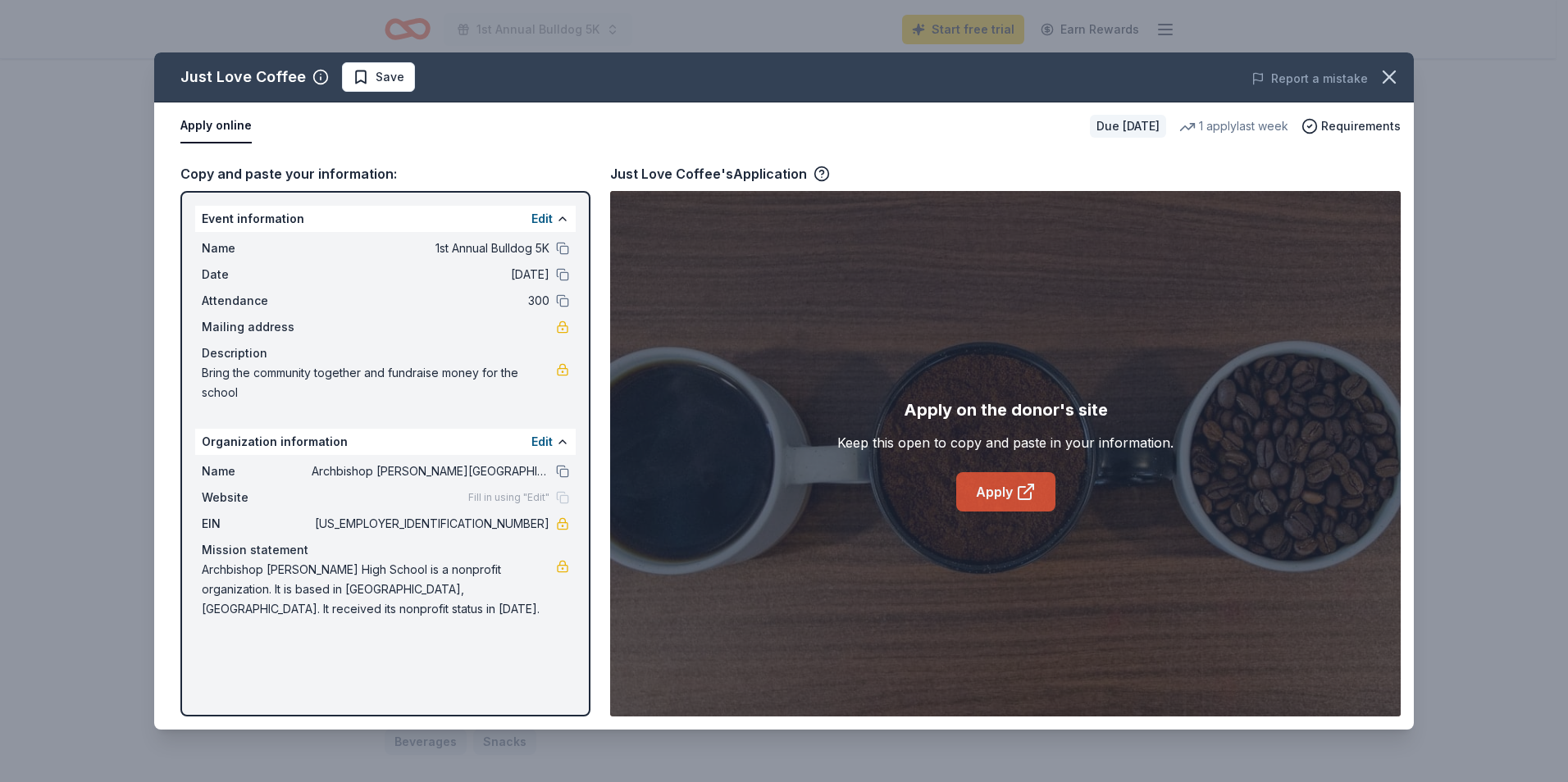
click at [988, 485] on link "Apply" at bounding box center [1005, 492] width 99 height 39
click at [368, 68] on span "Save" at bounding box center [379, 77] width 52 height 20
click at [1392, 72] on icon "button" at bounding box center [1389, 77] width 23 height 23
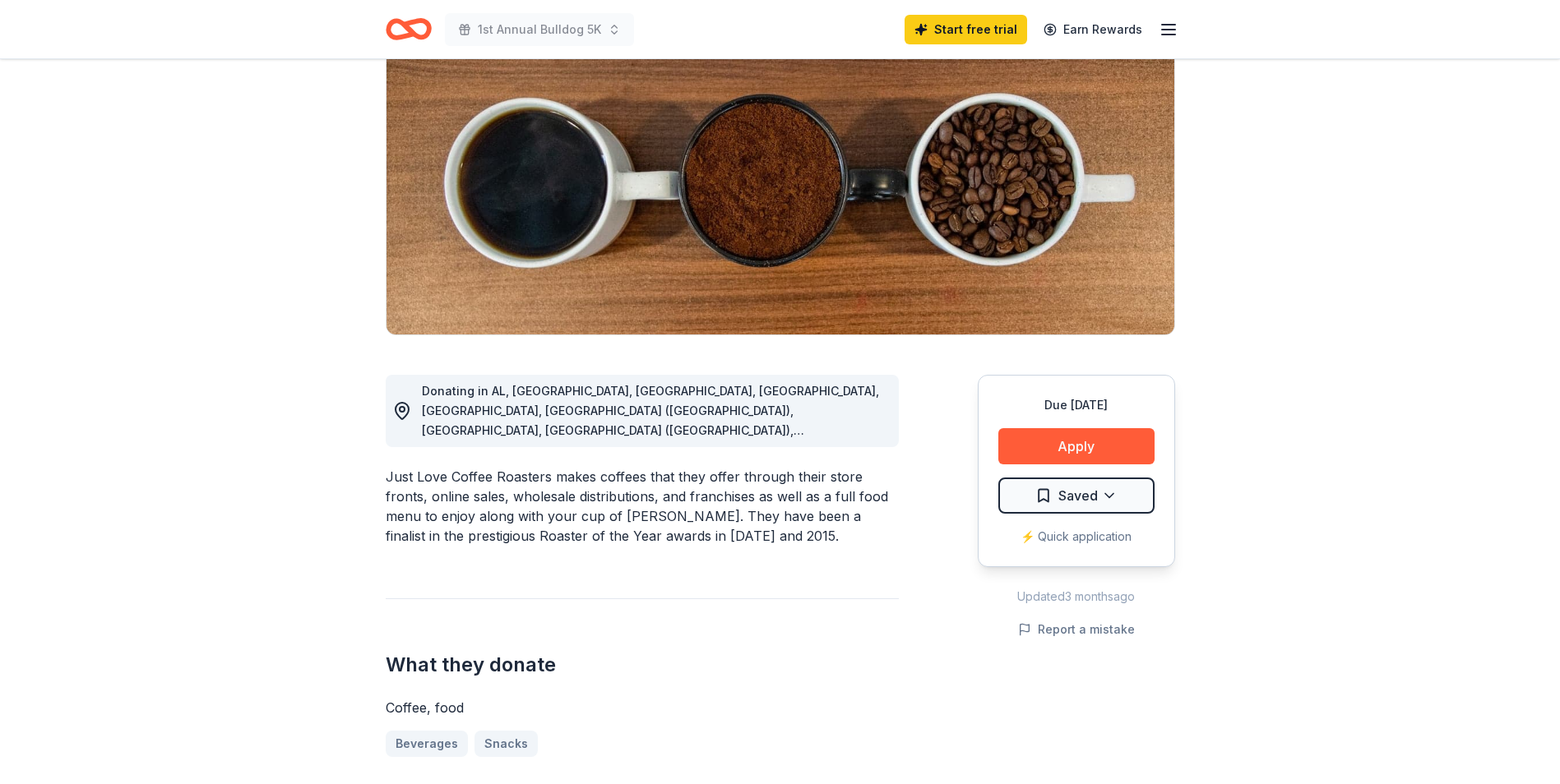
scroll to position [0, 0]
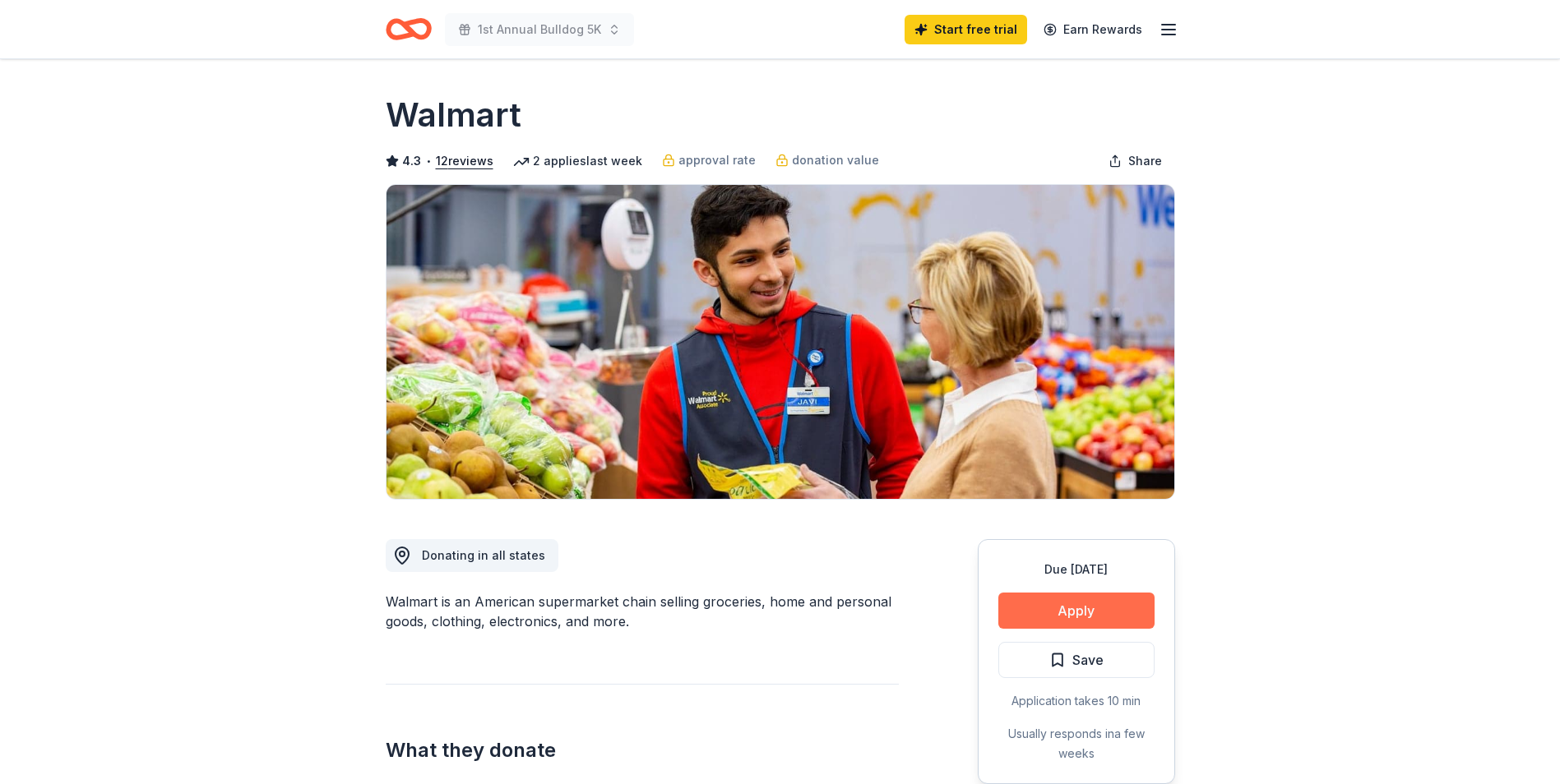
click at [1050, 602] on button "Apply" at bounding box center [1076, 610] width 156 height 36
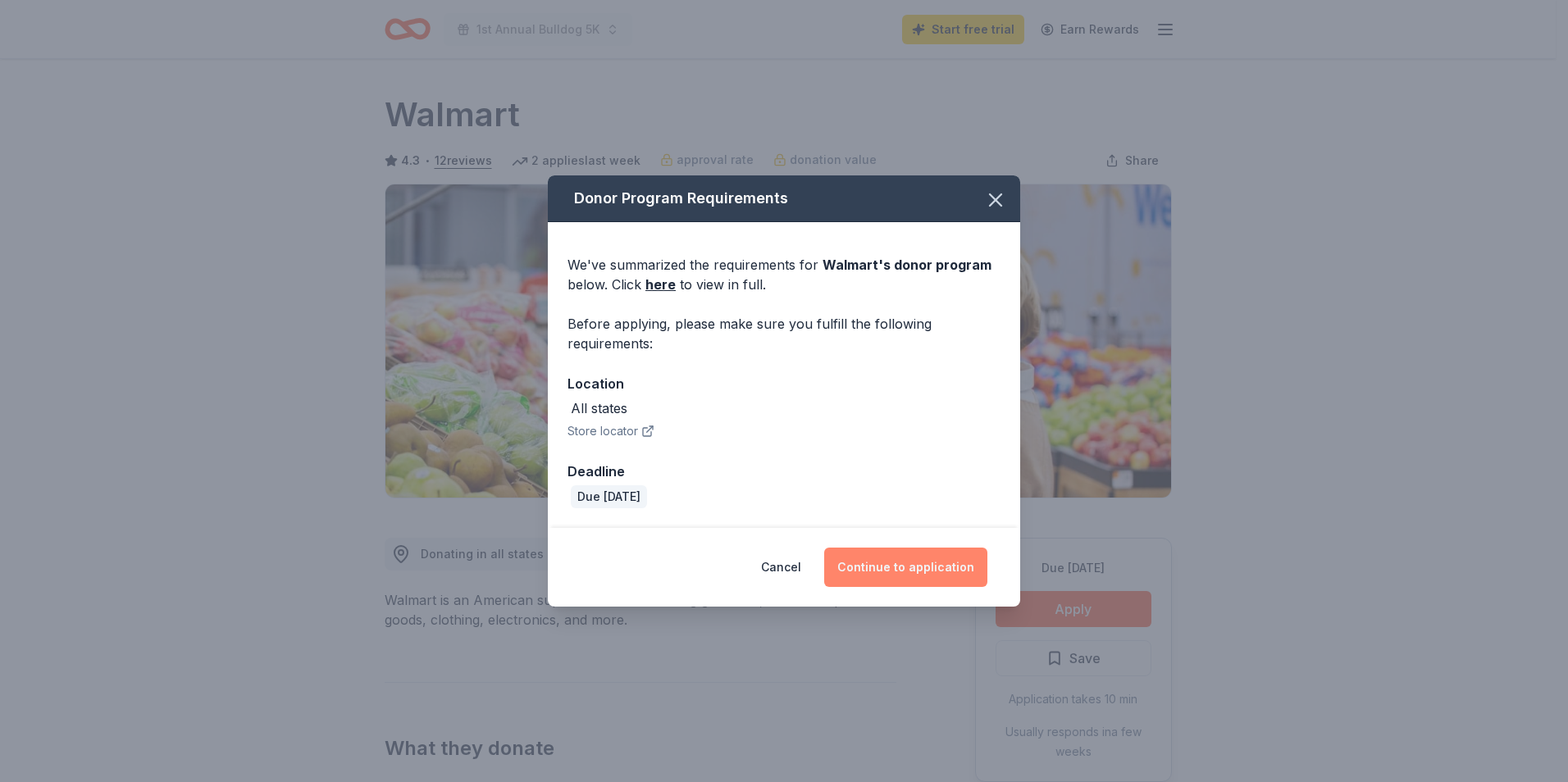
click at [902, 564] on button "Continue to application" at bounding box center [906, 567] width 163 height 39
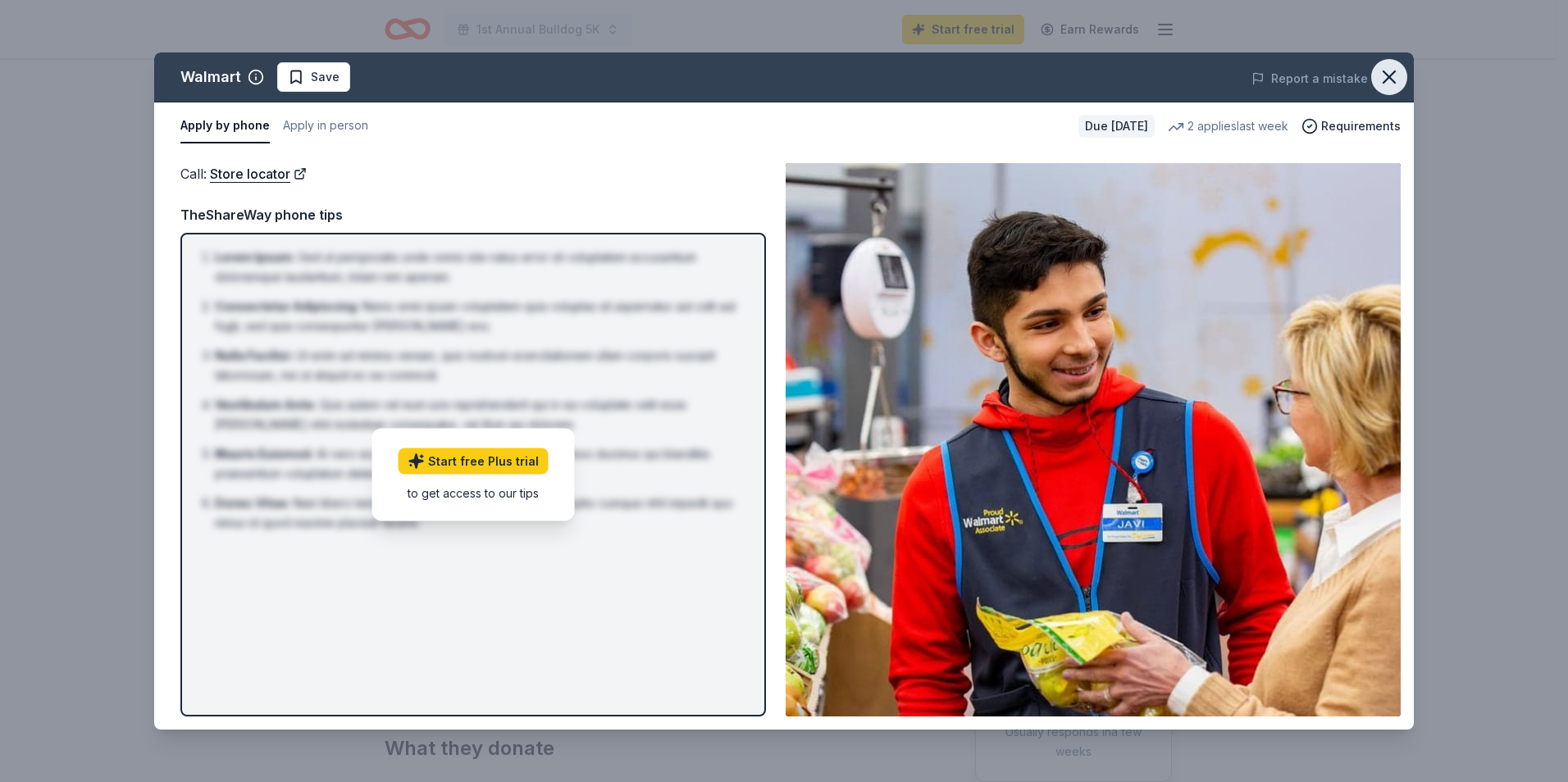
click at [1393, 79] on icon "button" at bounding box center [1389, 77] width 23 height 23
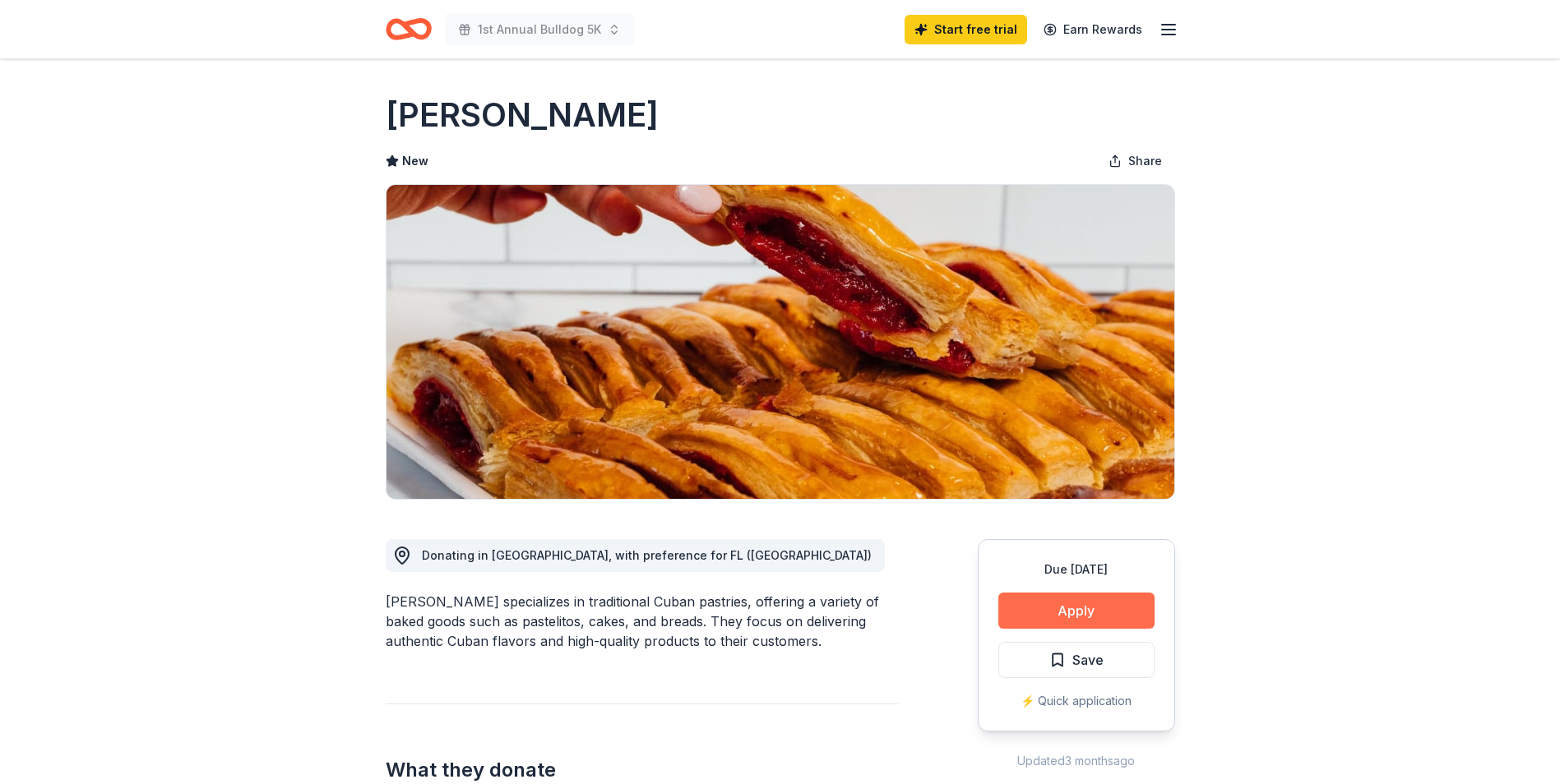
click at [1069, 609] on button "Apply" at bounding box center [1076, 610] width 156 height 36
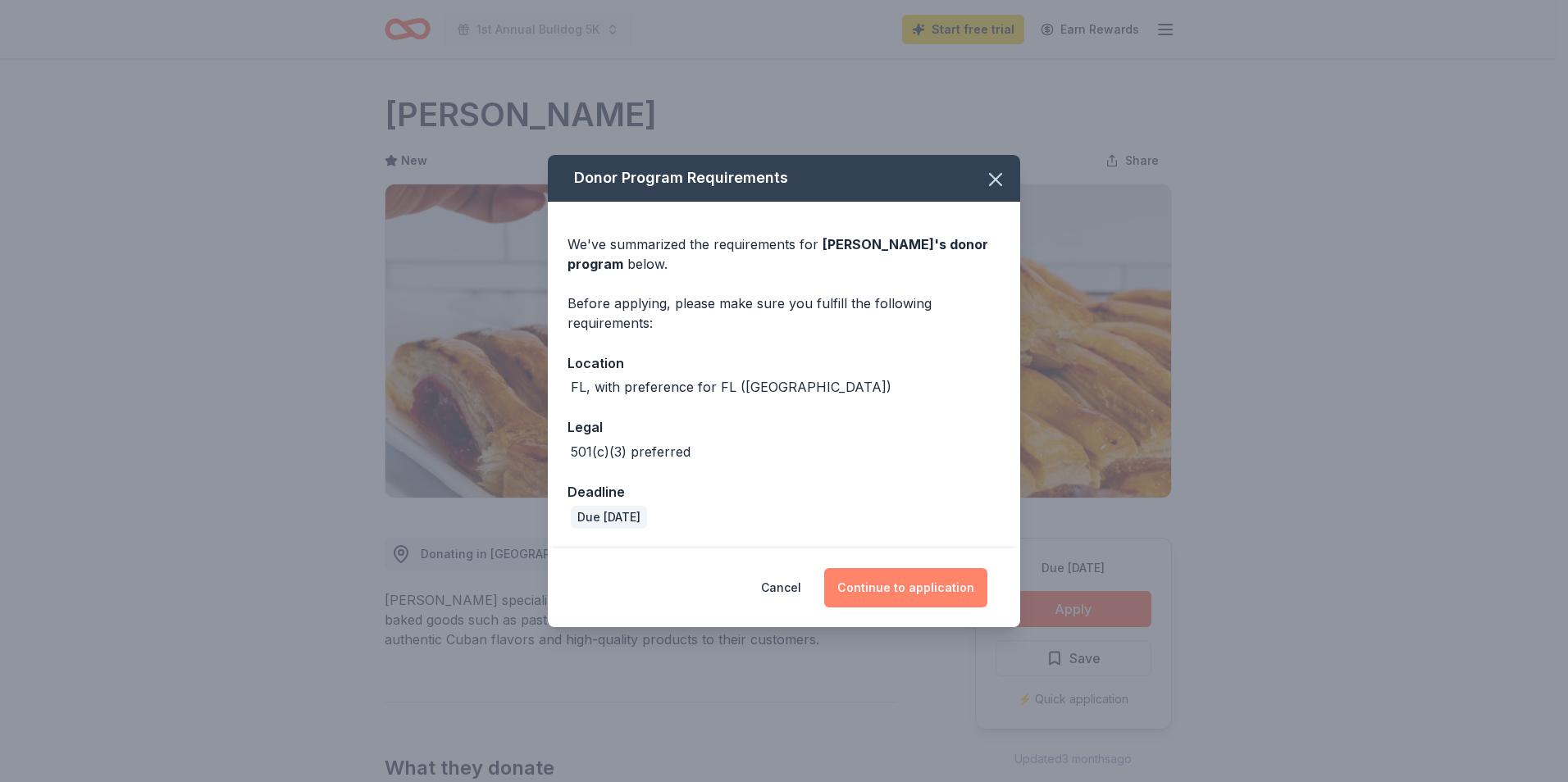
click at [878, 582] on button "Continue to application" at bounding box center [906, 588] width 163 height 39
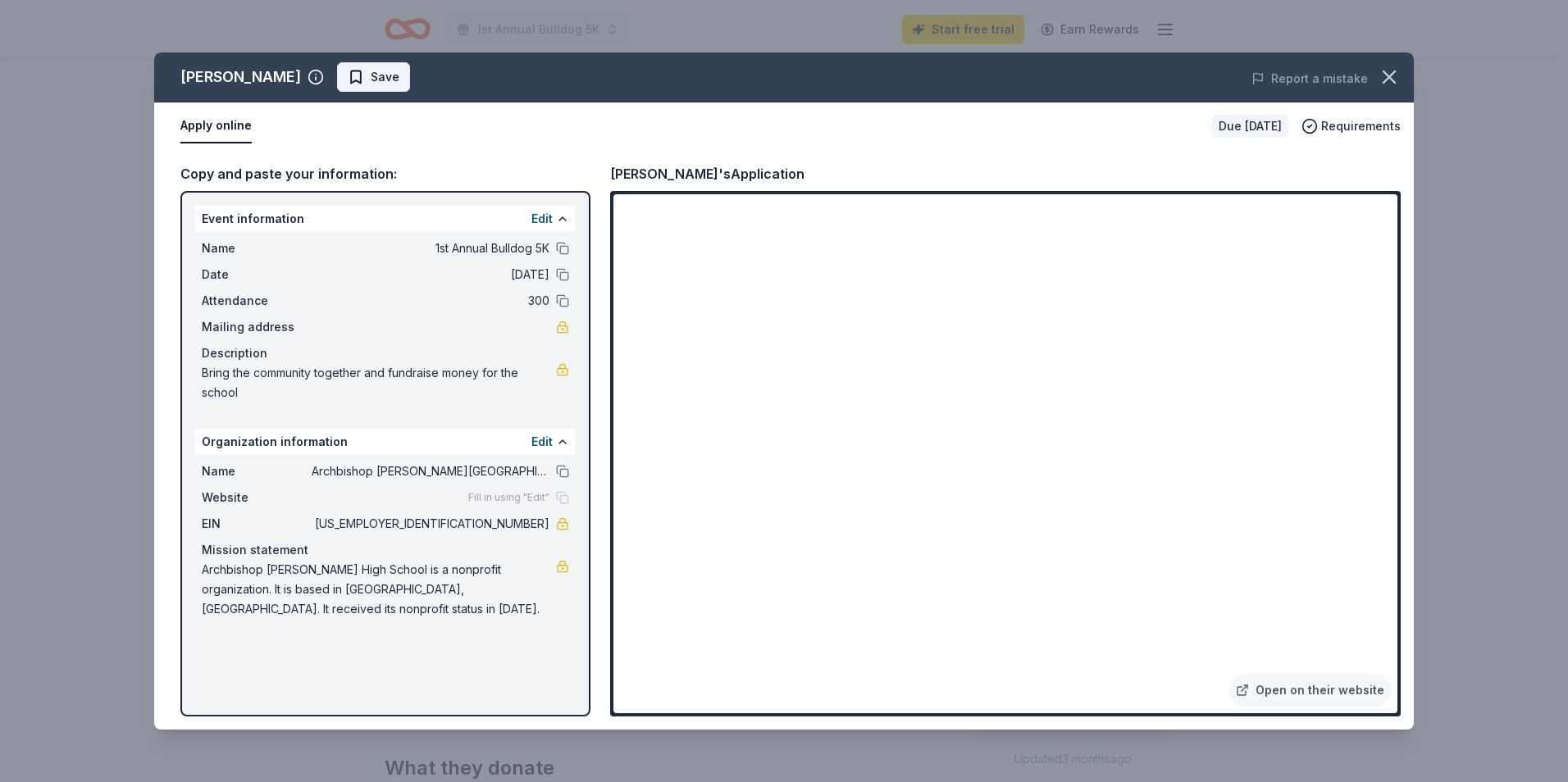
click at [371, 72] on span "Save" at bounding box center [385, 77] width 29 height 20
click at [1382, 78] on icon "button" at bounding box center [1389, 77] width 23 height 23
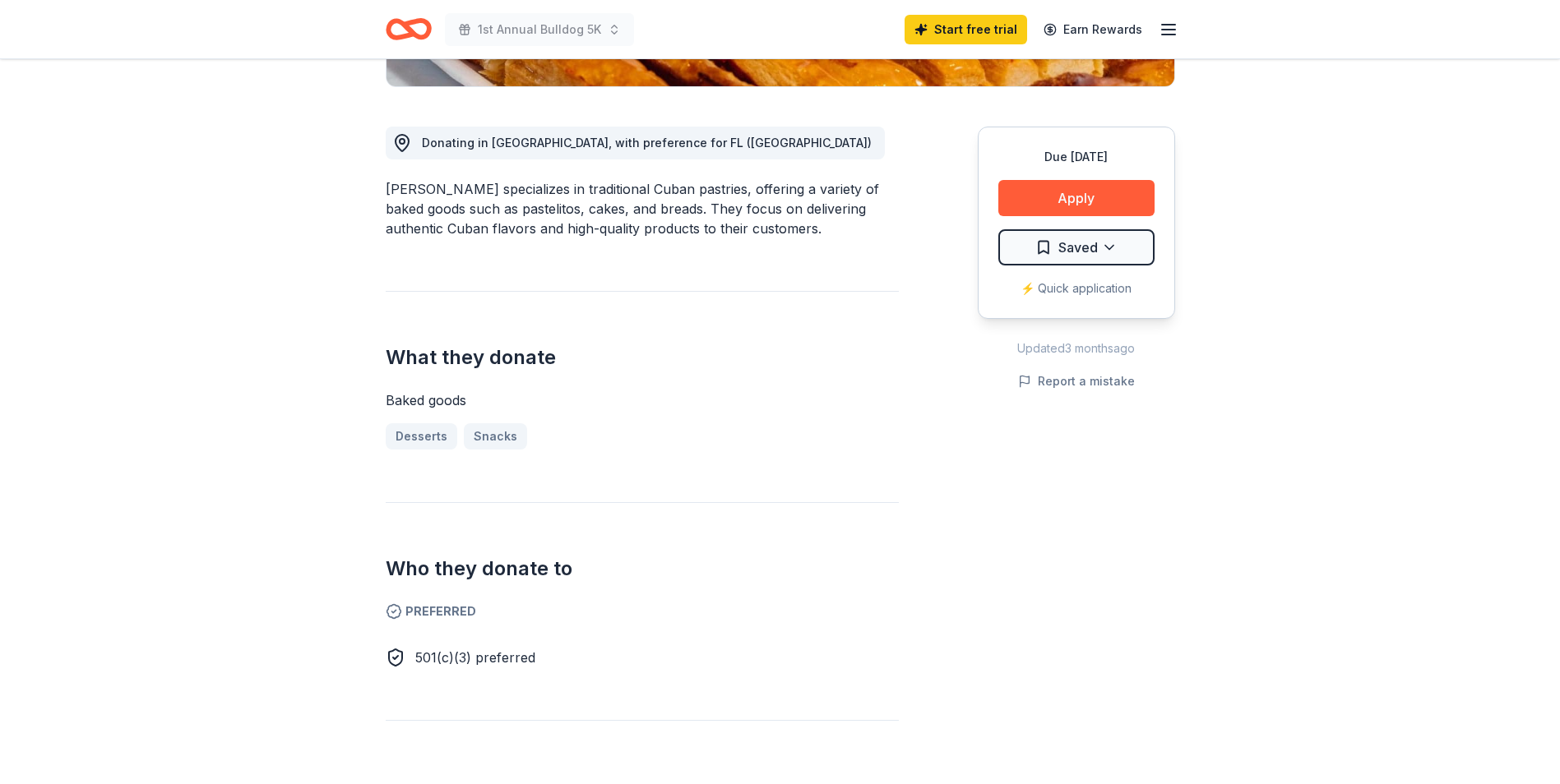
scroll to position [411, 0]
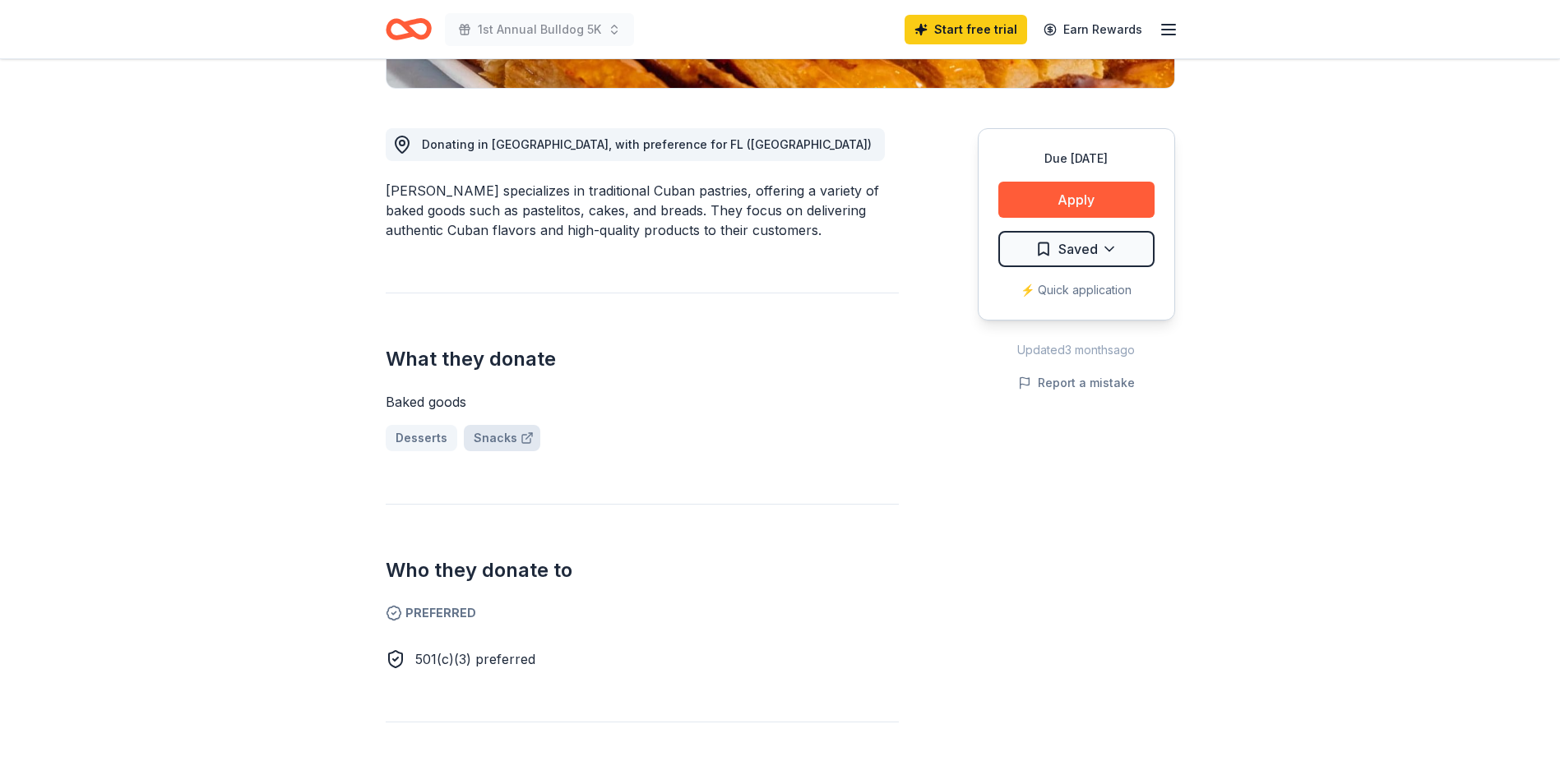
click at [505, 440] on link "Snacks" at bounding box center [502, 438] width 76 height 26
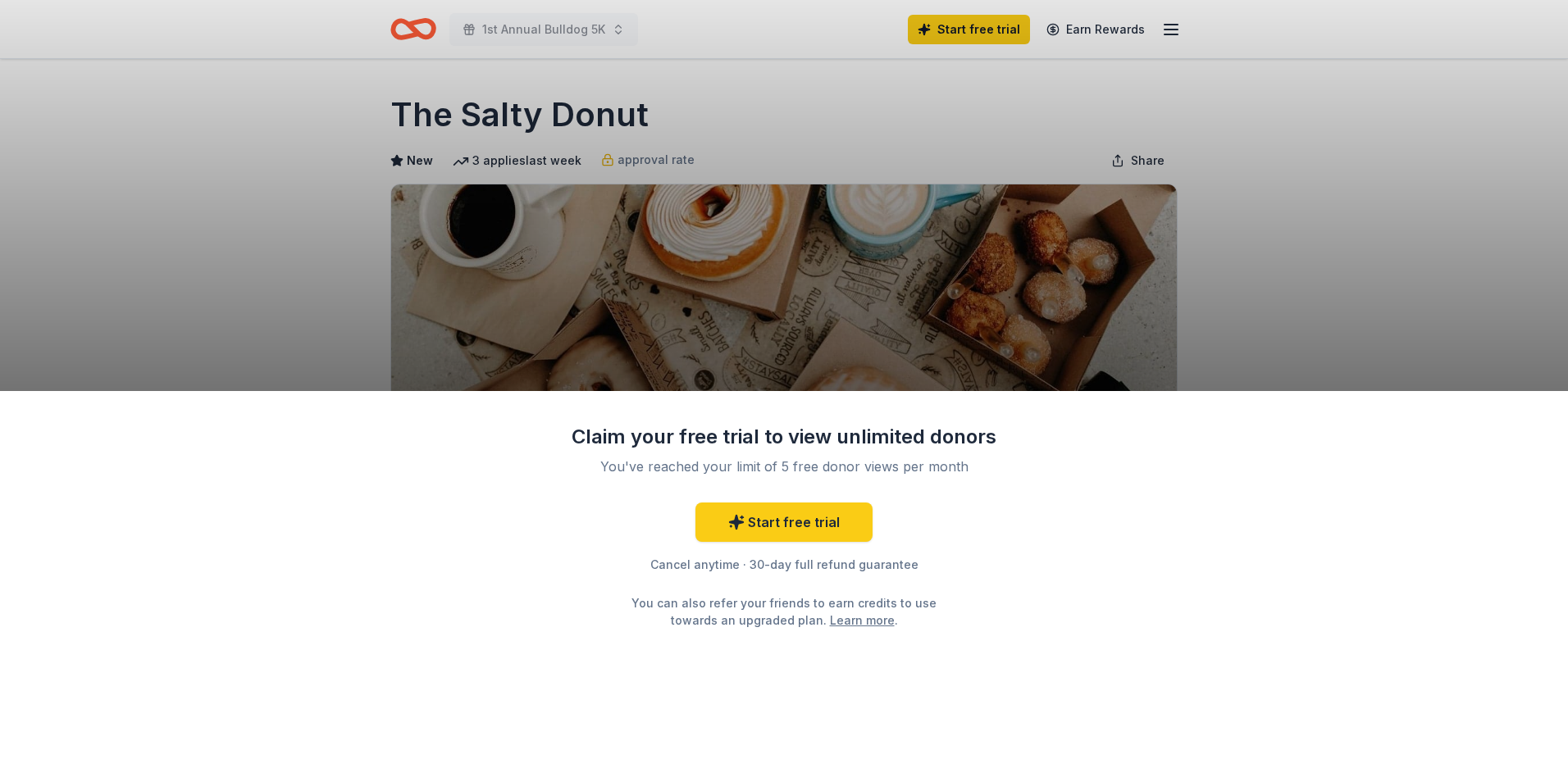
click at [1036, 608] on div "Claim your free trial to view unlimited donors You've reached your limit of 5 f…" at bounding box center [784, 586] width 1568 height 391
click at [855, 300] on div "Claim your free trial to view unlimited donors You've reached your limit of 5 f…" at bounding box center [784, 391] width 1568 height 782
click at [908, 317] on div "Claim your free trial to view unlimited donors You've reached your limit of 5 f…" at bounding box center [784, 391] width 1568 height 782
click at [1058, 235] on div "Claim your free trial to view unlimited donors You've reached your limit of 5 f…" at bounding box center [784, 391] width 1568 height 782
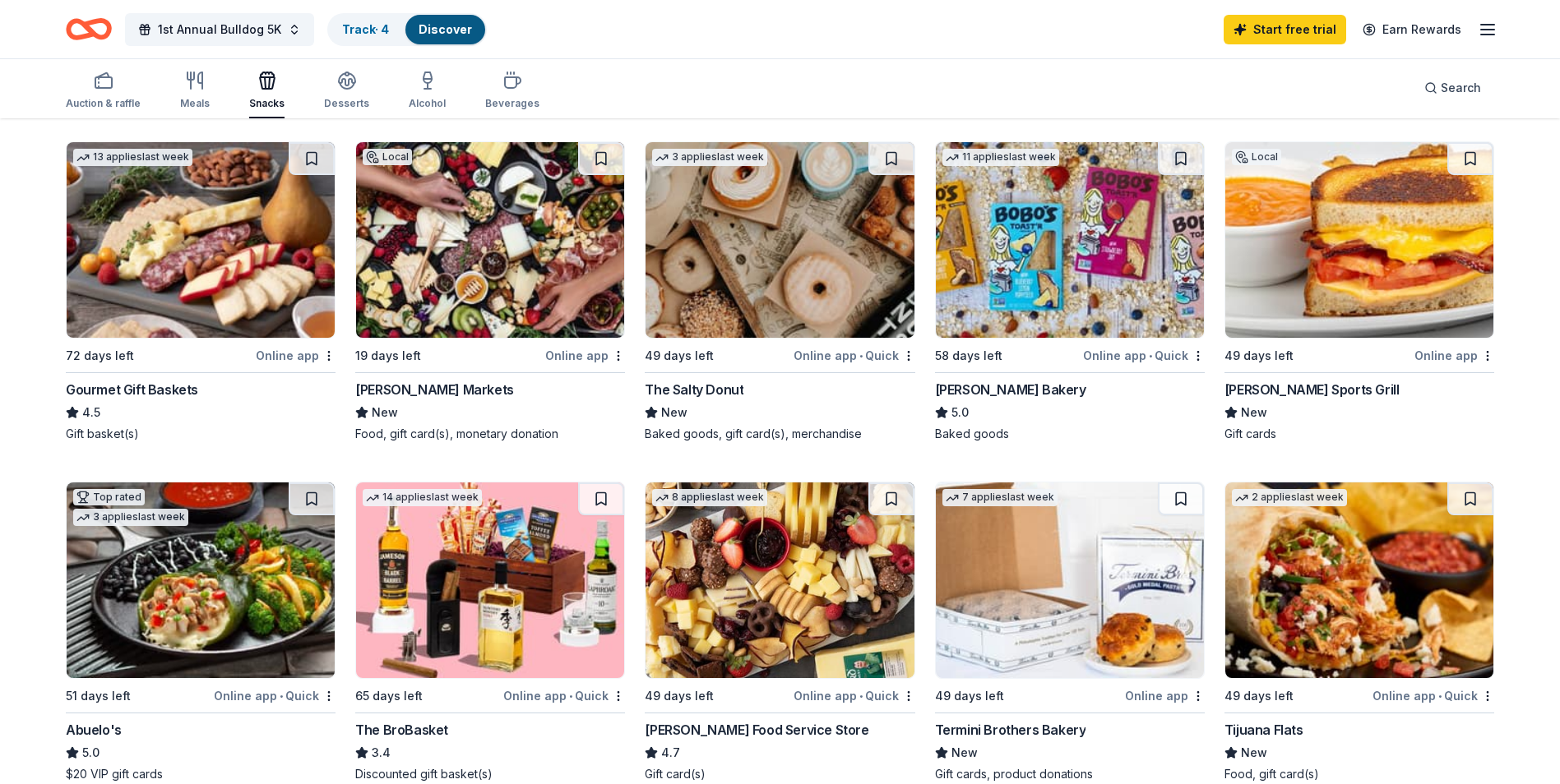
scroll to position [575, 0]
